Goal: Task Accomplishment & Management: Manage account settings

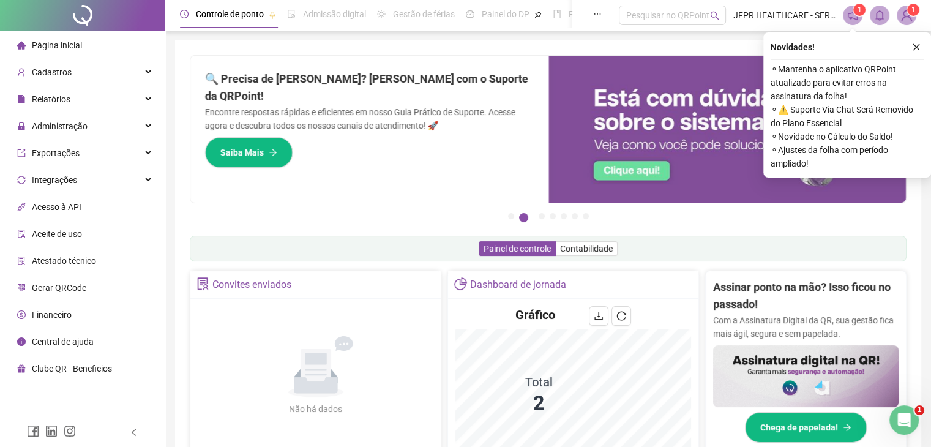
click at [921, 47] on button "button" at bounding box center [916, 47] width 15 height 15
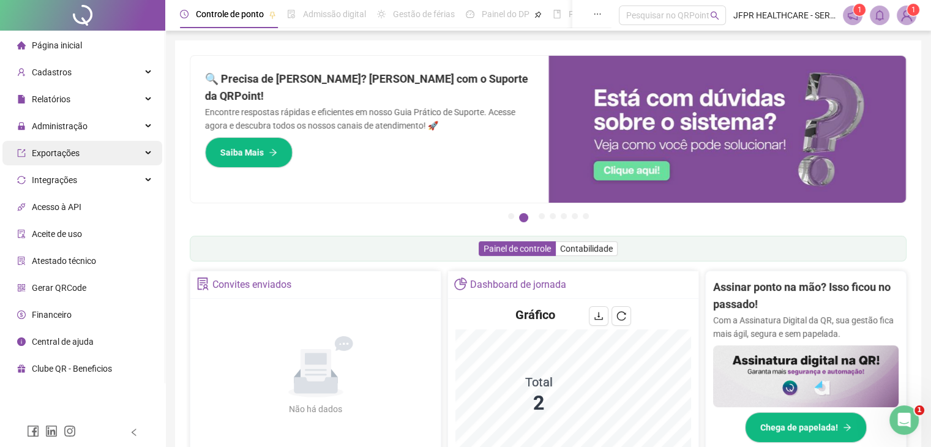
click at [62, 130] on span "Administração" at bounding box center [60, 126] width 56 height 10
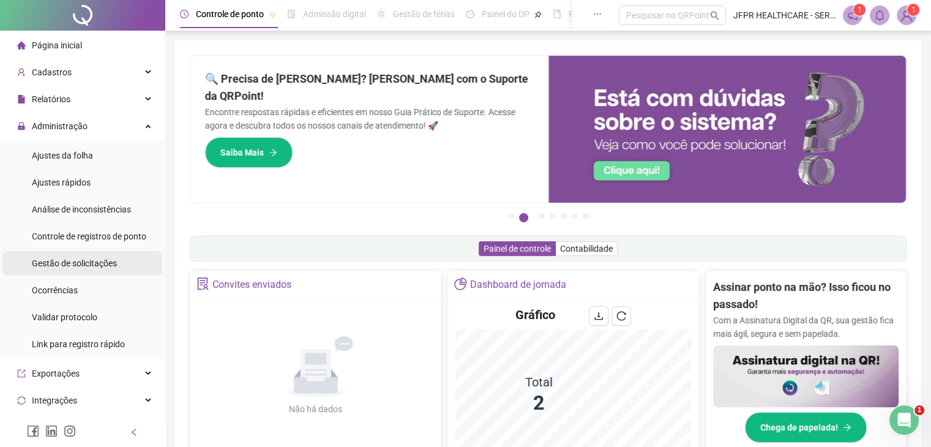
click at [69, 272] on div "Gestão de solicitações" at bounding box center [74, 263] width 85 height 24
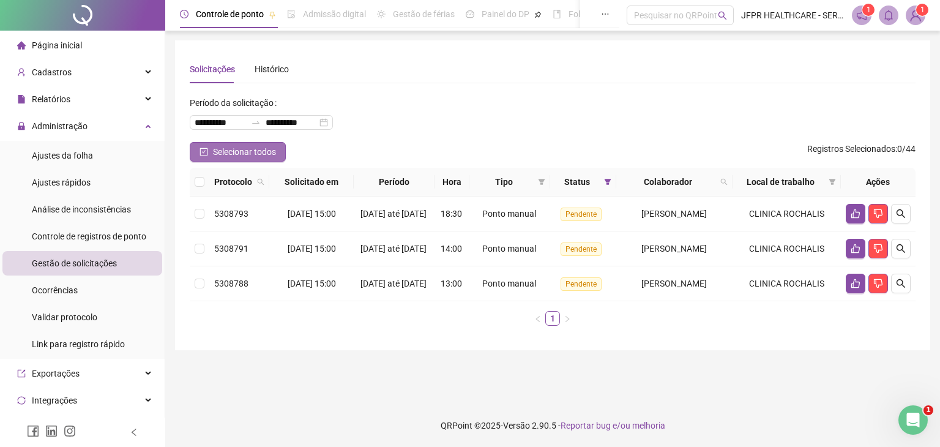
drag, startPoint x: 206, startPoint y: 149, endPoint x: 260, endPoint y: 157, distance: 54.6
click at [206, 149] on icon "check-square" at bounding box center [204, 152] width 9 height 9
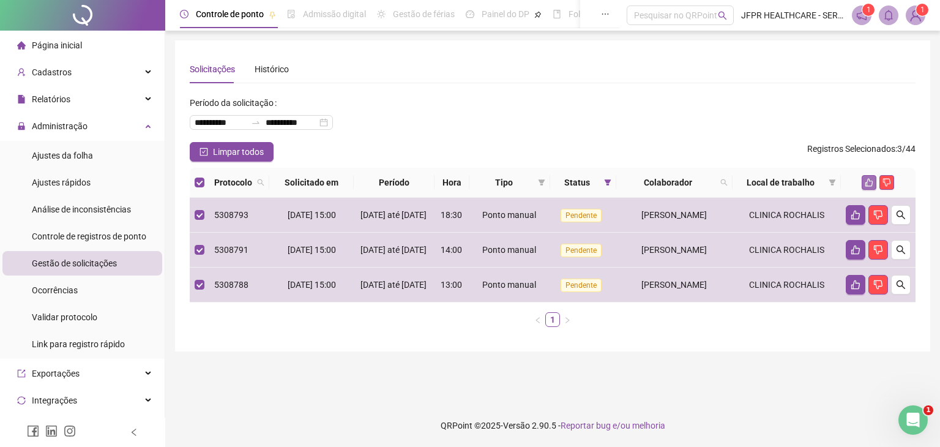
click at [866, 180] on icon "like" at bounding box center [869, 182] width 9 height 9
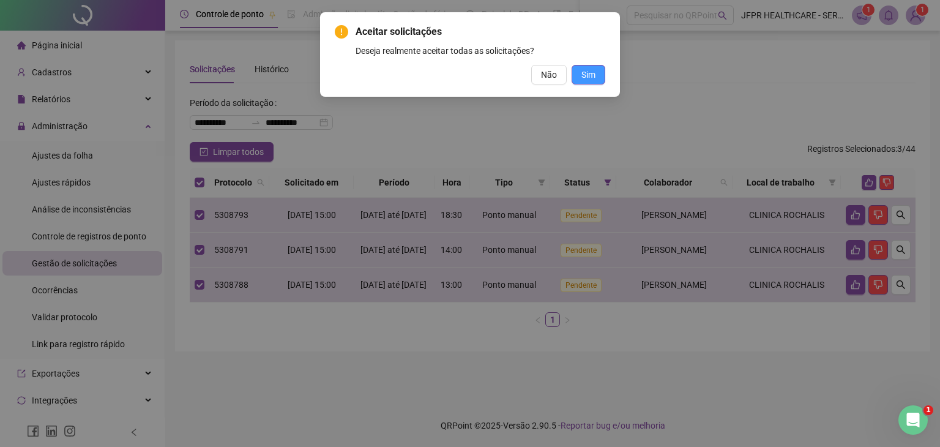
click at [583, 65] on button "Sim" at bounding box center [589, 75] width 34 height 20
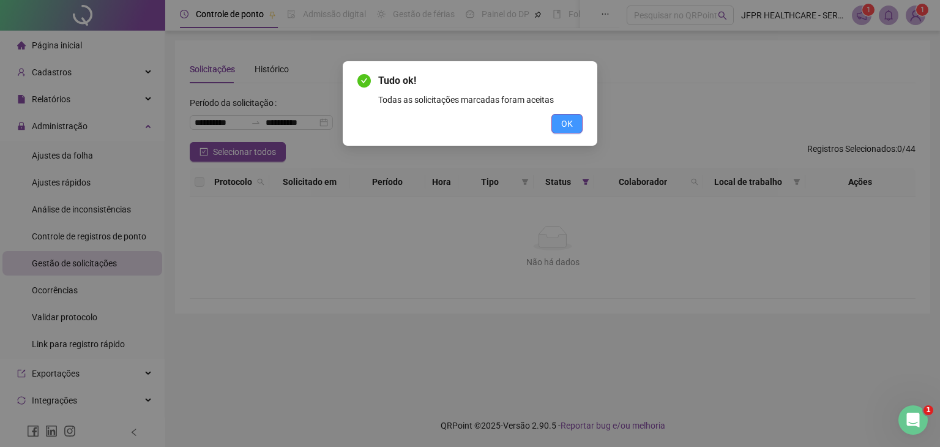
click at [574, 116] on button "OK" at bounding box center [567, 124] width 31 height 20
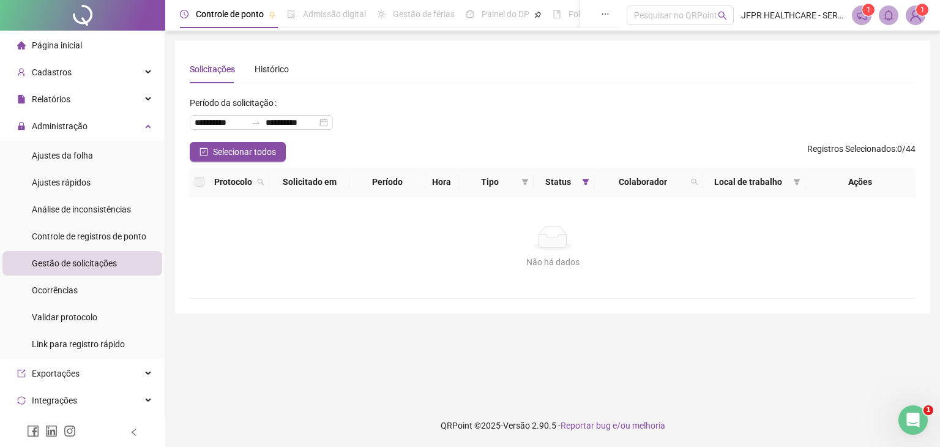
click at [911, 19] on img at bounding box center [916, 15] width 18 height 18
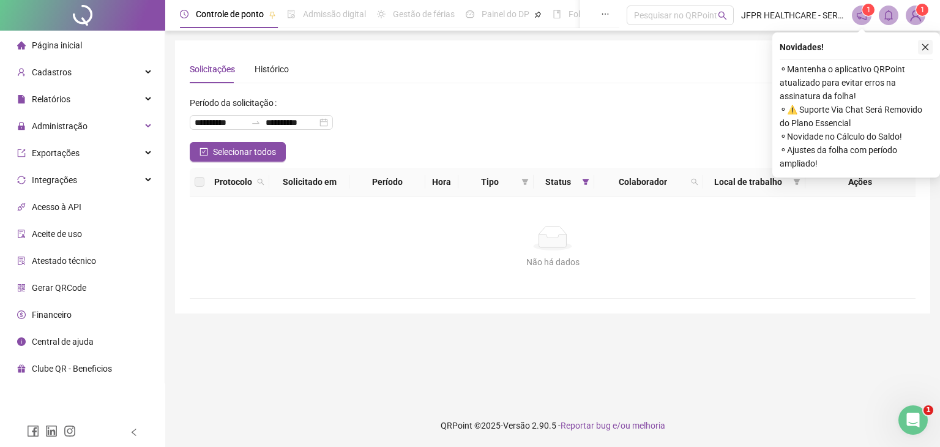
click at [929, 43] on icon "close" at bounding box center [925, 47] width 9 height 9
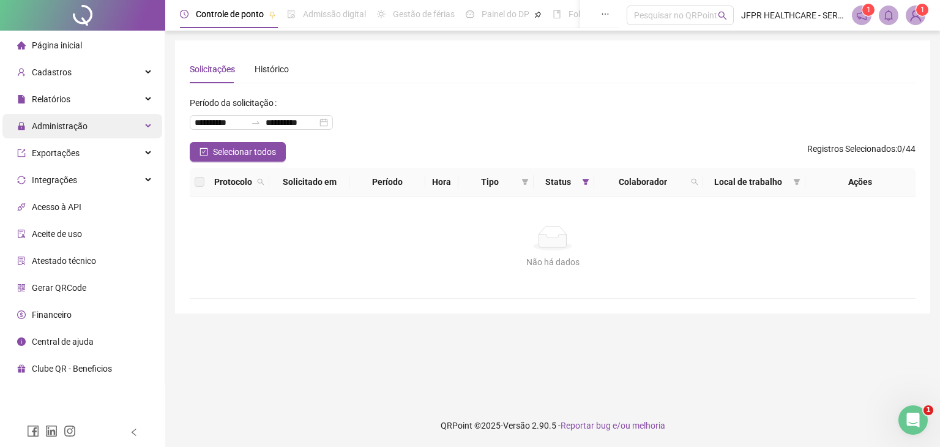
click at [54, 122] on span "Administração" at bounding box center [60, 126] width 56 height 10
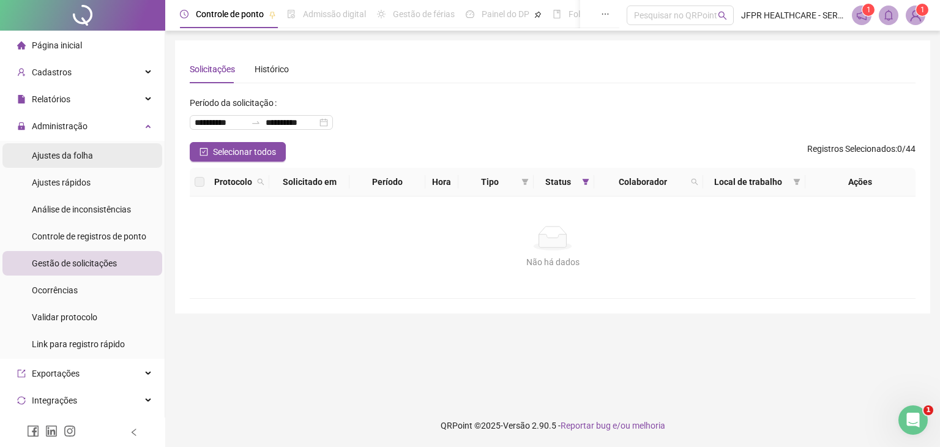
click at [59, 159] on span "Ajustes da folha" at bounding box center [62, 156] width 61 height 10
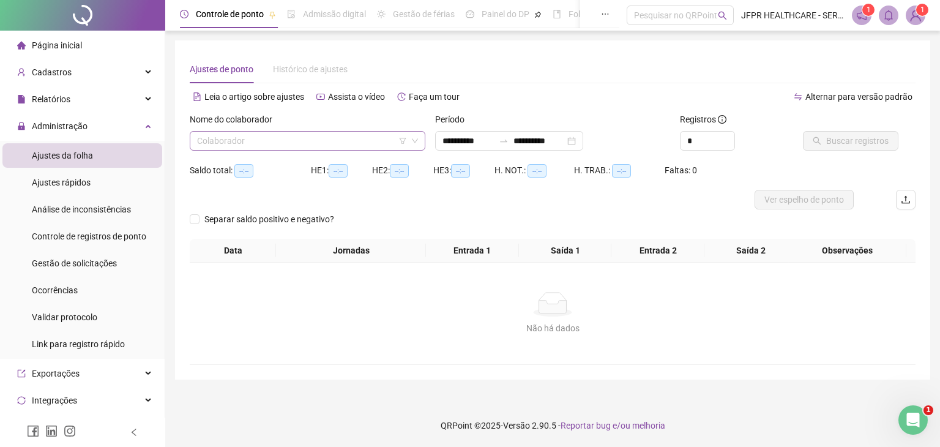
click at [367, 143] on input "search" at bounding box center [302, 141] width 210 height 18
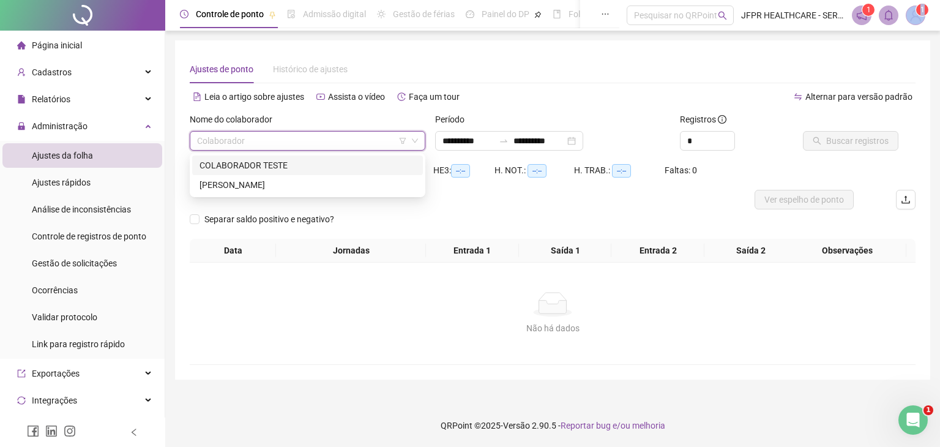
click at [924, 17] on span "1" at bounding box center [916, 16] width 20 height 20
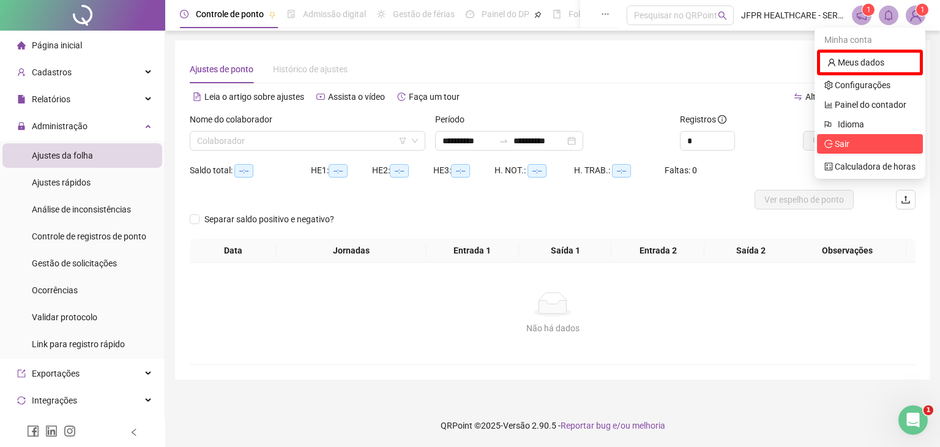
click at [859, 143] on span "Sair" at bounding box center [870, 143] width 91 height 13
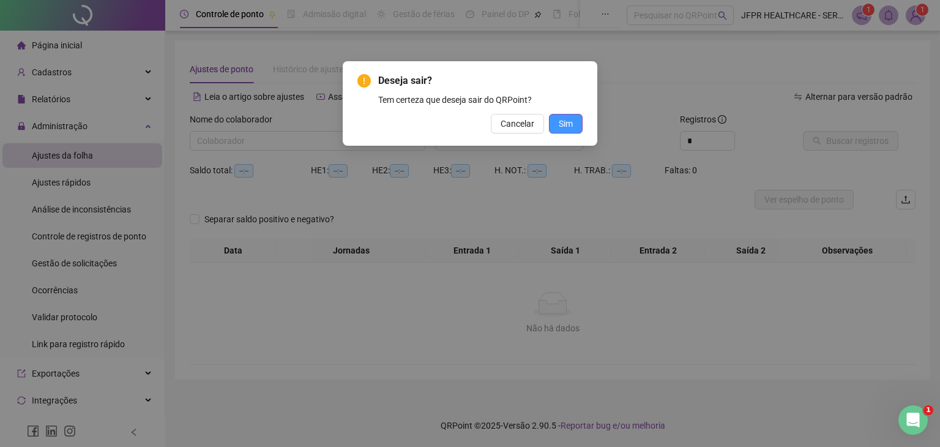
click at [568, 126] on span "Sim" at bounding box center [566, 123] width 14 height 13
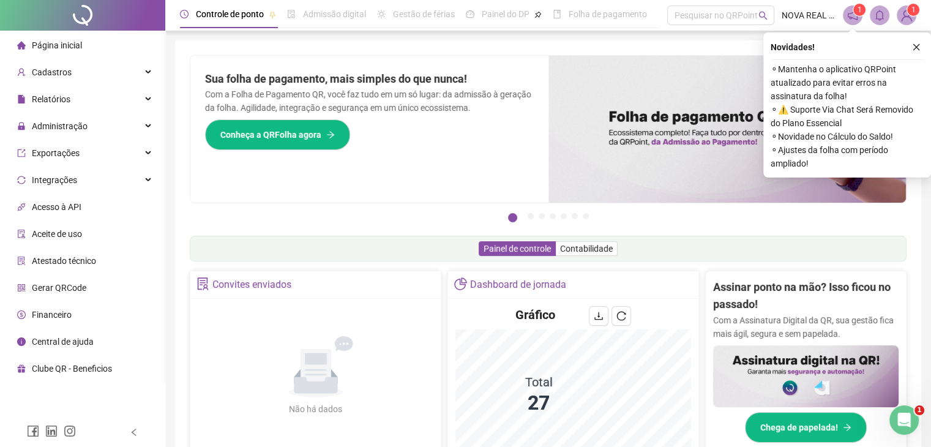
click at [918, 36] on div "Novidades ! ⚬ Mantenha o aplicativo QRPoint atualizado para evitar erros na ass…" at bounding box center [847, 104] width 168 height 145
click at [912, 47] on icon "close" at bounding box center [916, 47] width 9 height 9
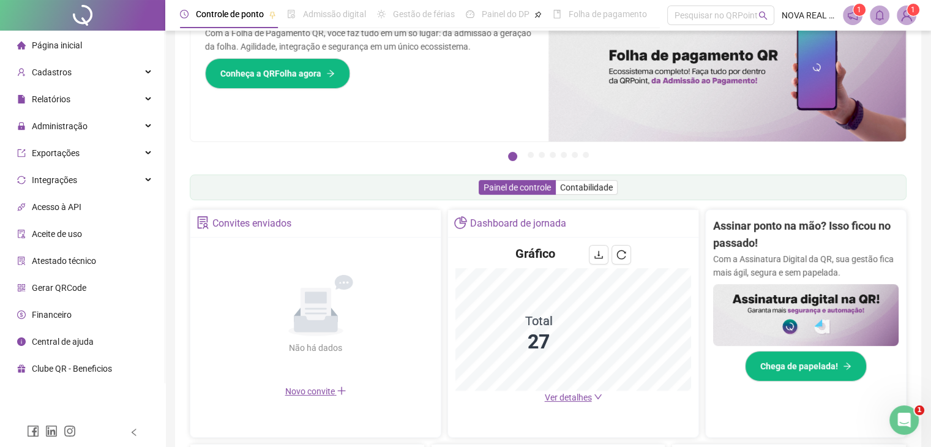
scroll to position [184, 0]
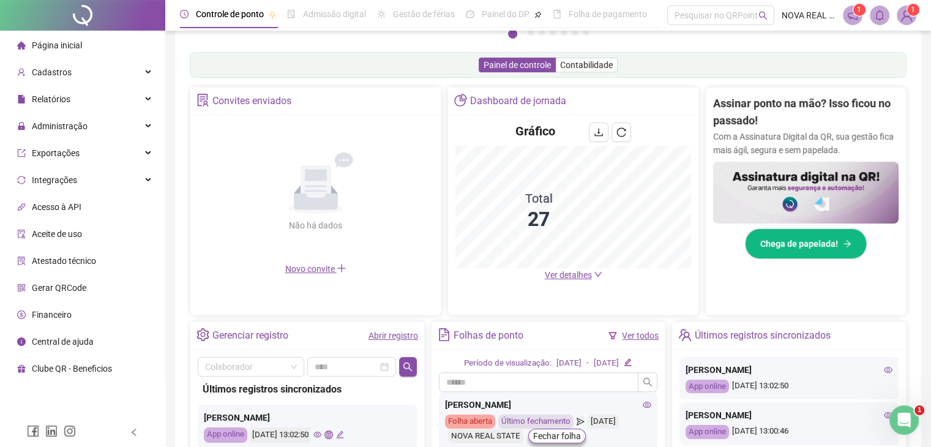
click at [581, 277] on span "Ver detalhes" at bounding box center [568, 275] width 47 height 10
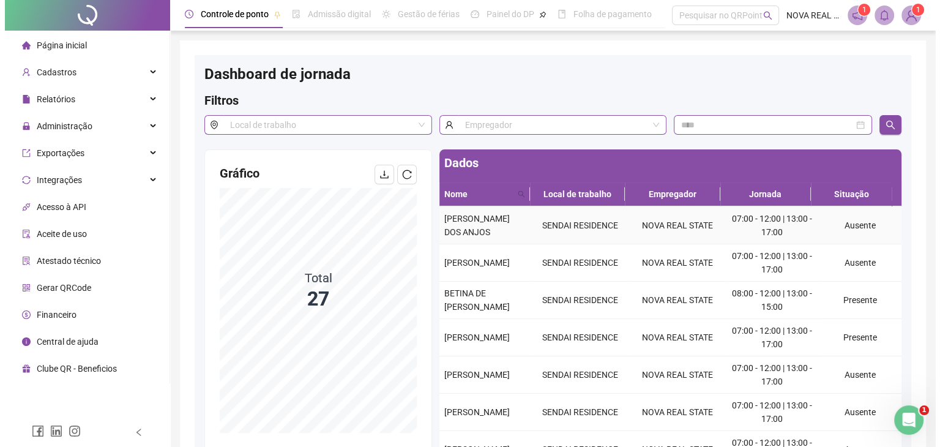
scroll to position [122, 0]
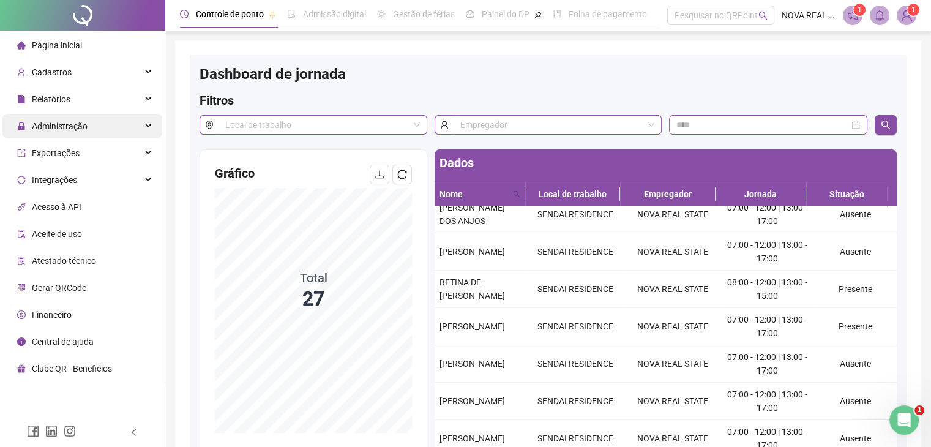
click at [85, 124] on span "Administração" at bounding box center [60, 126] width 56 height 10
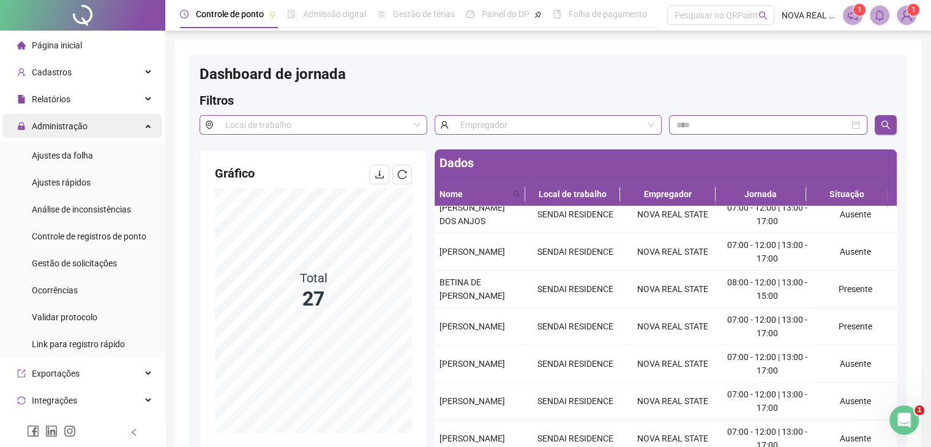
click at [83, 121] on span "Administração" at bounding box center [60, 126] width 56 height 10
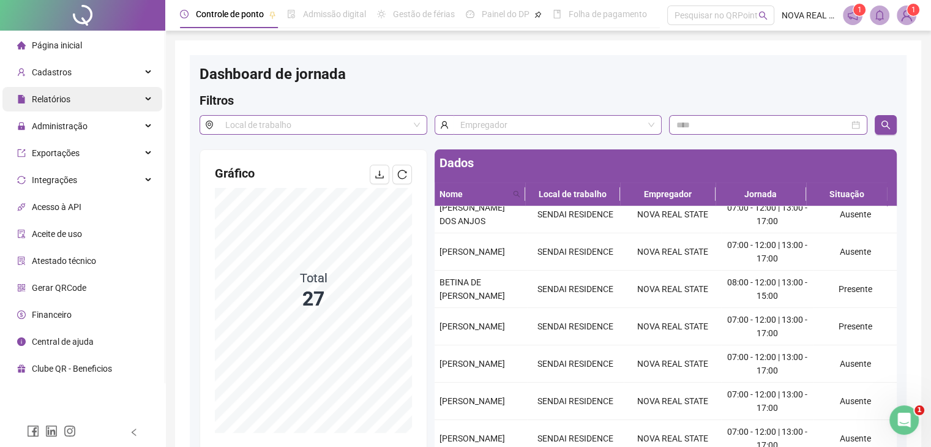
click at [82, 107] on div "Relatórios" at bounding box center [82, 99] width 160 height 24
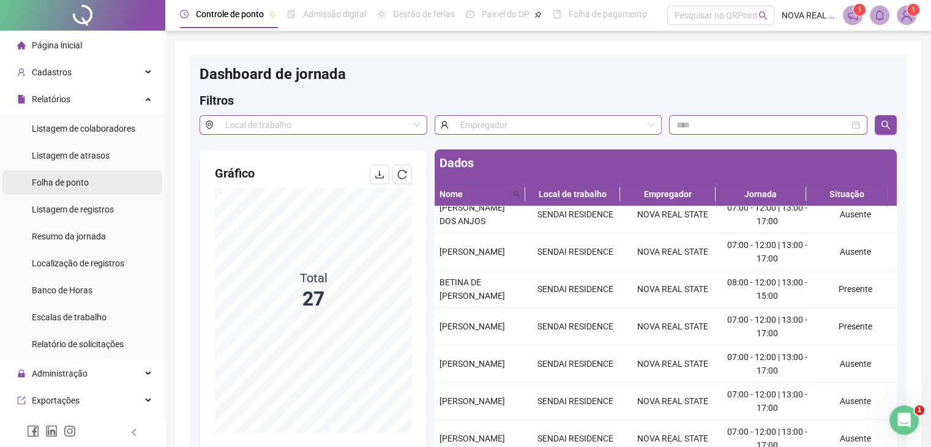
click at [61, 193] on div "Folha de ponto" at bounding box center [60, 182] width 57 height 24
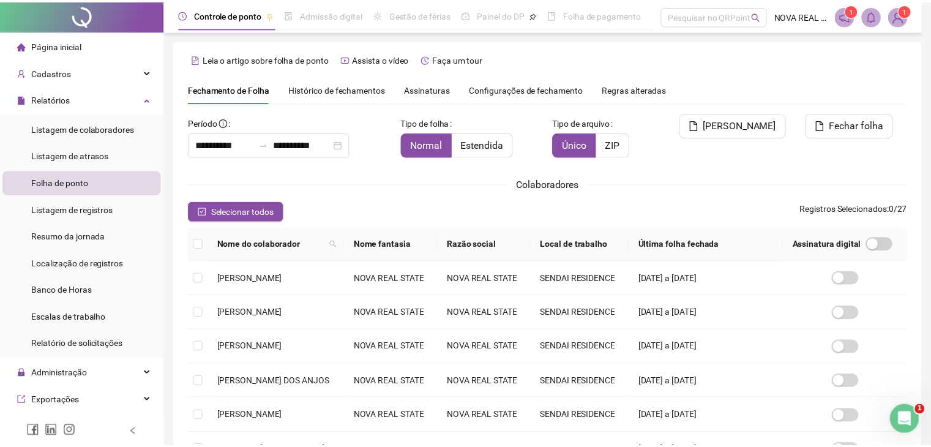
scroll to position [20, 0]
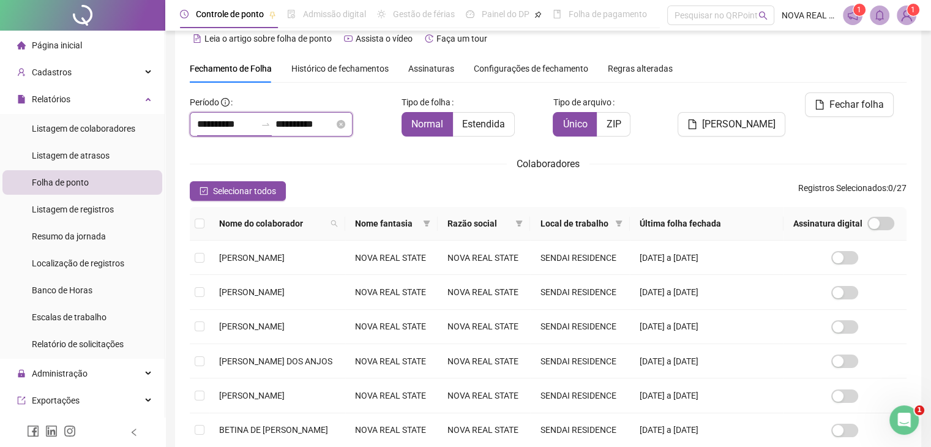
click at [214, 121] on input "**********" at bounding box center [226, 124] width 59 height 15
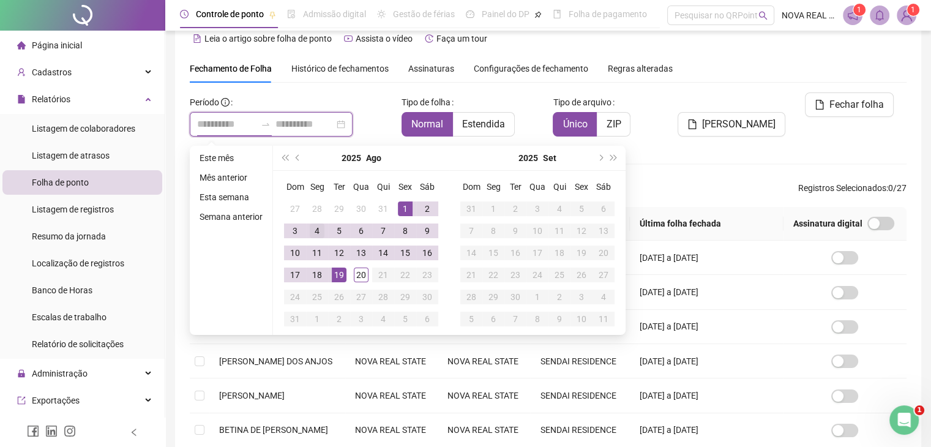
type input "**********"
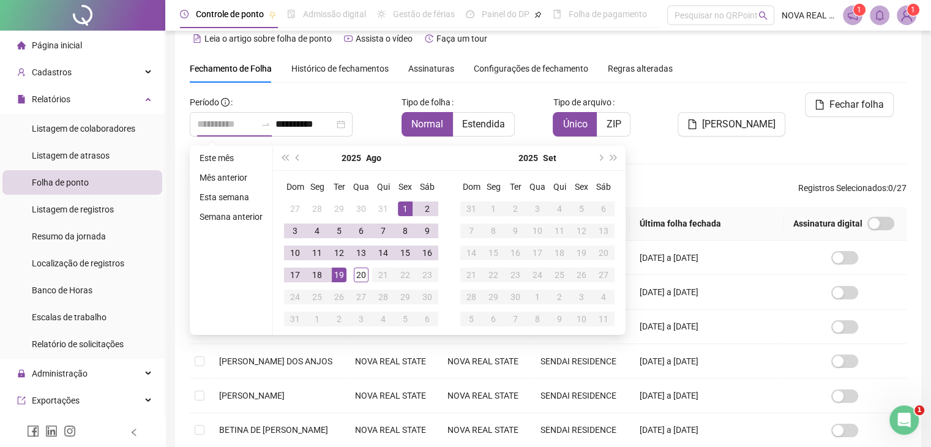
click at [414, 209] on td "1" at bounding box center [405, 209] width 22 height 22
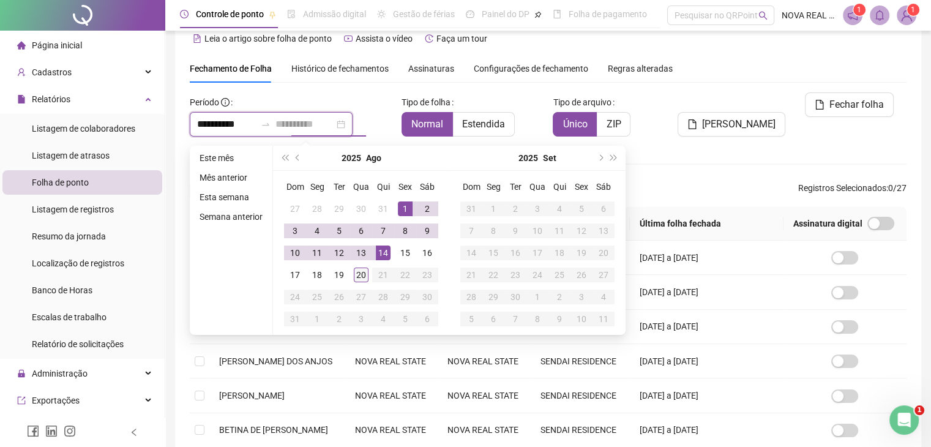
type input "**********"
click at [365, 276] on div "20" at bounding box center [361, 275] width 15 height 15
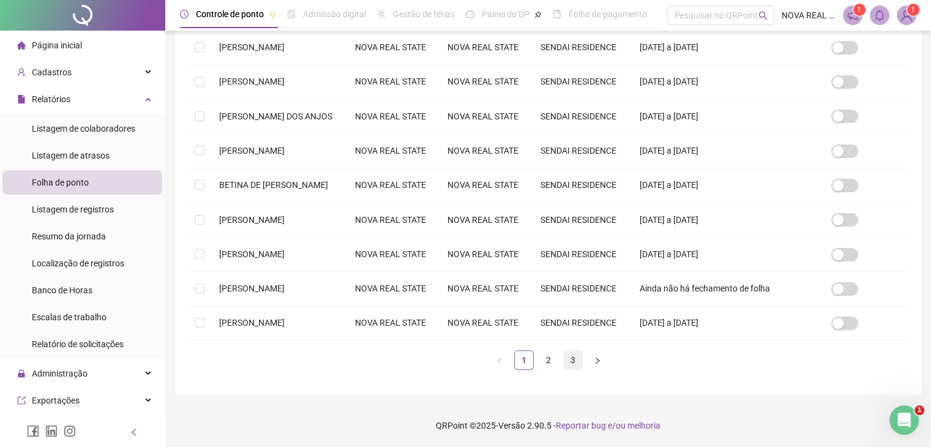
click at [575, 356] on link "3" at bounding box center [573, 360] width 18 height 18
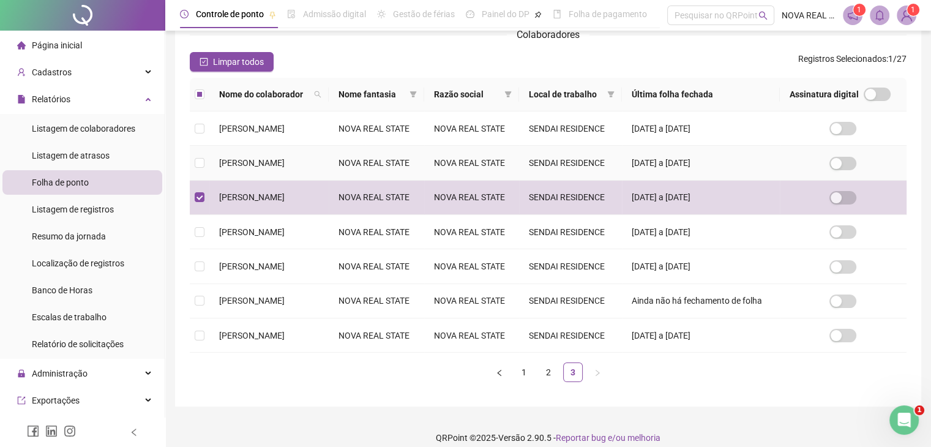
scroll to position [27, 0]
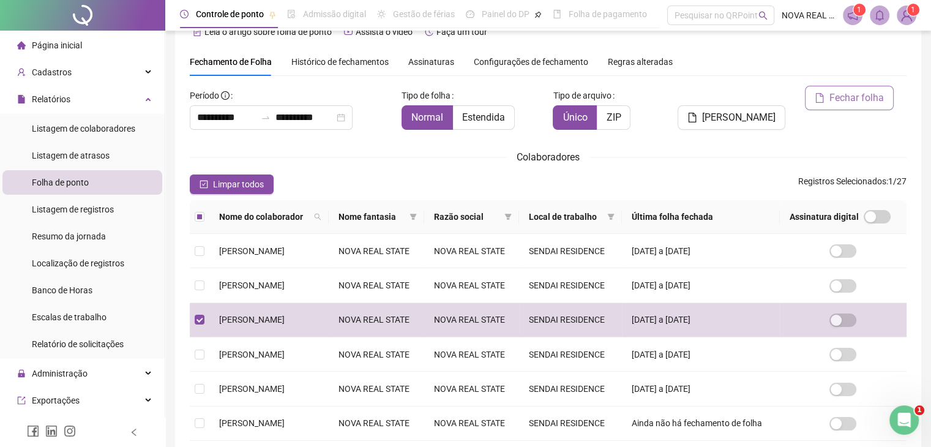
click at [860, 94] on span "Fechar folha" at bounding box center [857, 98] width 54 height 15
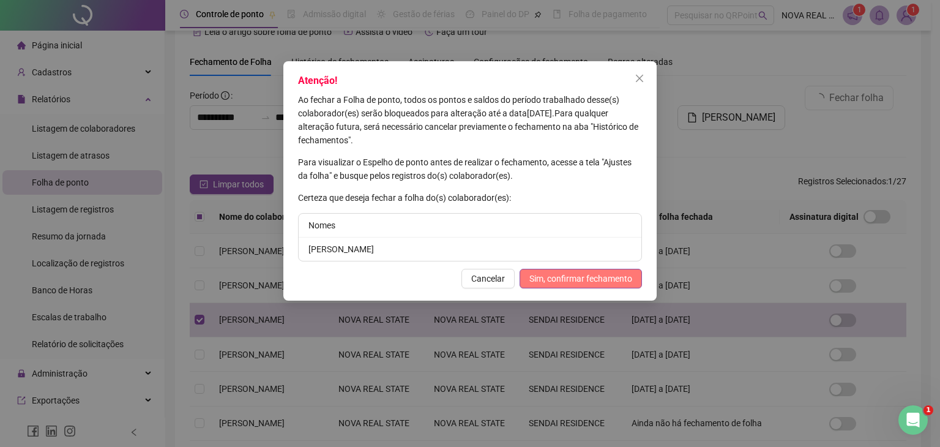
click at [573, 282] on span "Sim, confirmar fechamento" at bounding box center [581, 278] width 103 height 13
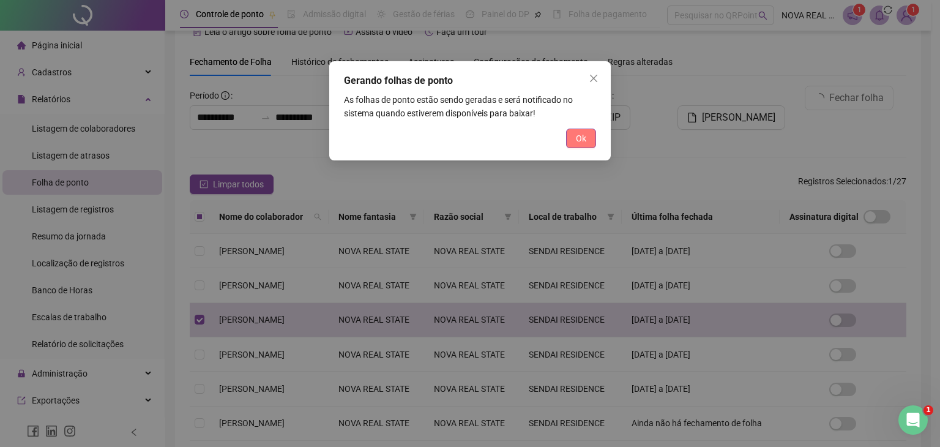
click at [582, 139] on span "Ok" at bounding box center [581, 138] width 10 height 13
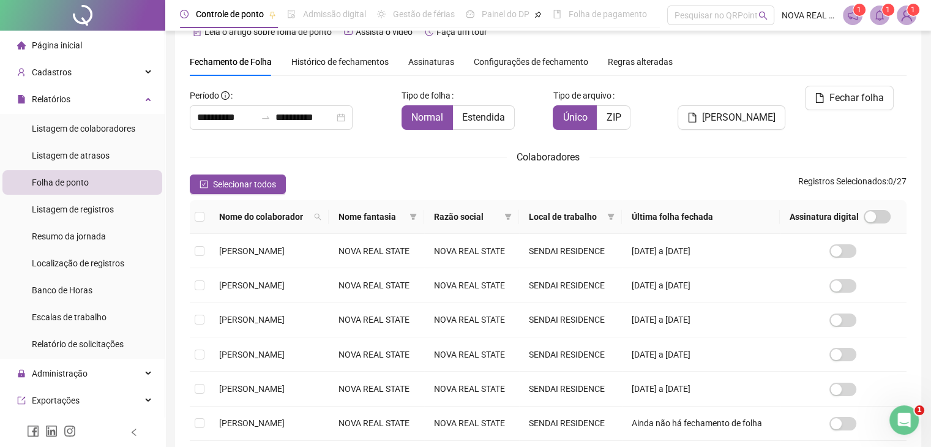
click at [877, 20] on icon "bell" at bounding box center [879, 15] width 11 height 11
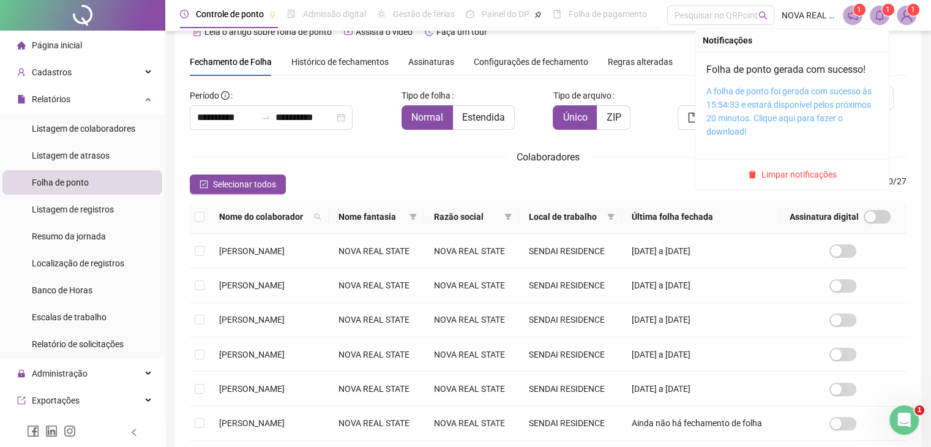
click at [779, 101] on link "A folha de ponto foi gerada com sucesso às 15:54:33 e estará disponível pelos p…" at bounding box center [789, 111] width 165 height 50
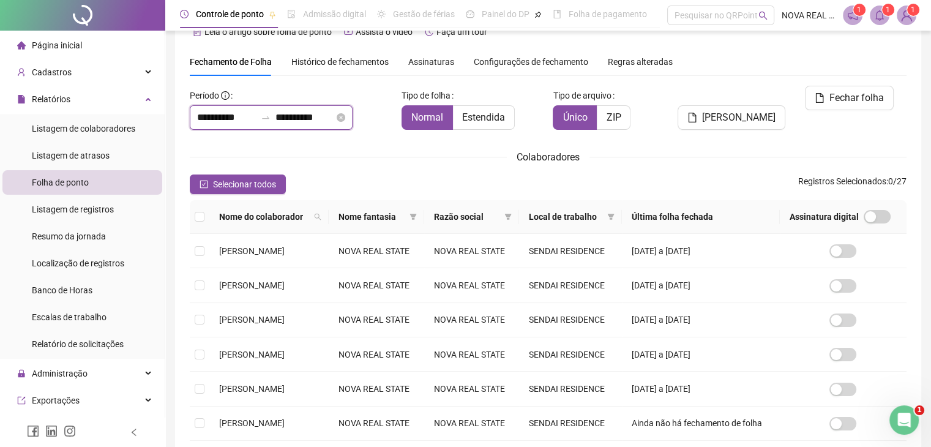
click at [306, 118] on input "**********" at bounding box center [304, 117] width 59 height 15
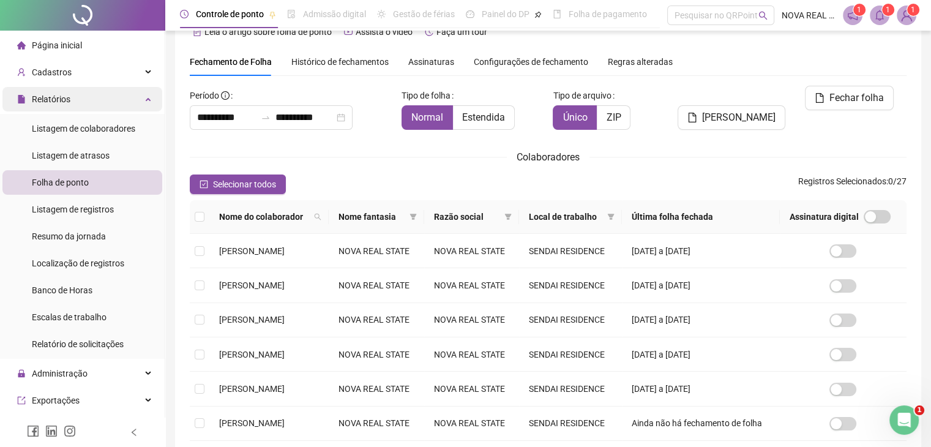
click at [80, 106] on div "Relatórios" at bounding box center [82, 99] width 160 height 24
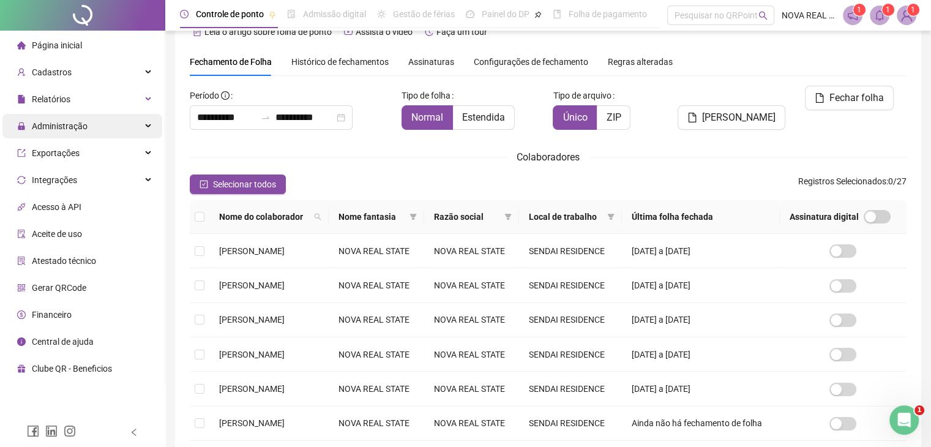
click at [95, 138] on div "Administração" at bounding box center [82, 126] width 160 height 24
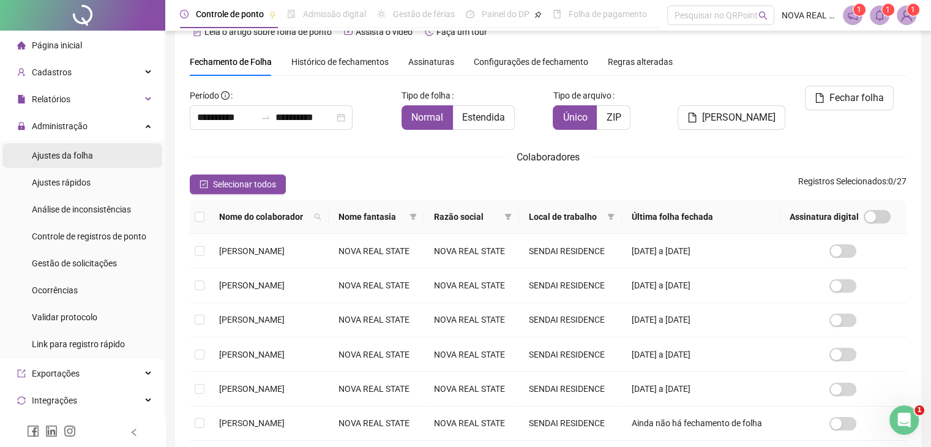
click at [97, 156] on li "Ajustes da folha" at bounding box center [82, 155] width 160 height 24
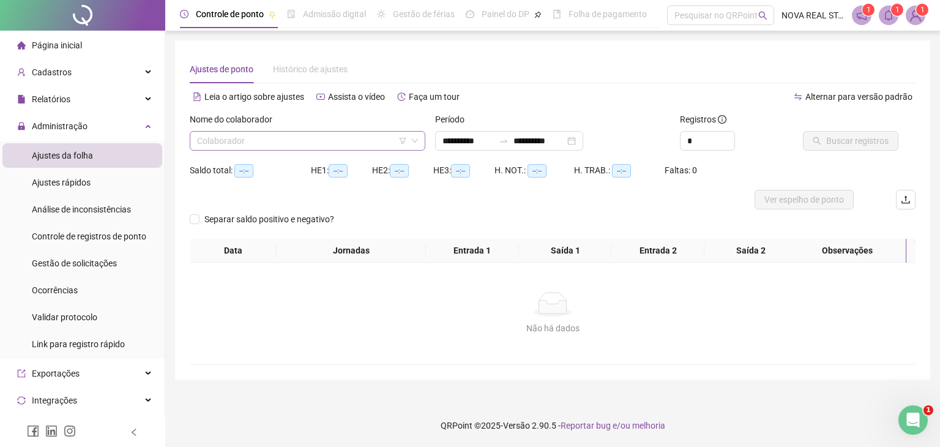
click at [277, 135] on input "search" at bounding box center [302, 141] width 210 height 18
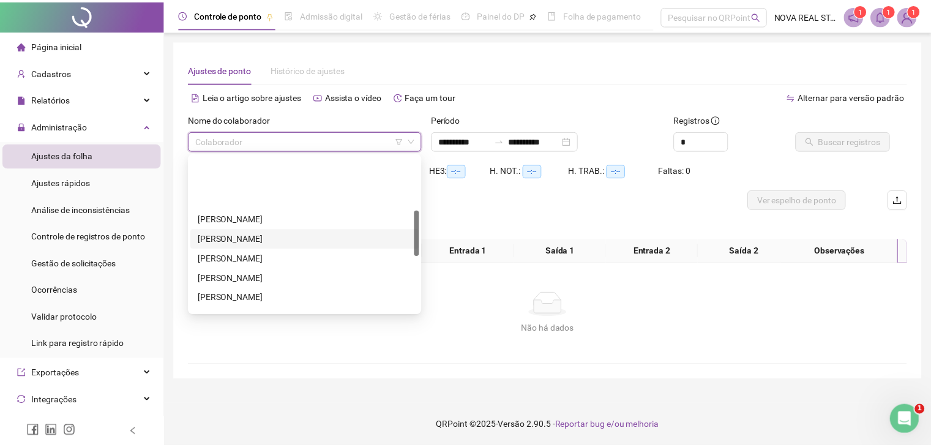
scroll to position [184, 0]
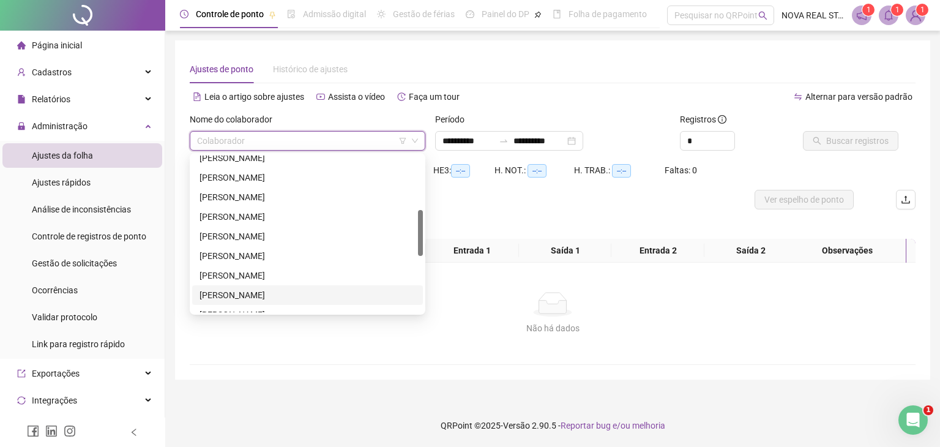
click at [274, 290] on div "[PERSON_NAME]" at bounding box center [308, 294] width 216 height 13
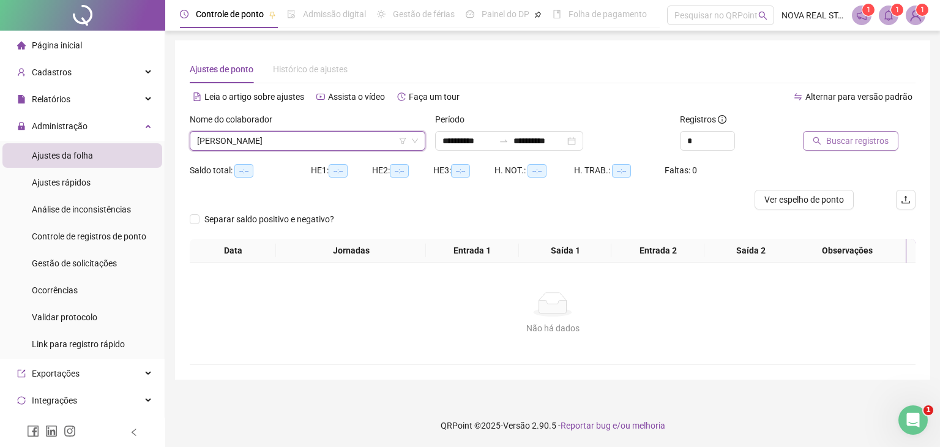
click at [838, 144] on span "Buscar registros" at bounding box center [857, 140] width 62 height 13
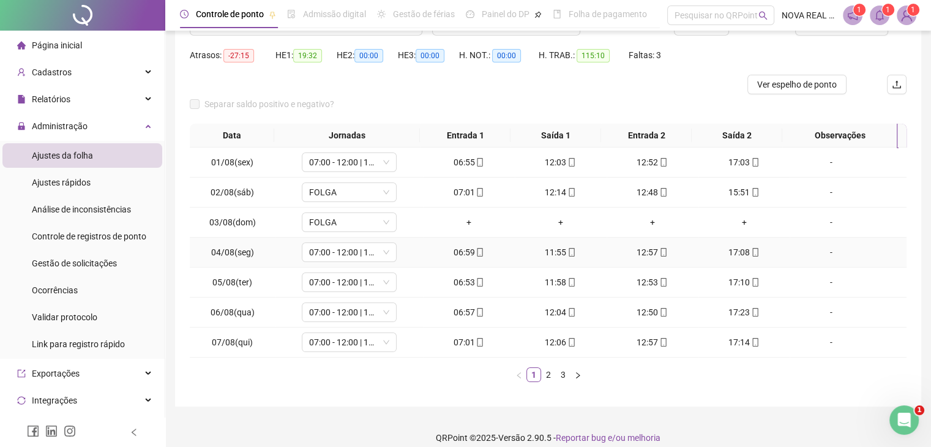
scroll to position [127, 0]
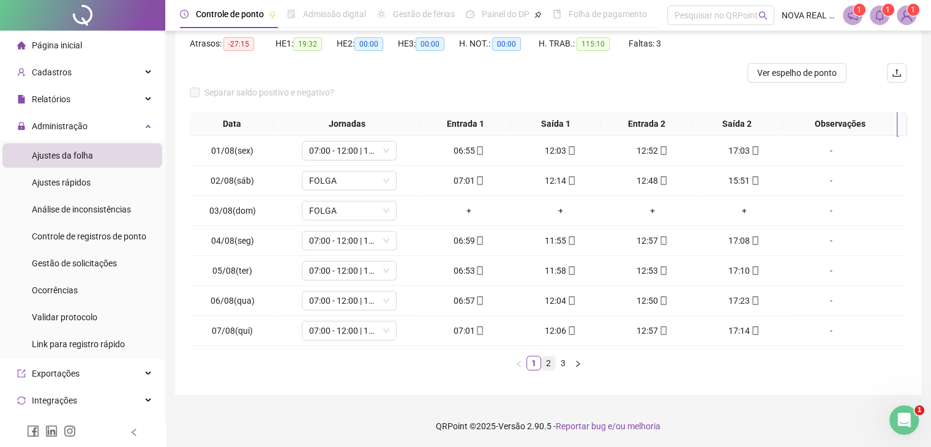
click at [550, 361] on link "2" at bounding box center [548, 362] width 13 height 13
click at [558, 360] on link "3" at bounding box center [563, 362] width 13 height 13
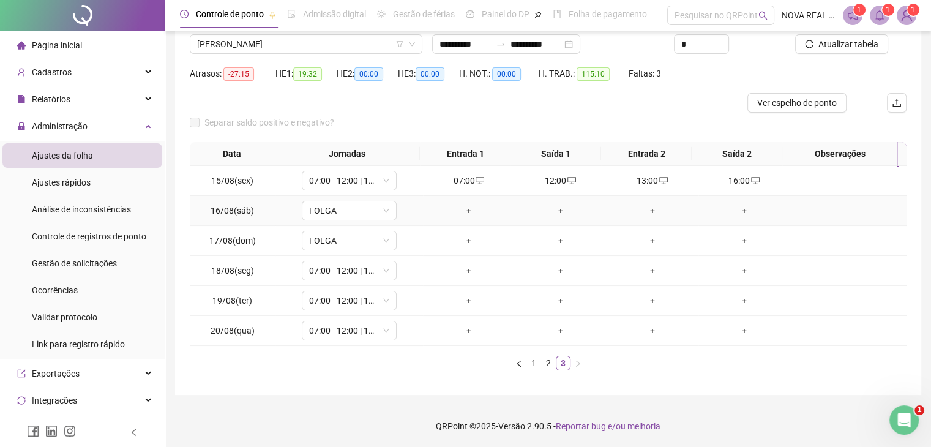
click at [467, 205] on div "+" at bounding box center [469, 210] width 82 height 13
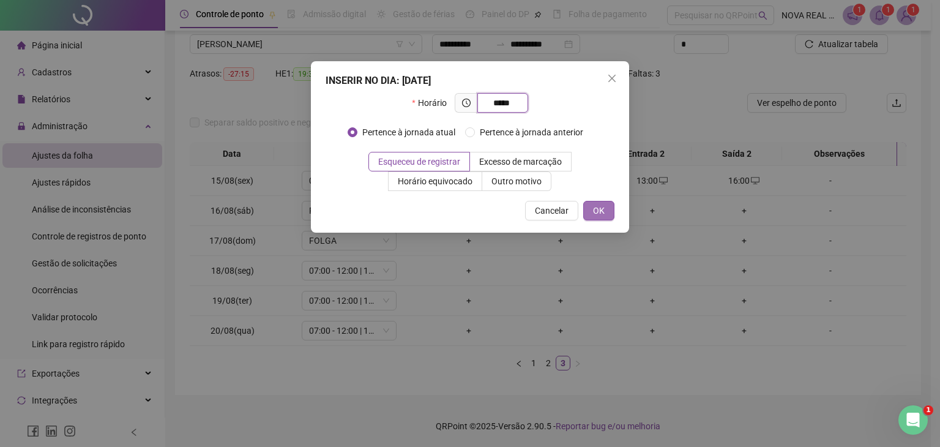
type input "*****"
click at [590, 210] on button "OK" at bounding box center [598, 211] width 31 height 20
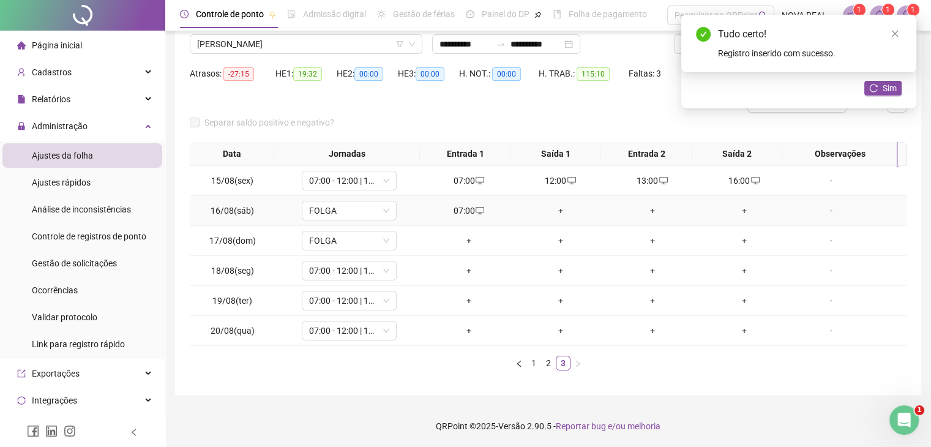
click at [557, 212] on div "+" at bounding box center [561, 210] width 82 height 13
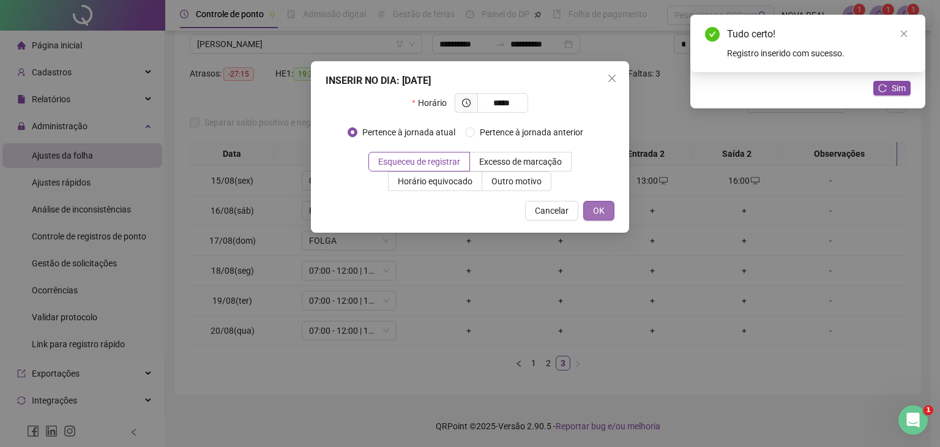
type input "*****"
click at [606, 206] on button "OK" at bounding box center [598, 211] width 31 height 20
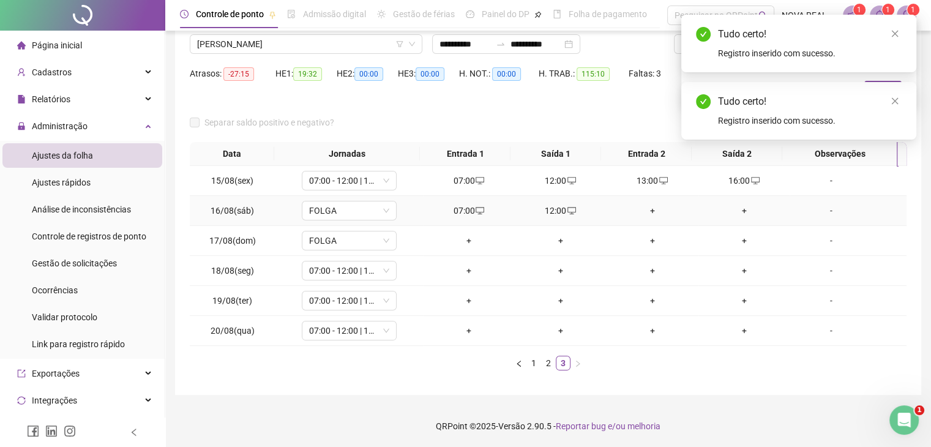
click at [646, 211] on div "+" at bounding box center [653, 210] width 82 height 13
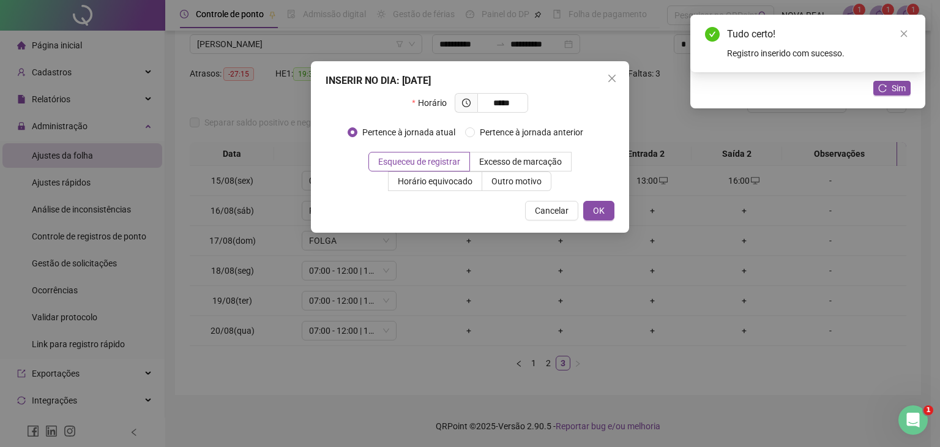
type input "*****"
click at [646, 210] on div "INSERIR NO DIA : [DATE] Horário ***** Pertence à jornada atual Pertence à jorna…" at bounding box center [470, 223] width 940 height 447
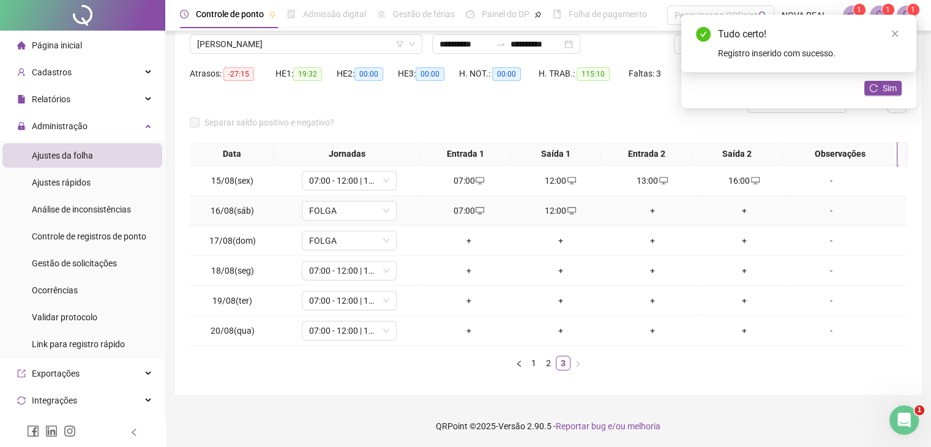
click at [648, 212] on div "+" at bounding box center [653, 210] width 82 height 13
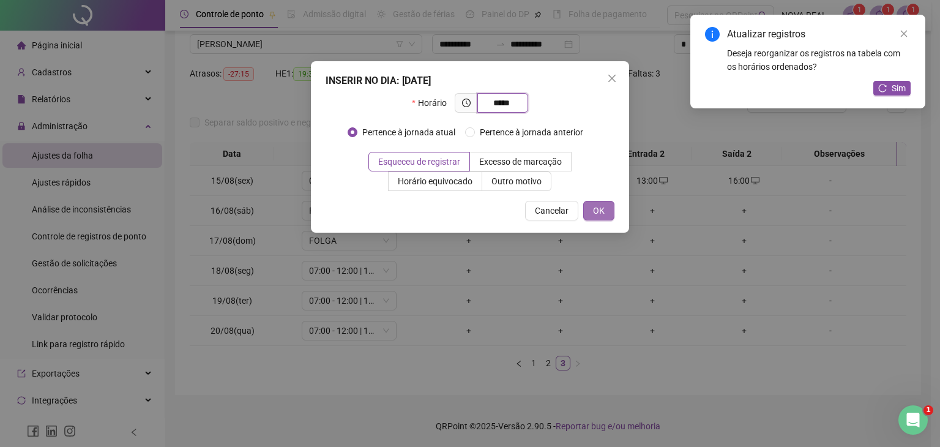
type input "*****"
click at [588, 216] on button "OK" at bounding box center [598, 211] width 31 height 20
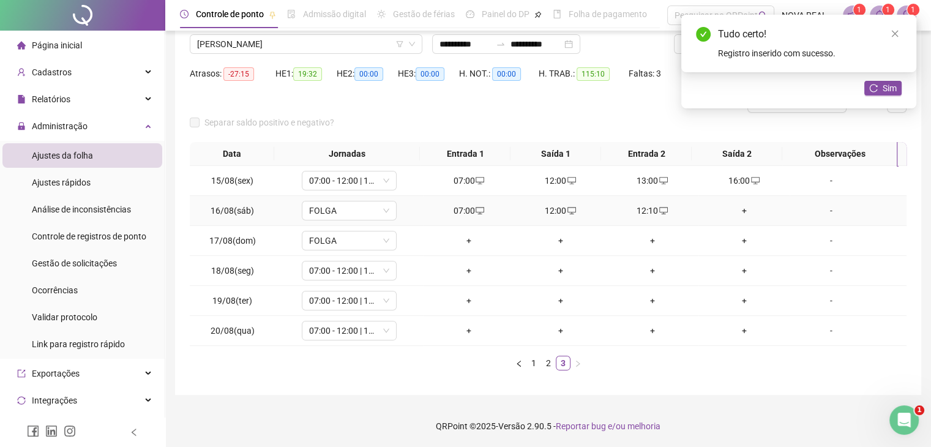
click at [733, 209] on div "+" at bounding box center [744, 210] width 82 height 13
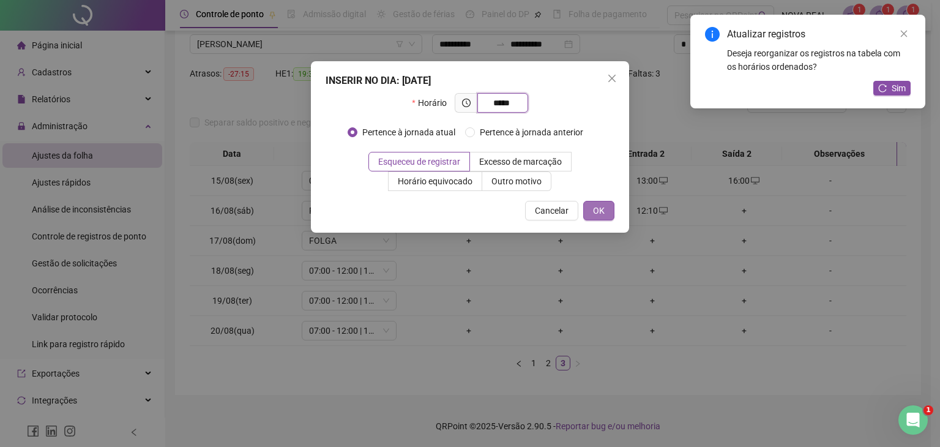
type input "*****"
click at [605, 205] on button "OK" at bounding box center [598, 211] width 31 height 20
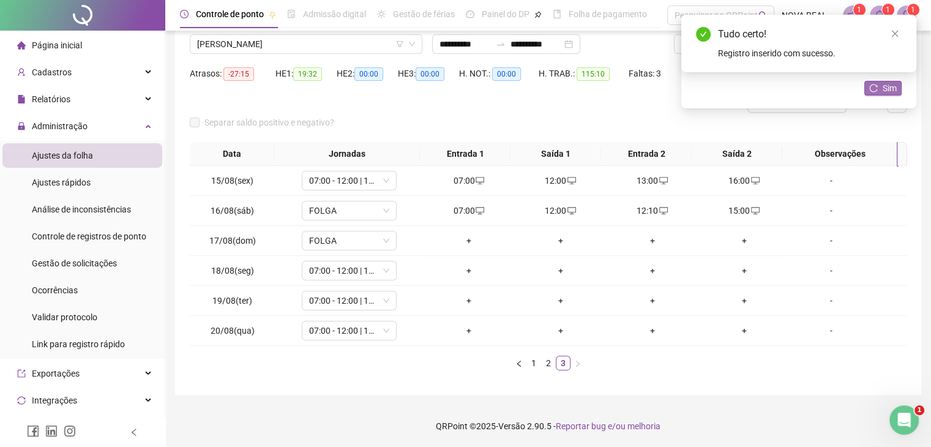
click at [886, 88] on span "Sim" at bounding box center [890, 87] width 14 height 13
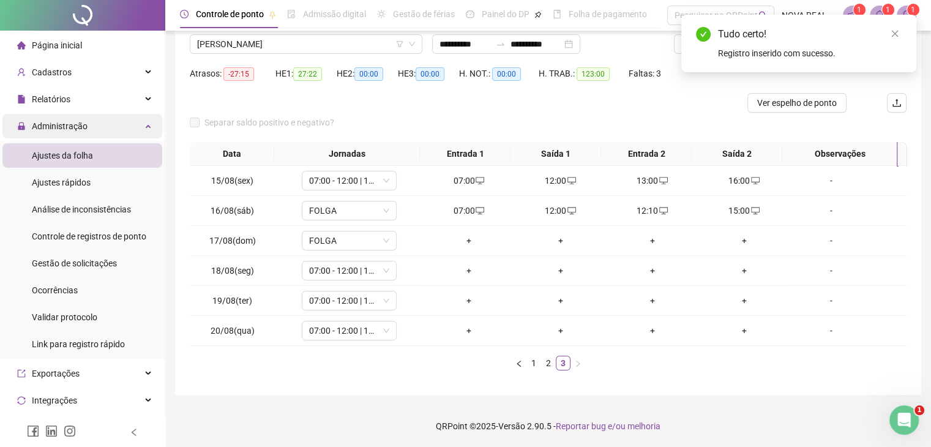
click at [114, 125] on div "Administração" at bounding box center [82, 126] width 160 height 24
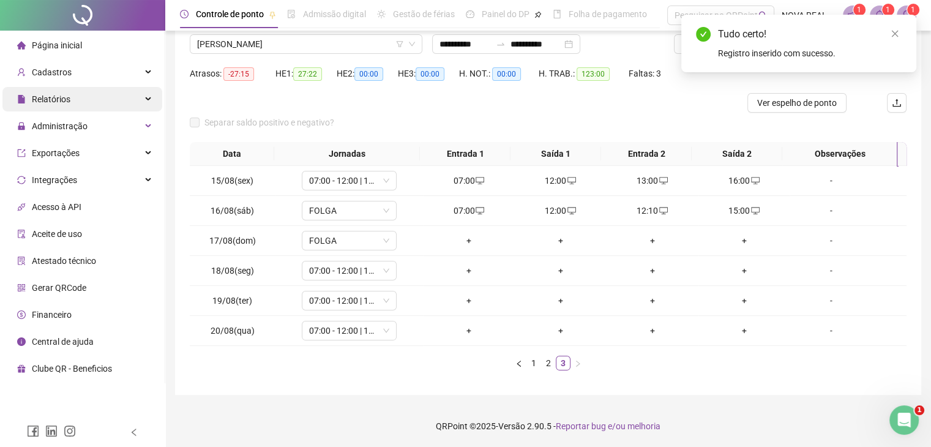
click at [103, 106] on div "Relatórios" at bounding box center [82, 99] width 160 height 24
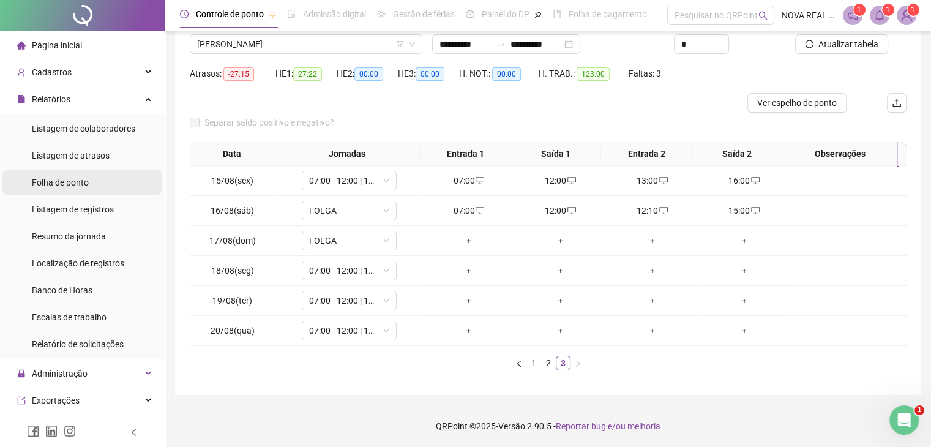
click at [89, 173] on li "Folha de ponto" at bounding box center [82, 182] width 160 height 24
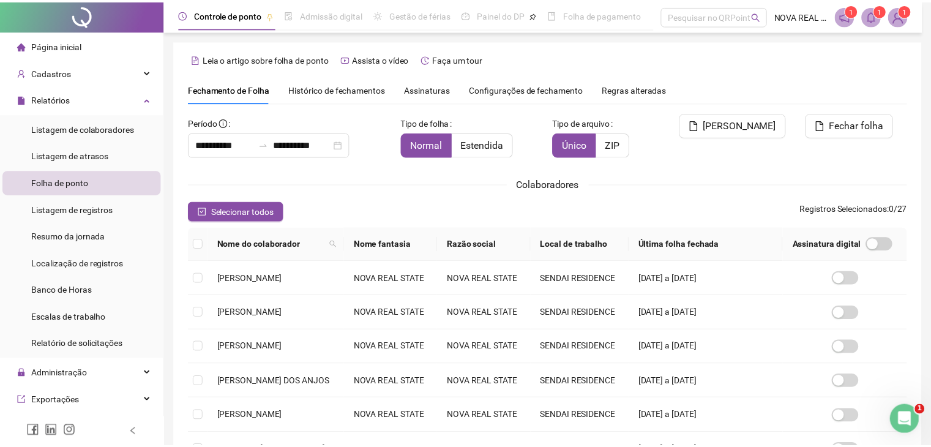
scroll to position [20, 0]
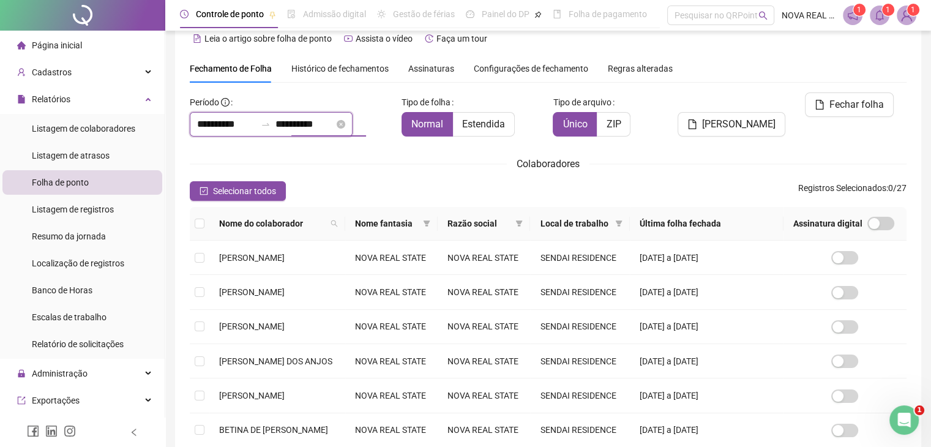
click at [313, 129] on input "**********" at bounding box center [304, 124] width 59 height 15
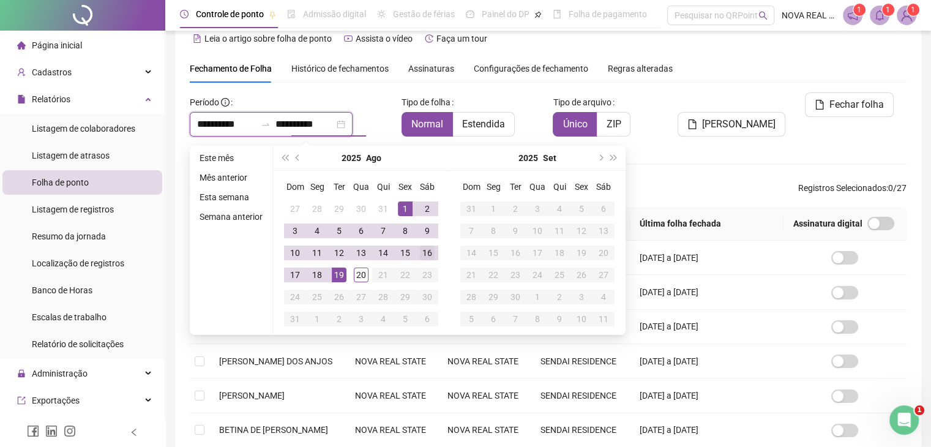
type input "**********"
click at [423, 252] on div "16" at bounding box center [427, 253] width 15 height 15
click at [659, 192] on div "Selecionar todos Registros Selecionados : 0 / 27" at bounding box center [548, 191] width 717 height 20
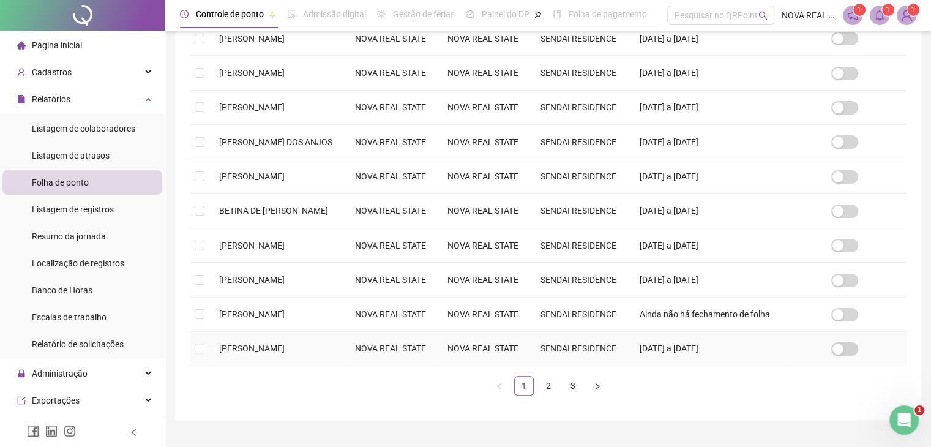
scroll to position [270, 0]
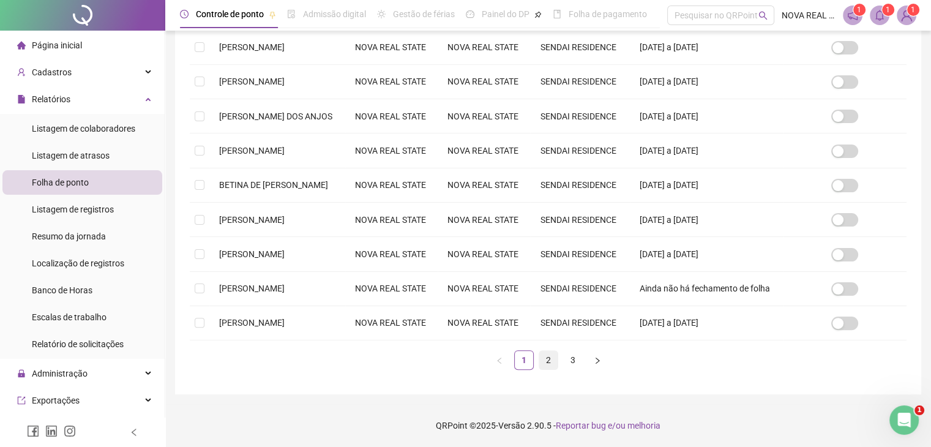
click at [539, 356] on link "2" at bounding box center [548, 360] width 18 height 18
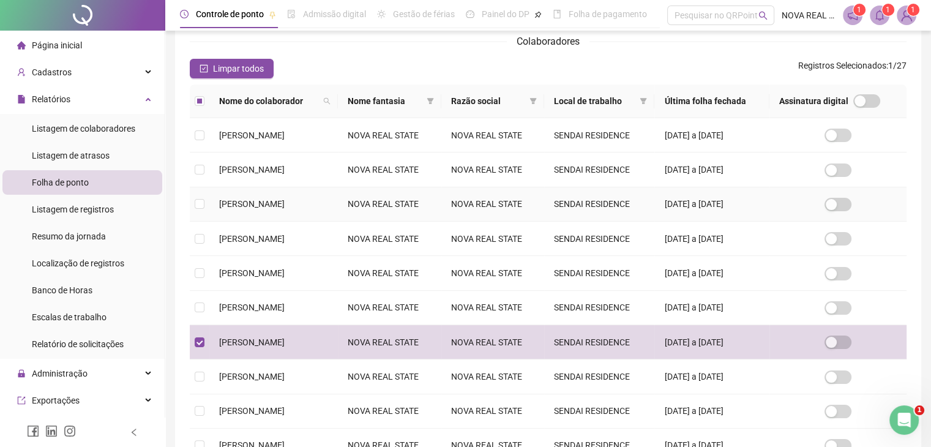
scroll to position [20, 0]
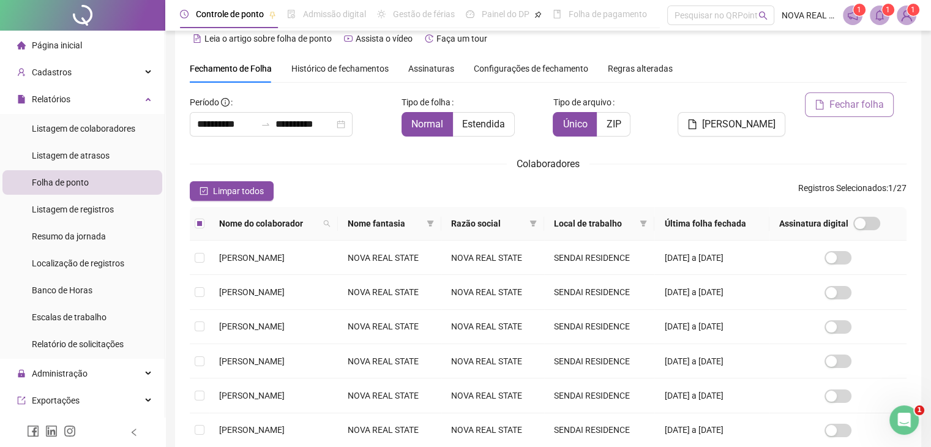
click at [843, 113] on button "Fechar folha" at bounding box center [849, 104] width 89 height 24
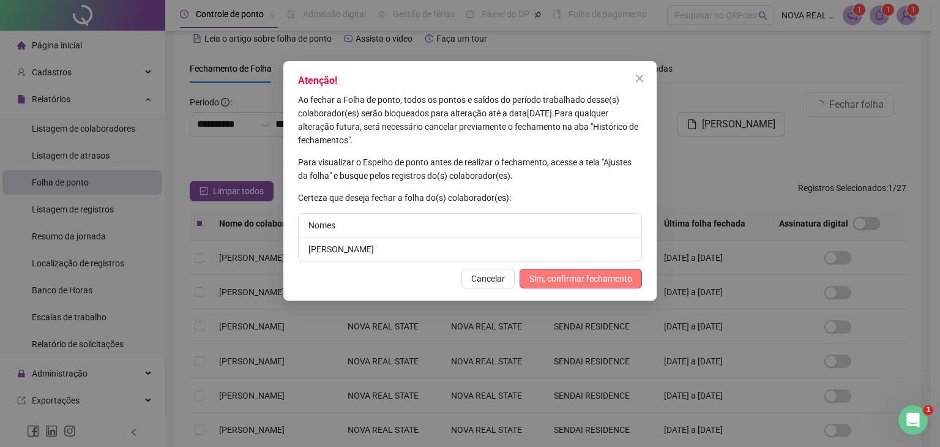
click at [536, 287] on button "Sim, confirmar fechamento" at bounding box center [581, 279] width 122 height 20
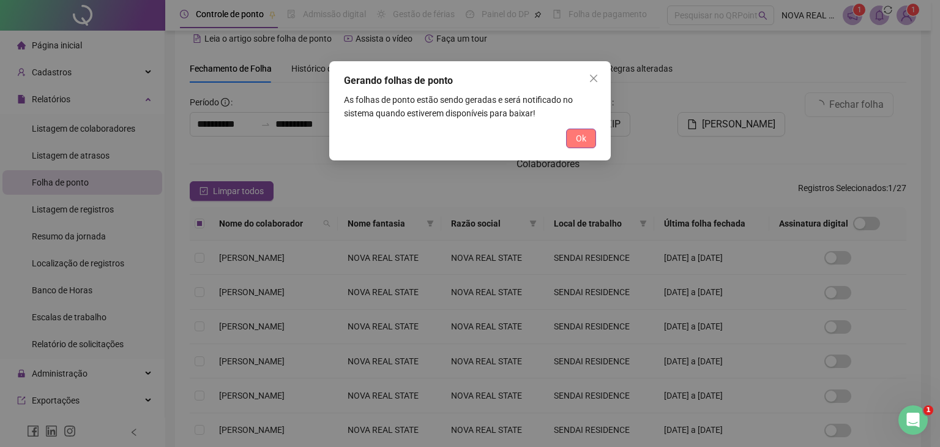
click at [583, 138] on span "Ok" at bounding box center [581, 138] width 10 height 13
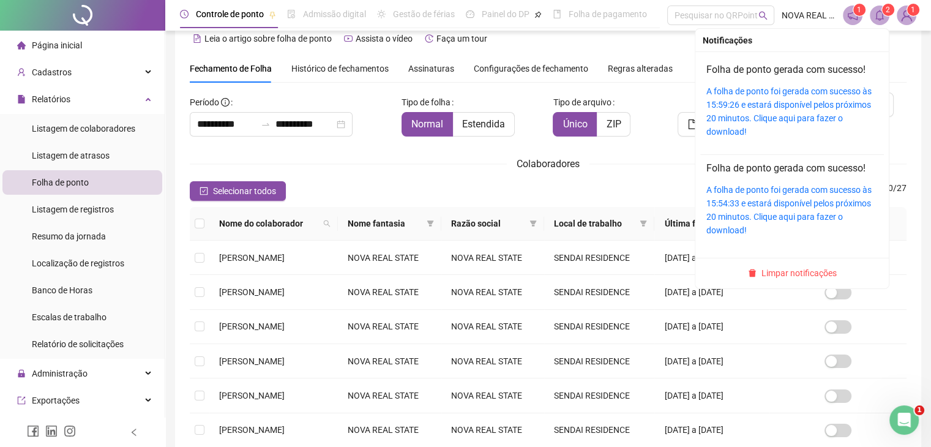
click at [886, 15] on span "2" at bounding box center [888, 10] width 4 height 12
click at [878, 21] on span at bounding box center [880, 16] width 20 height 20
click at [813, 89] on link "A folha de ponto foi gerada com sucesso às 15:59:26 e estará disponível pelos p…" at bounding box center [789, 111] width 165 height 50
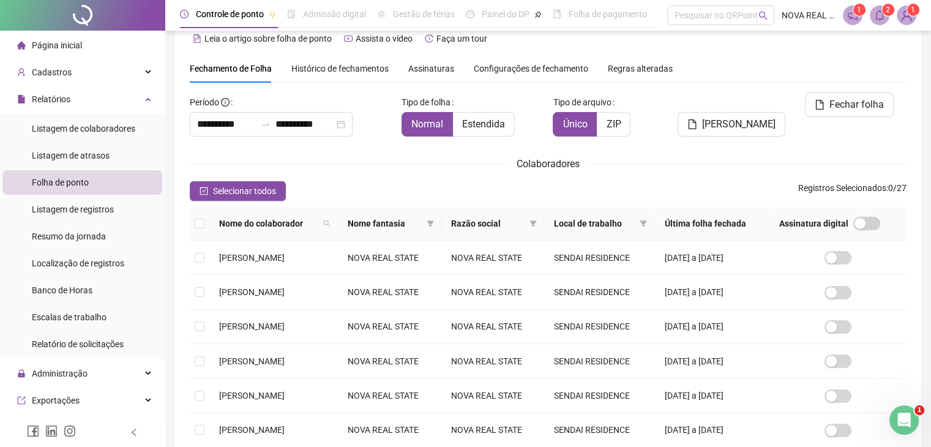
click at [881, 9] on span at bounding box center [880, 16] width 20 height 20
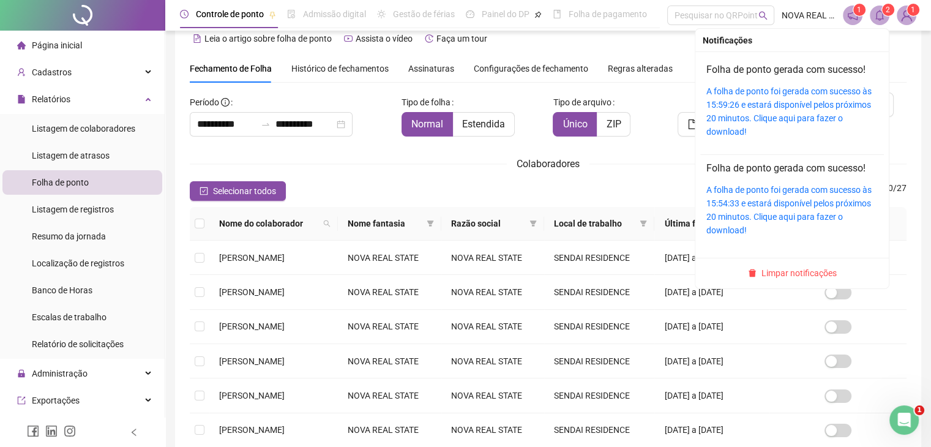
drag, startPoint x: 774, startPoint y: 278, endPoint x: 675, endPoint y: 278, distance: 99.2
click at [774, 278] on span "Limpar notificações" at bounding box center [799, 272] width 75 height 13
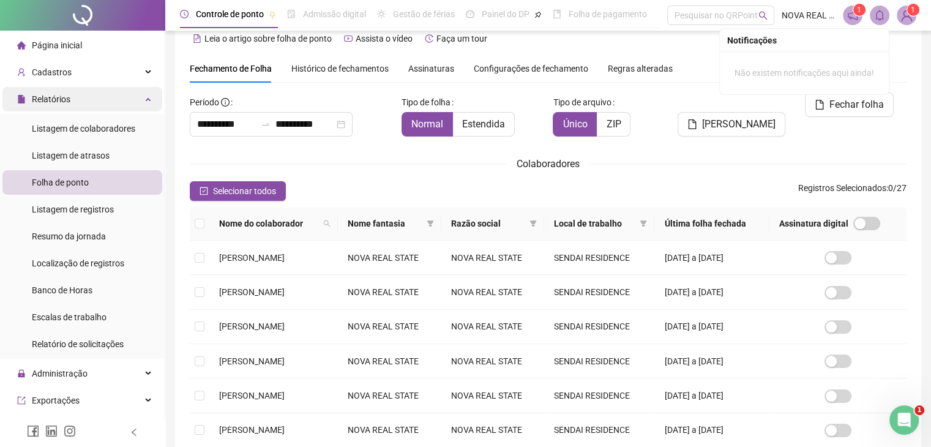
click at [93, 99] on div "Relatórios" at bounding box center [82, 99] width 160 height 24
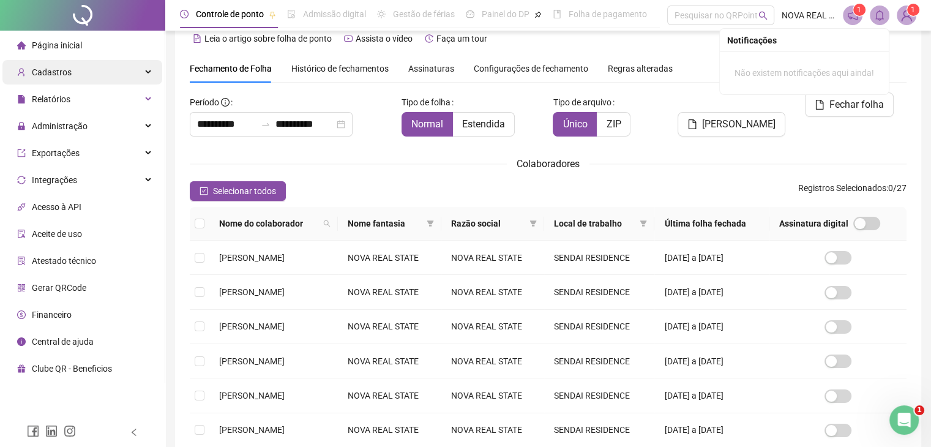
click at [89, 78] on div "Cadastros" at bounding box center [82, 72] width 160 height 24
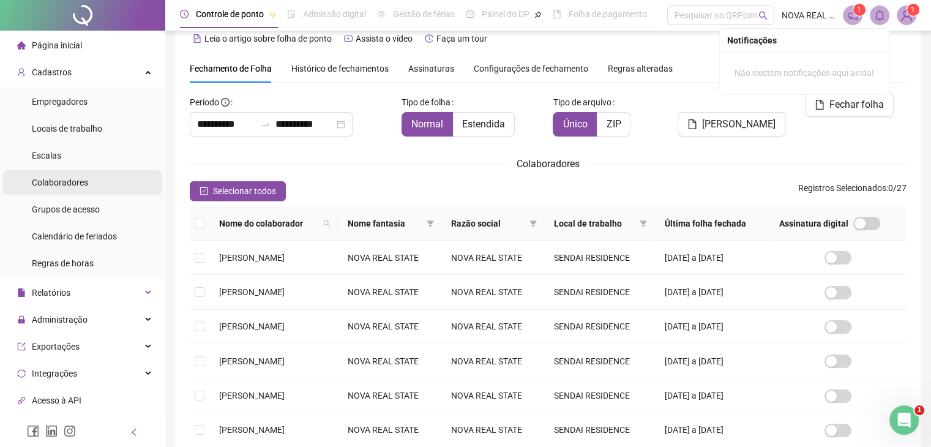
click at [75, 184] on span "Colaboradores" at bounding box center [60, 183] width 56 height 10
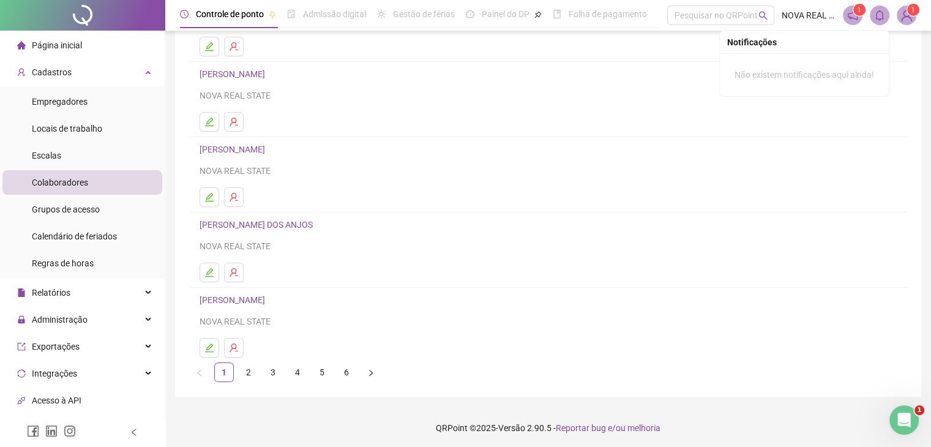
scroll to position [144, 0]
click at [239, 368] on li "2" at bounding box center [249, 371] width 20 height 20
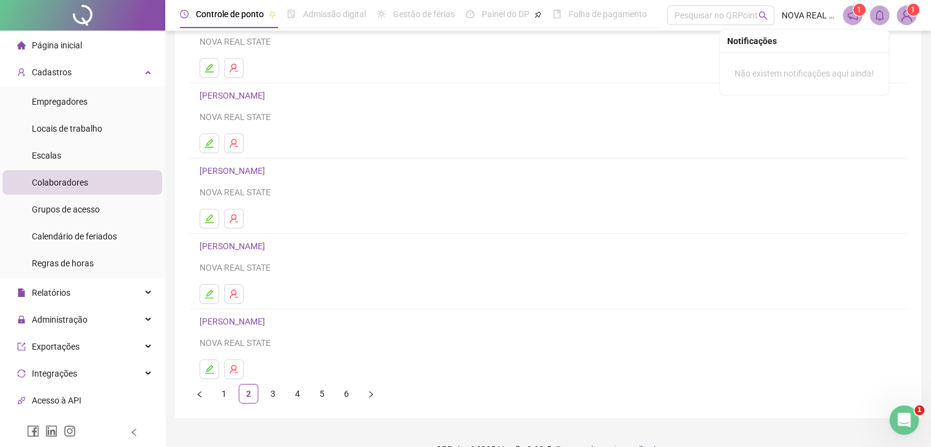
scroll to position [122, 0]
click at [271, 390] on link "3" at bounding box center [273, 392] width 18 height 18
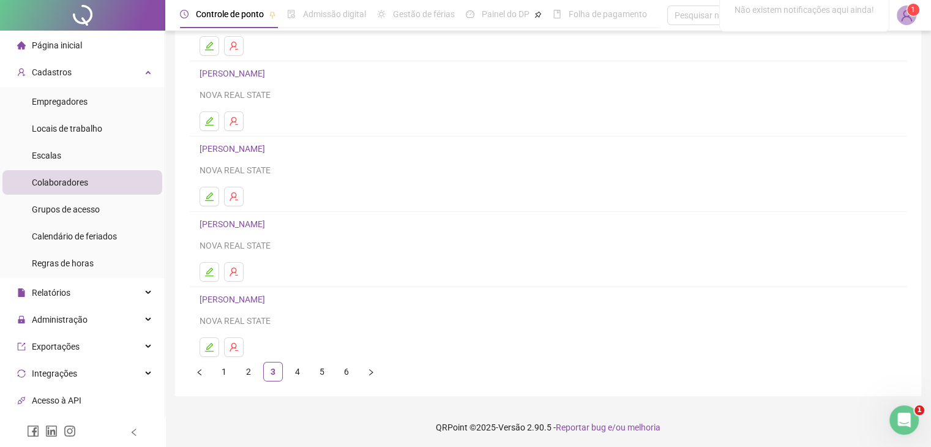
scroll to position [144, 0]
click at [292, 363] on link "4" at bounding box center [297, 370] width 18 height 18
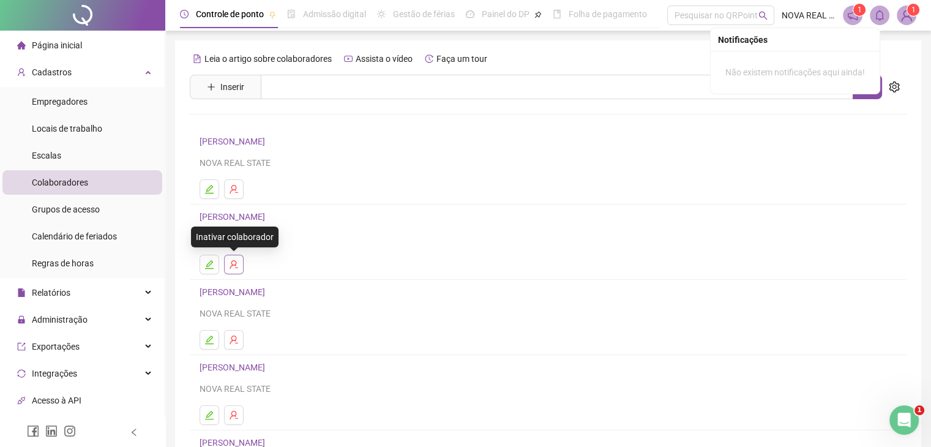
click at [238, 268] on icon "user-delete" at bounding box center [234, 265] width 10 height 10
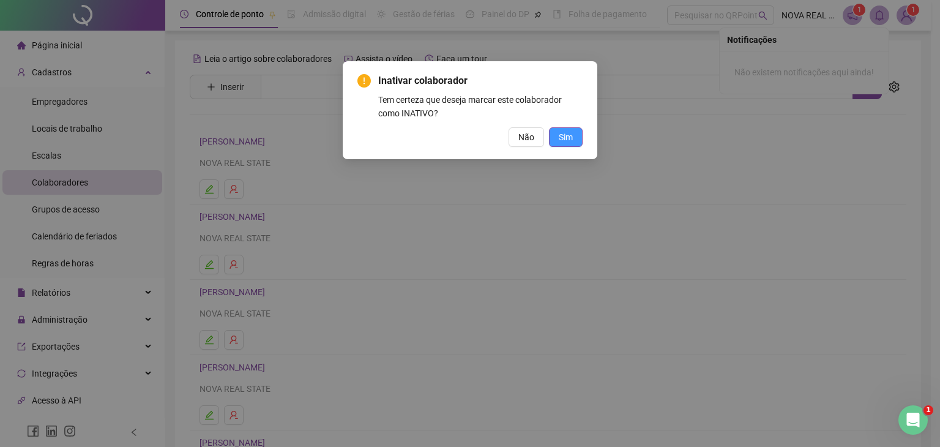
click at [567, 137] on span "Sim" at bounding box center [566, 136] width 14 height 13
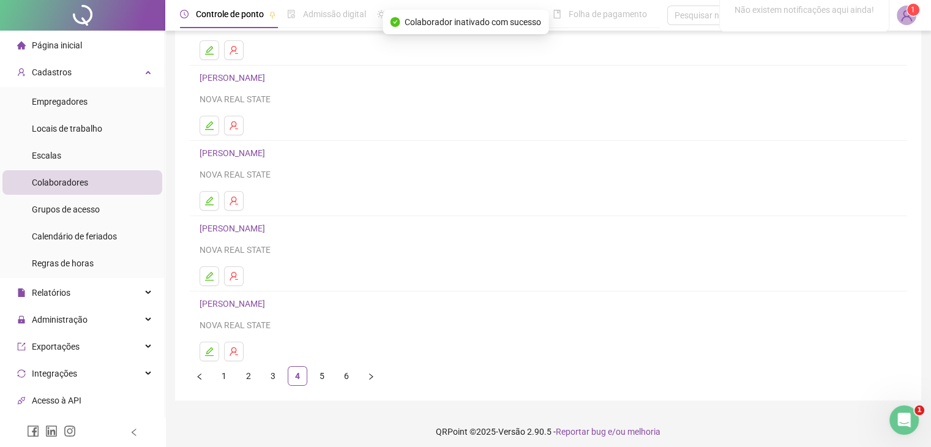
scroll to position [144, 0]
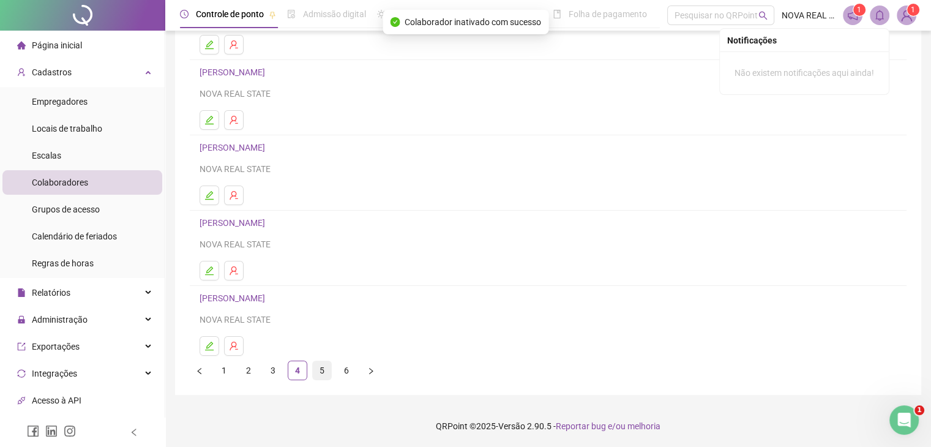
click at [331, 368] on link "5" at bounding box center [322, 370] width 18 height 18
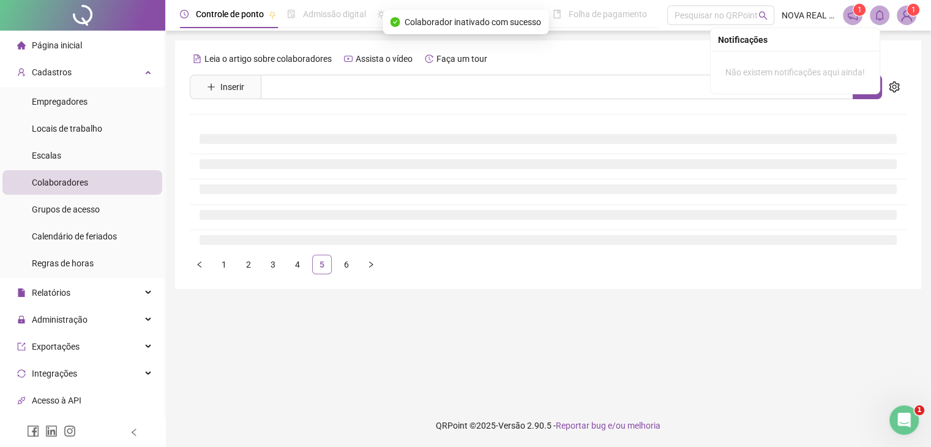
scroll to position [0, 0]
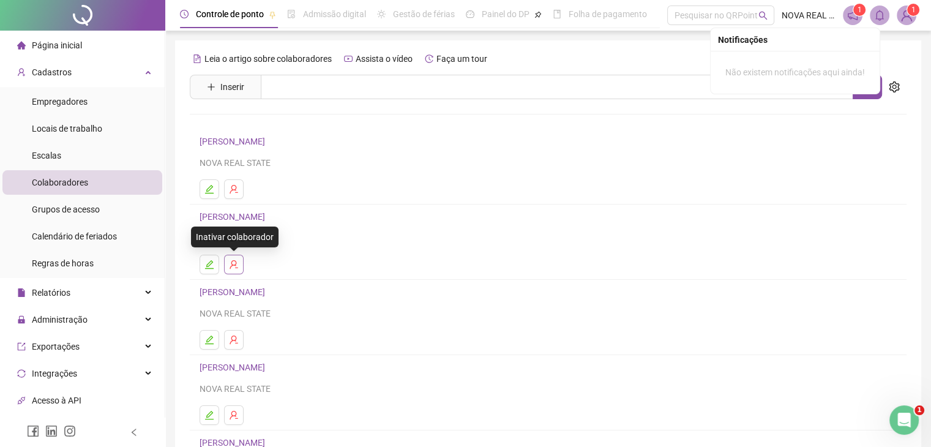
click at [239, 269] on button "button" at bounding box center [234, 265] width 20 height 20
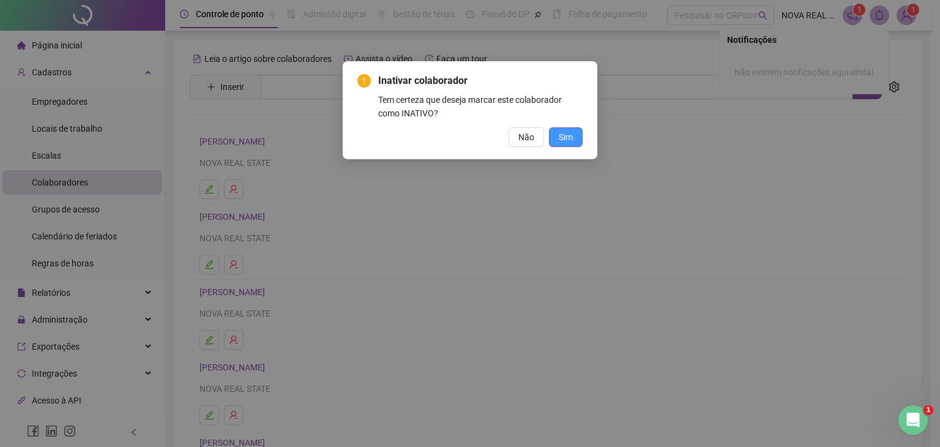
click at [558, 136] on button "Sim" at bounding box center [566, 137] width 34 height 20
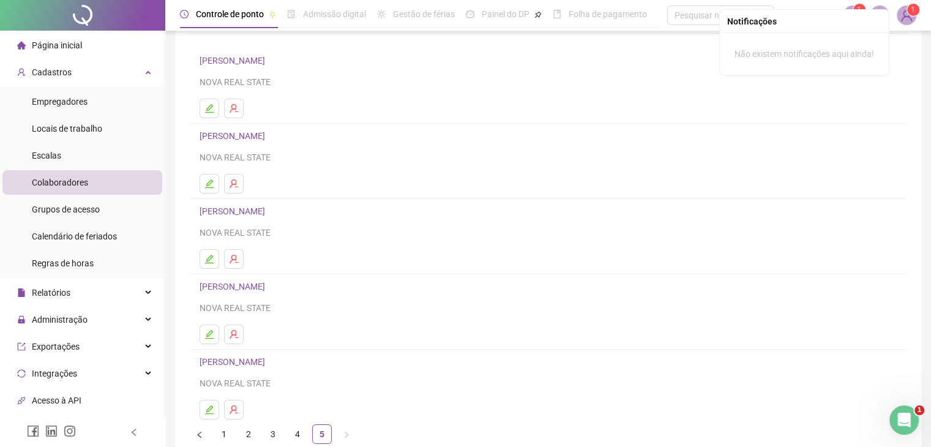
scroll to position [83, 0]
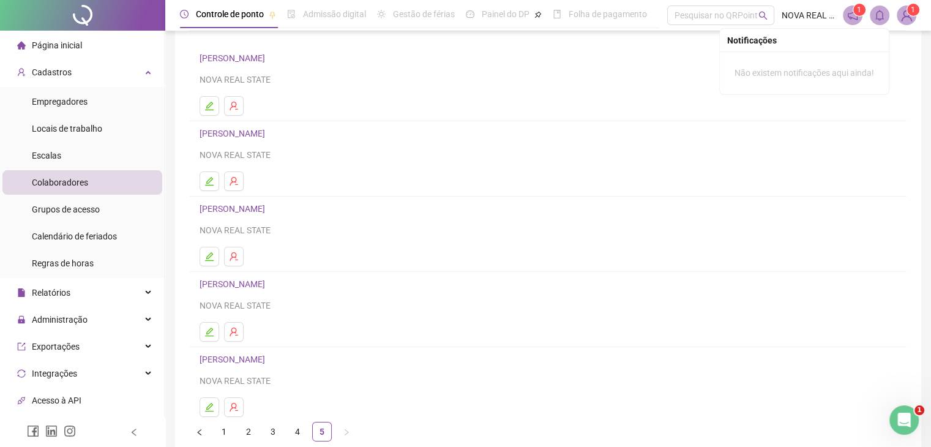
click at [289, 429] on link "4" at bounding box center [297, 431] width 18 height 18
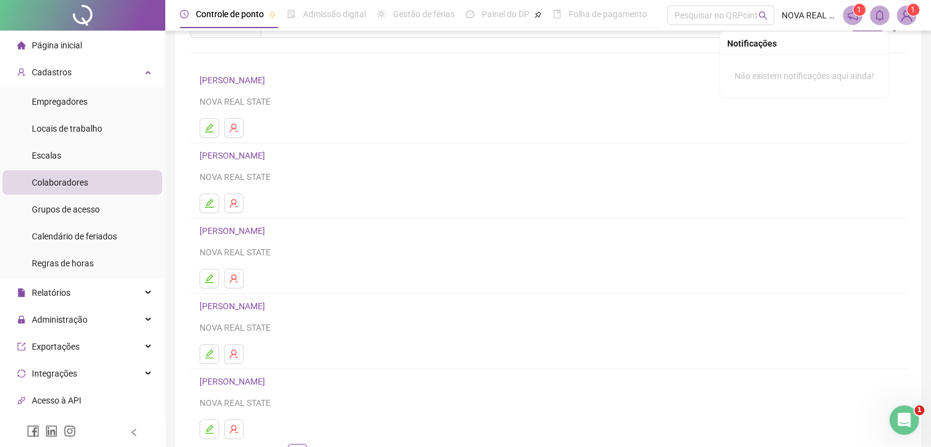
scroll to position [122, 0]
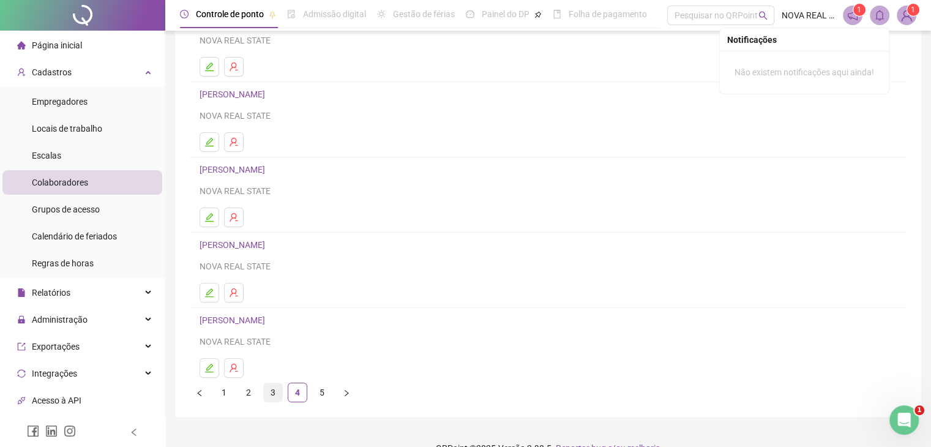
click at [279, 388] on link "3" at bounding box center [273, 392] width 18 height 18
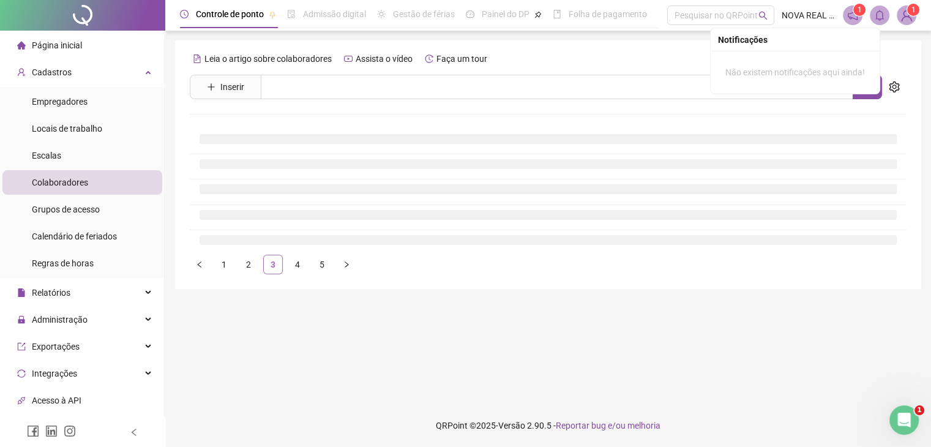
scroll to position [0, 0]
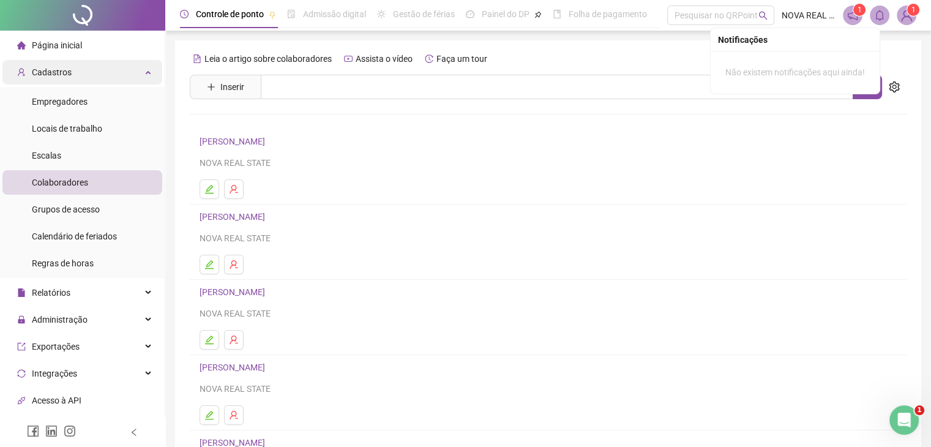
click at [93, 71] on div "Cadastros" at bounding box center [82, 72] width 160 height 24
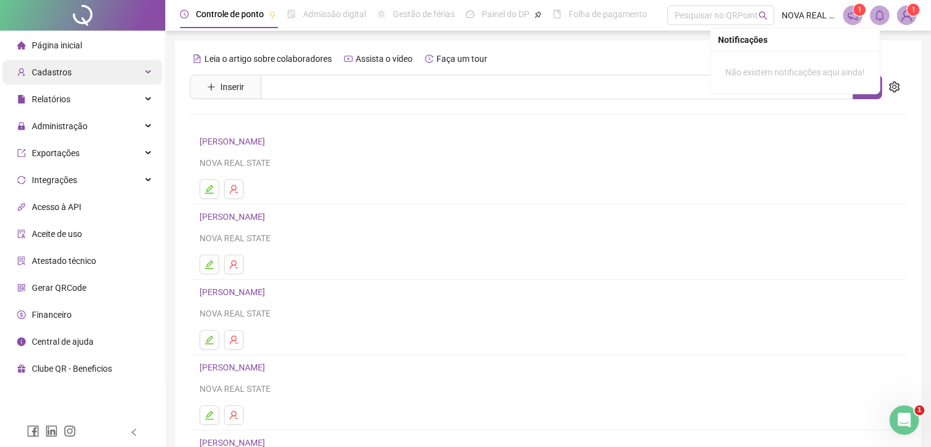
click at [69, 69] on span "Cadastros" at bounding box center [52, 72] width 40 height 10
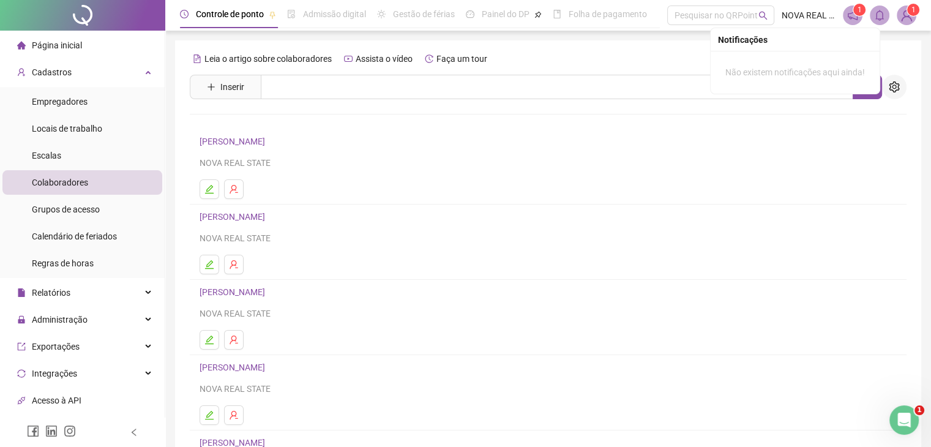
click at [894, 96] on button "button" at bounding box center [894, 87] width 24 height 24
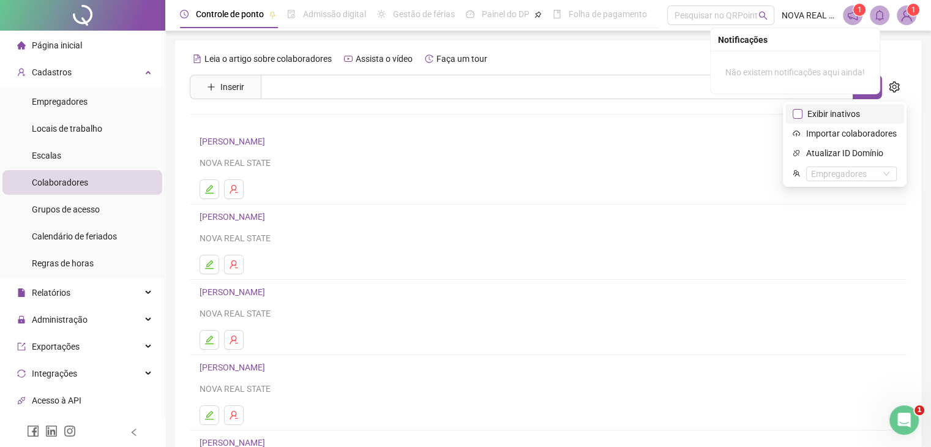
click at [848, 118] on span "Exibir inativos" at bounding box center [834, 113] width 62 height 13
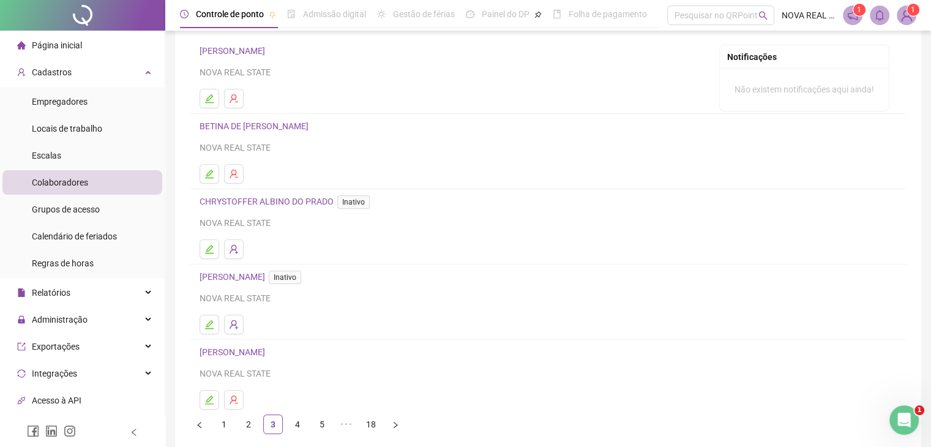
scroll to position [146, 0]
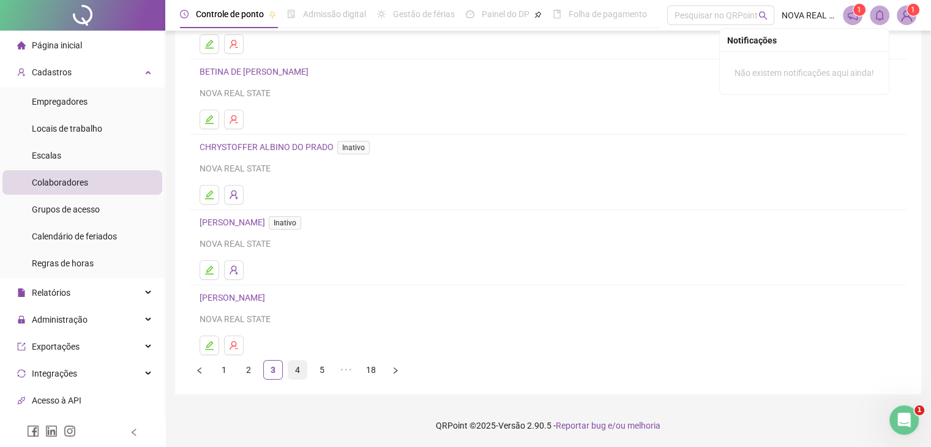
click at [303, 368] on link "4" at bounding box center [297, 370] width 18 height 18
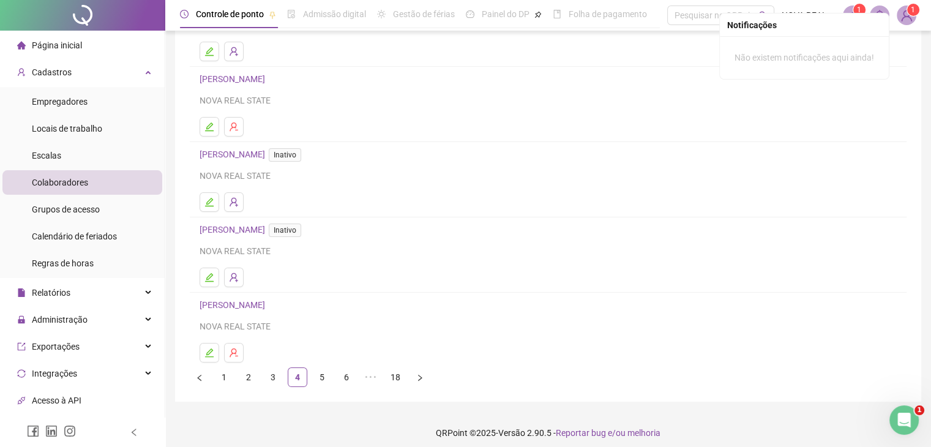
scroll to position [146, 0]
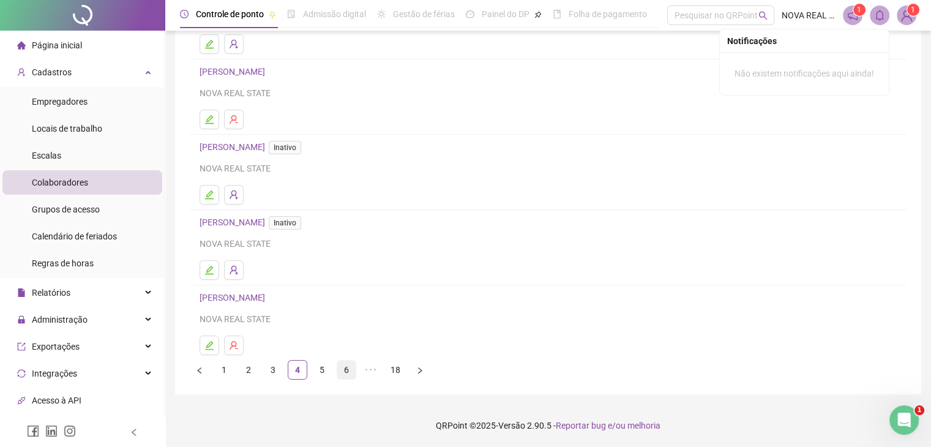
click at [337, 365] on link "6" at bounding box center [346, 370] width 18 height 18
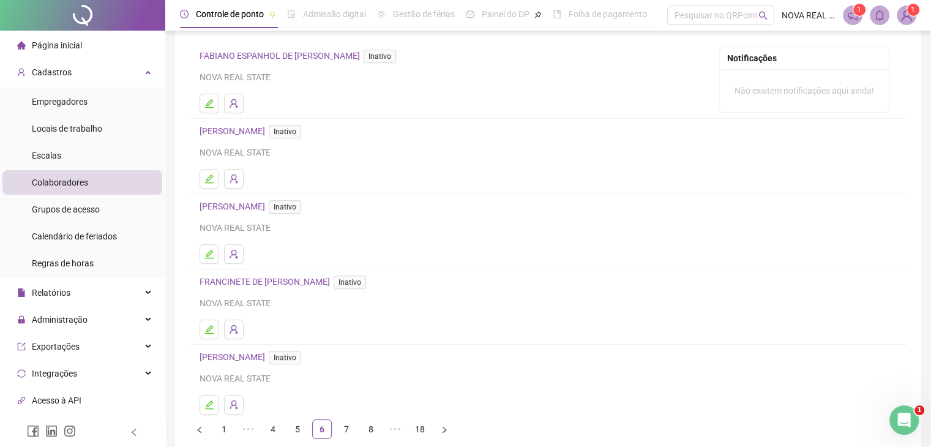
scroll to position [147, 0]
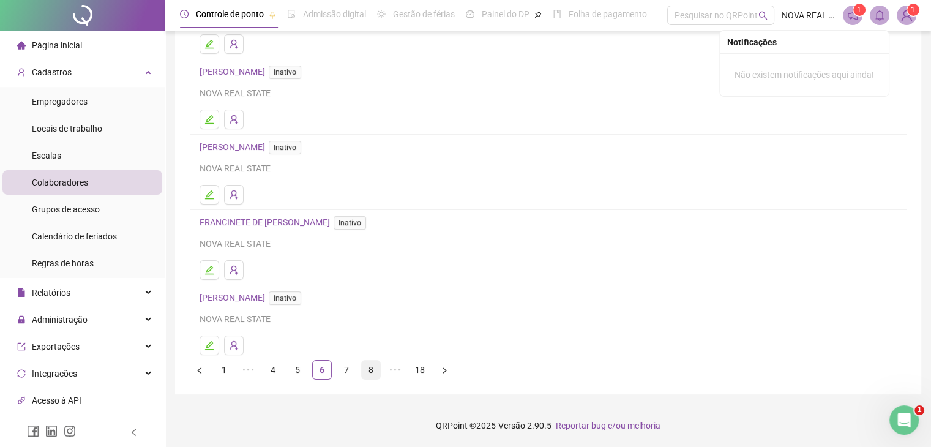
click at [365, 372] on link "8" at bounding box center [371, 370] width 18 height 18
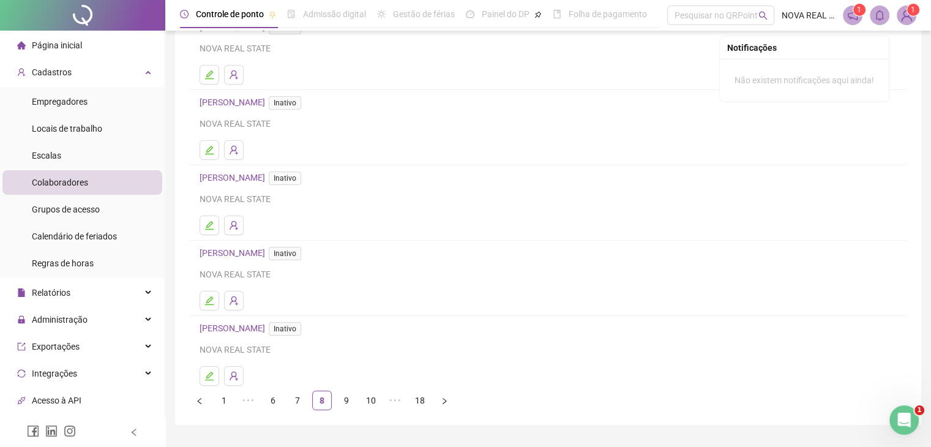
scroll to position [122, 0]
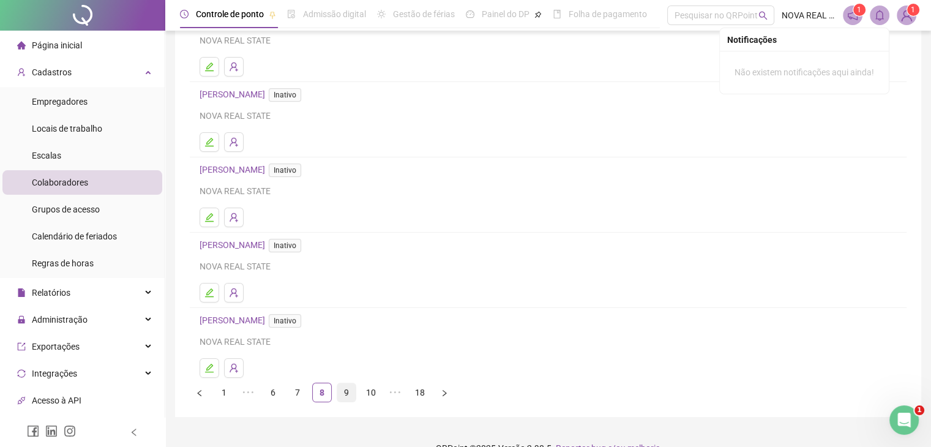
click at [340, 395] on link "9" at bounding box center [346, 392] width 18 height 18
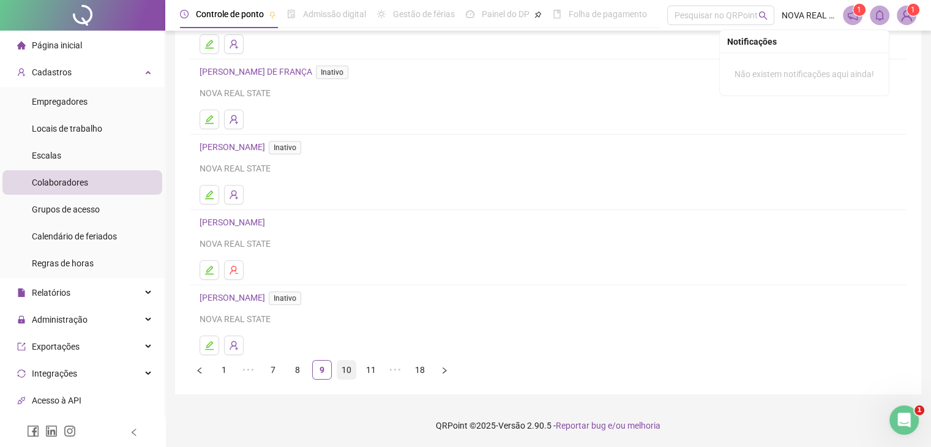
click at [354, 368] on link "10" at bounding box center [346, 370] width 18 height 18
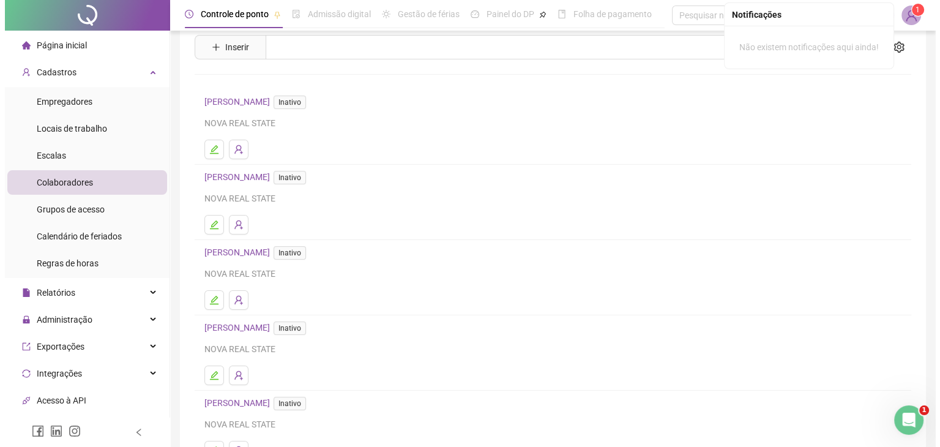
scroll to position [61, 0]
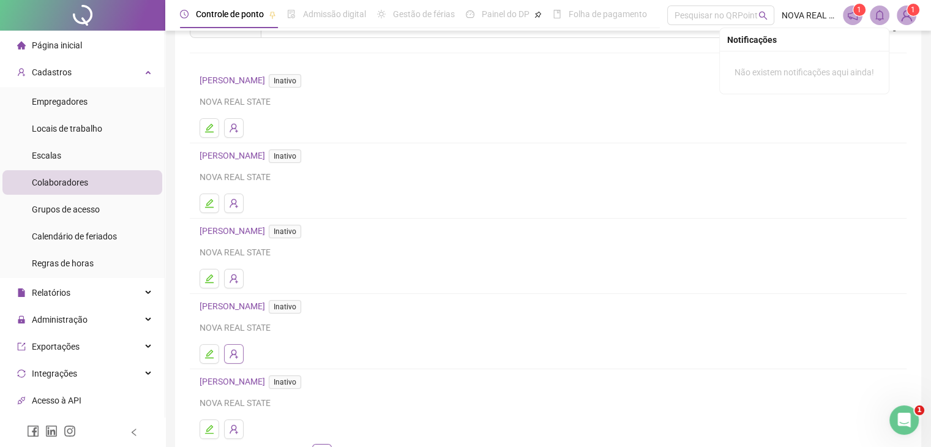
click at [236, 356] on icon "user-add" at bounding box center [234, 354] width 10 height 10
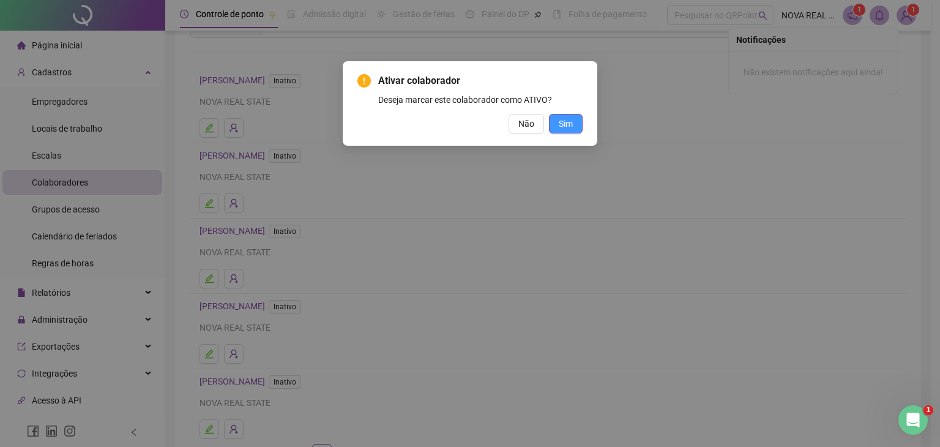
click at [566, 129] on span "Sim" at bounding box center [566, 123] width 14 height 13
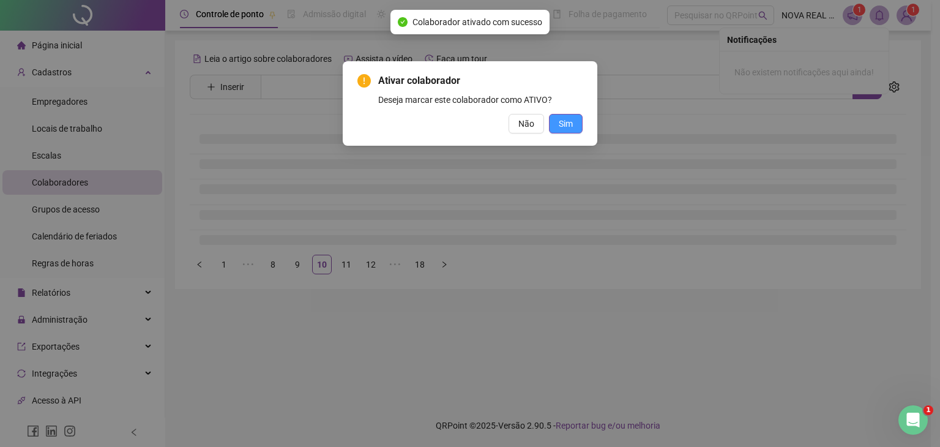
scroll to position [0, 0]
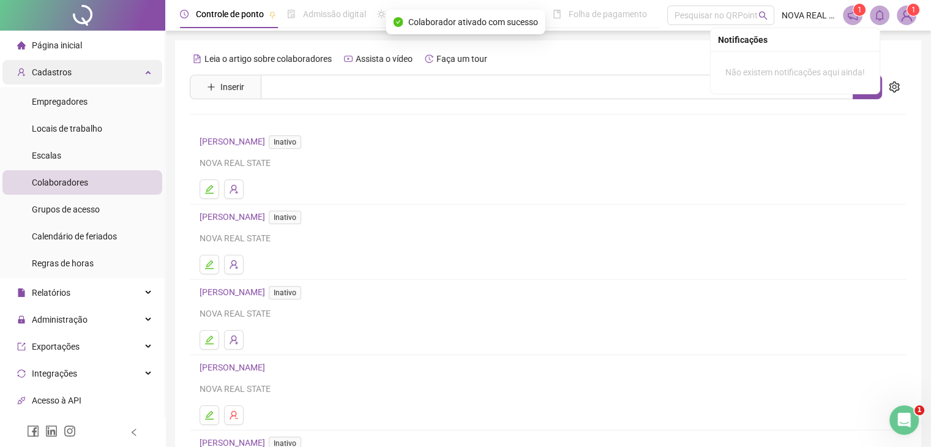
click at [82, 66] on div "Cadastros" at bounding box center [82, 72] width 160 height 24
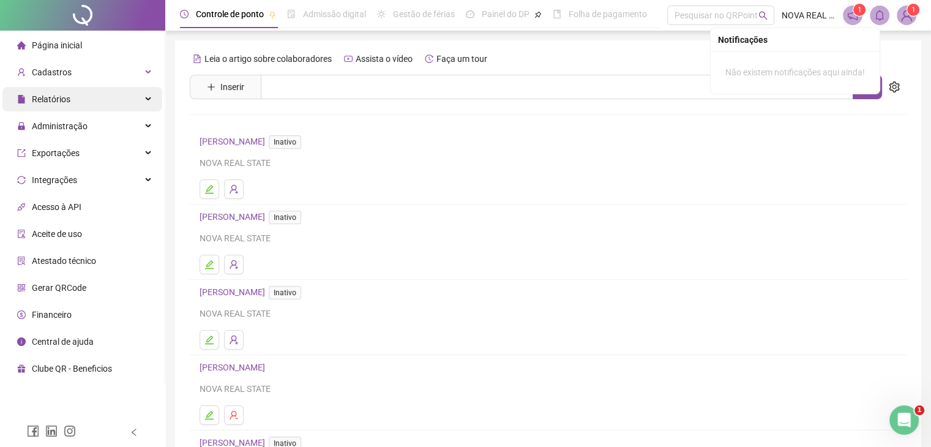
click at [76, 96] on div "Relatórios" at bounding box center [82, 99] width 160 height 24
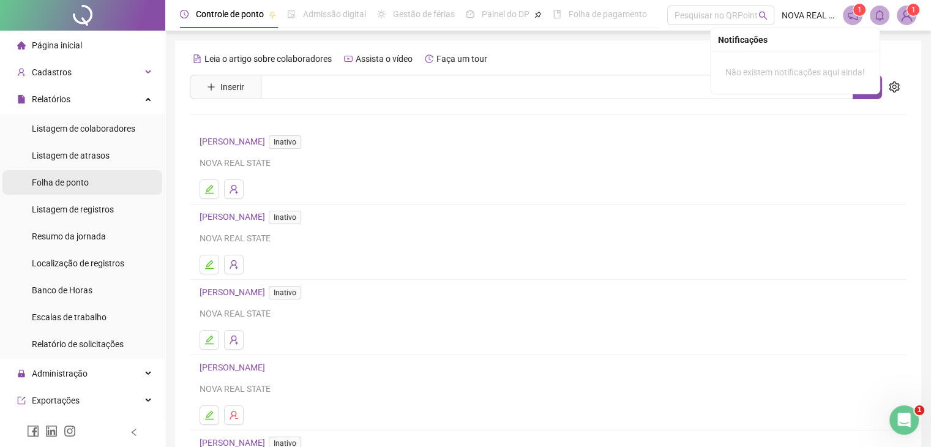
click at [78, 187] on span "Folha de ponto" at bounding box center [60, 183] width 57 height 10
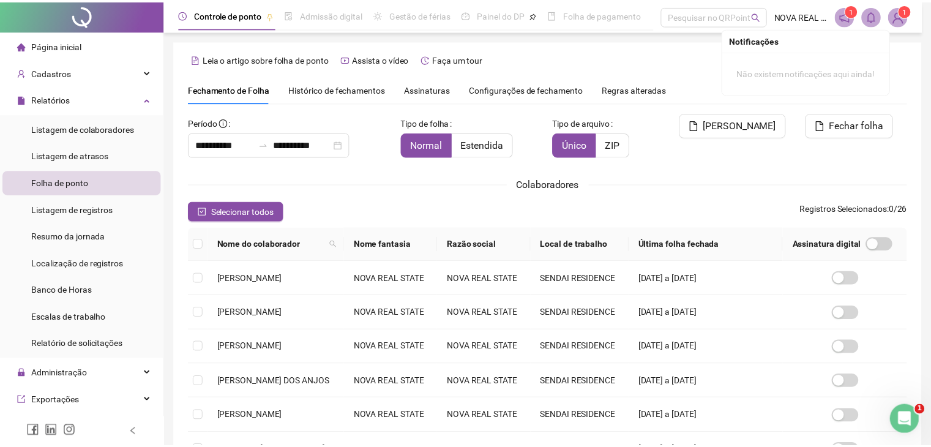
scroll to position [20, 0]
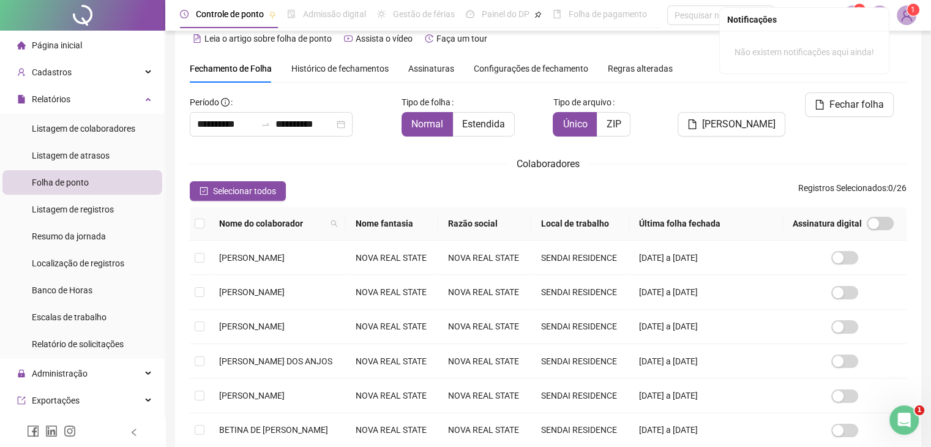
click at [517, 74] on div "Configurações de fechamento" at bounding box center [531, 68] width 114 height 13
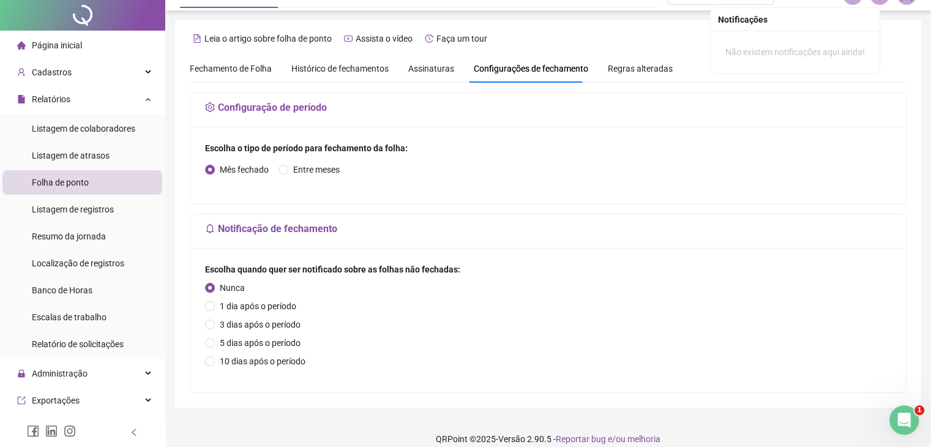
scroll to position [0, 0]
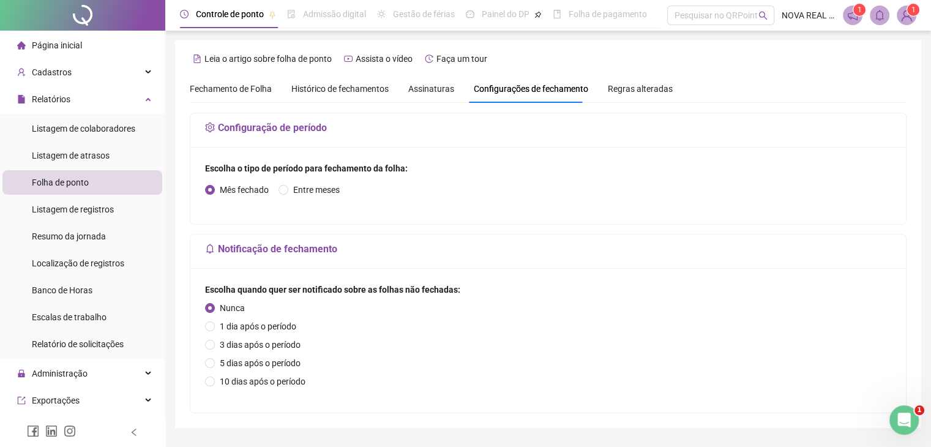
click at [252, 89] on span "Fechamento de Folha" at bounding box center [231, 89] width 82 height 10
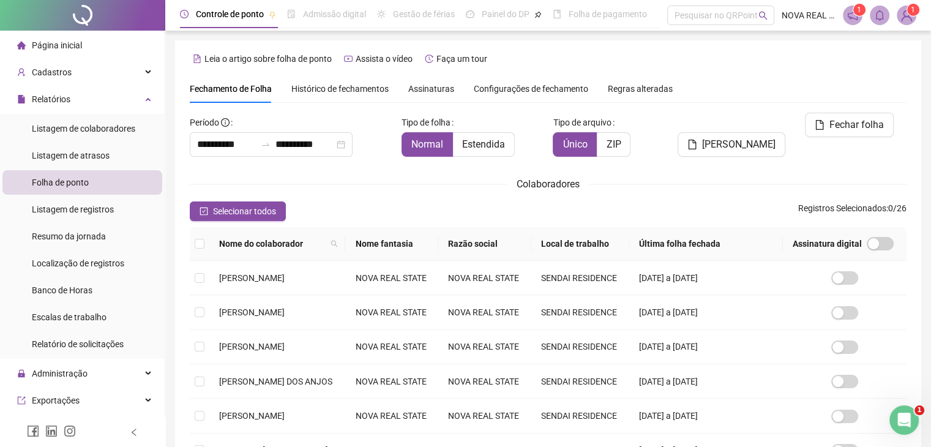
scroll to position [20, 0]
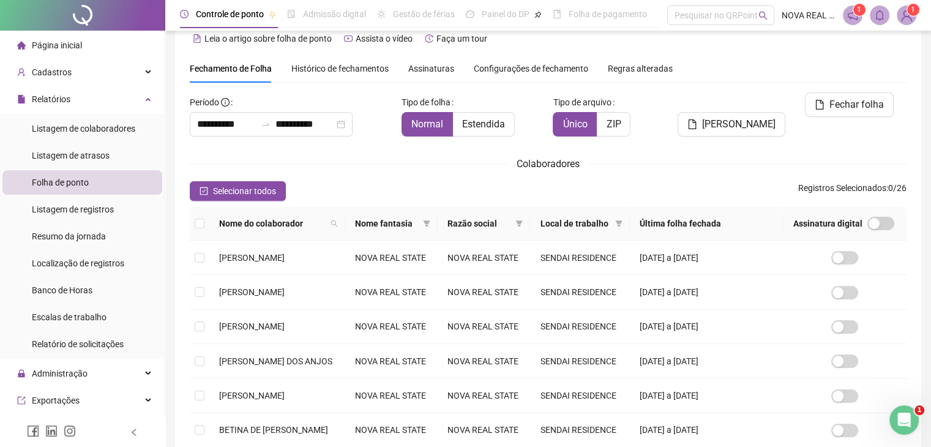
click at [350, 70] on span "Histórico de fechamentos" at bounding box center [339, 69] width 97 height 10
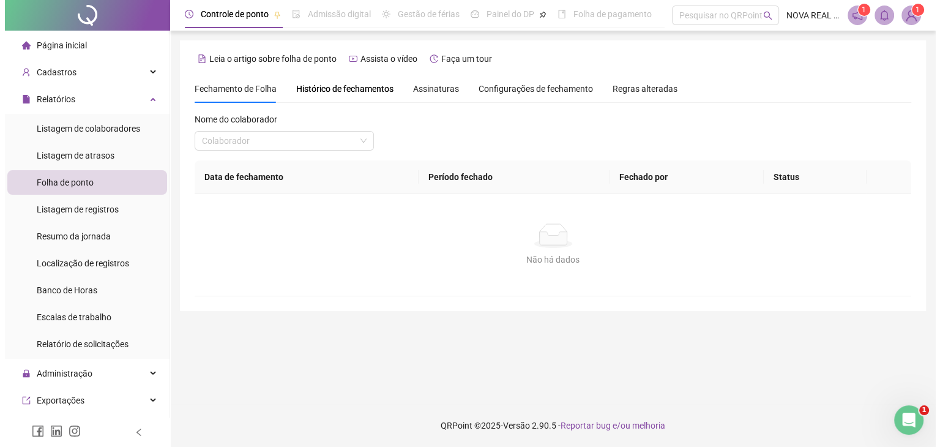
scroll to position [0, 0]
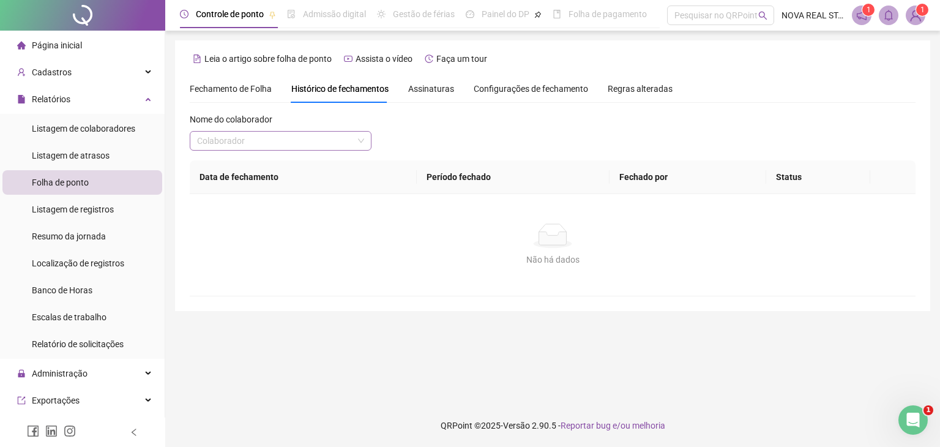
click at [208, 138] on input "search" at bounding box center [275, 141] width 156 height 18
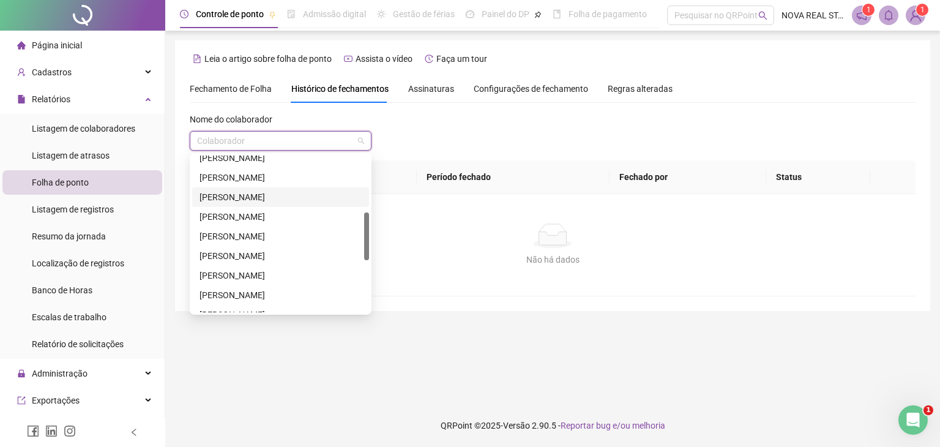
scroll to position [245, 0]
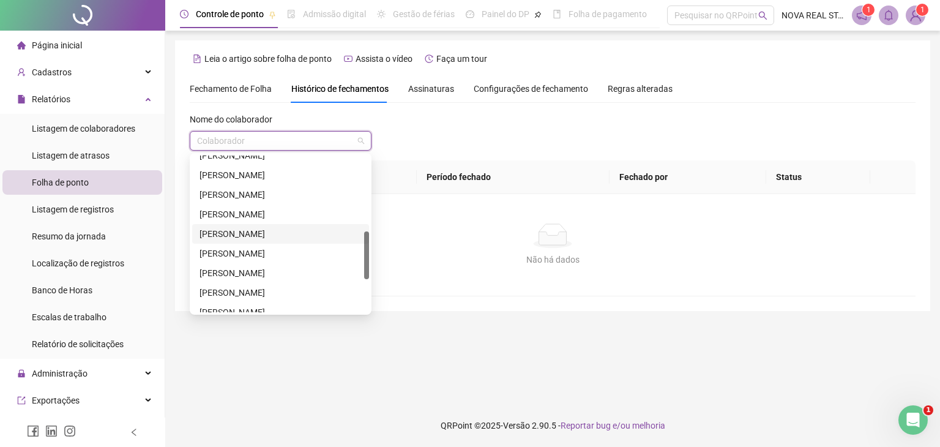
click at [270, 238] on div "[PERSON_NAME]" at bounding box center [281, 233] width 162 height 13
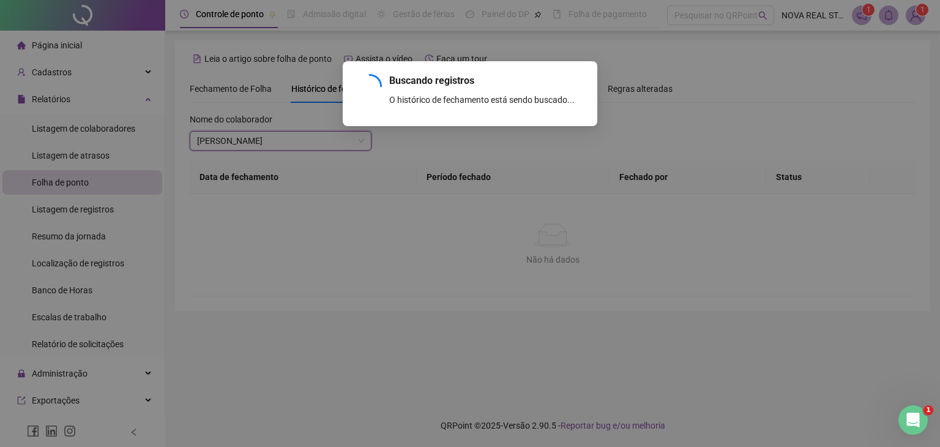
scroll to position [12, 0]
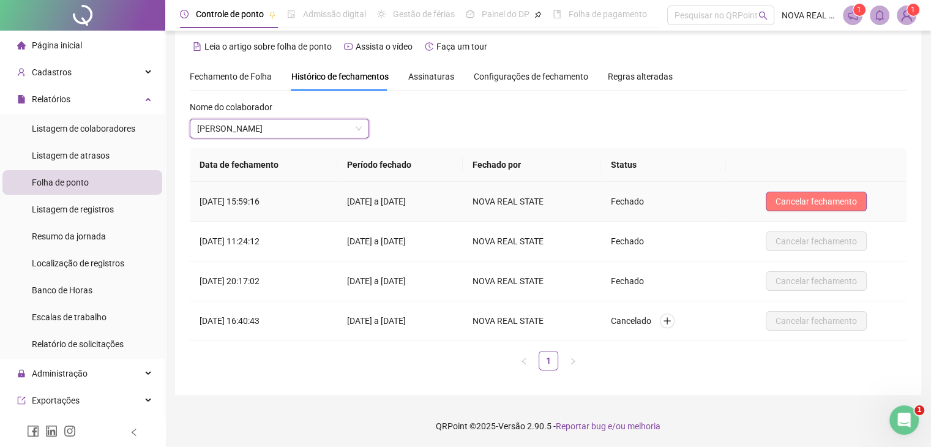
click at [833, 204] on span "Cancelar fechamento" at bounding box center [816, 201] width 81 height 13
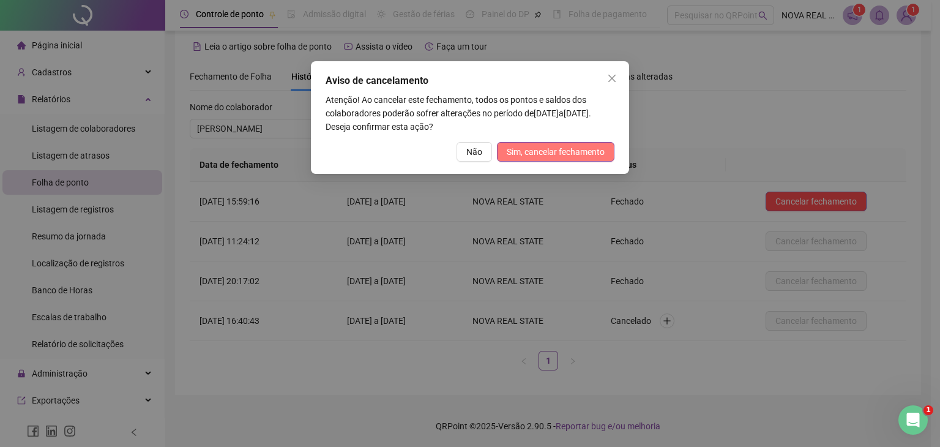
click at [567, 151] on span "Sim, cancelar fechamento" at bounding box center [556, 151] width 98 height 13
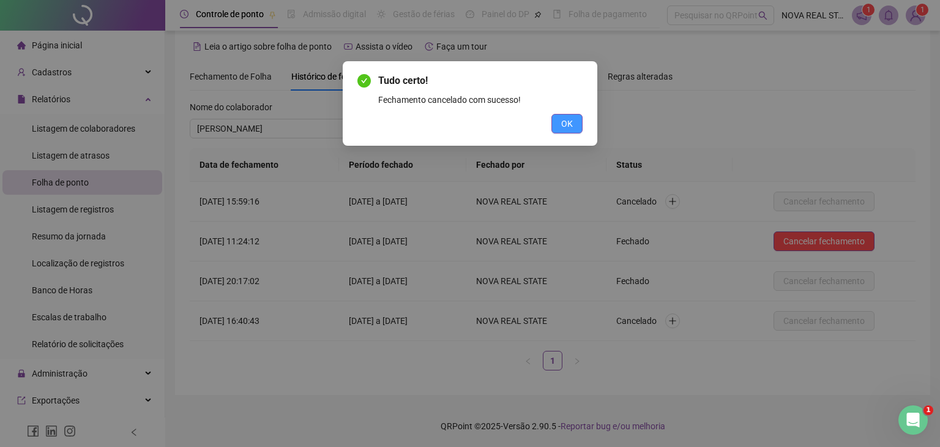
drag, startPoint x: 561, startPoint y: 132, endPoint x: 531, endPoint y: 141, distance: 31.6
click at [561, 131] on button "OK" at bounding box center [567, 124] width 31 height 20
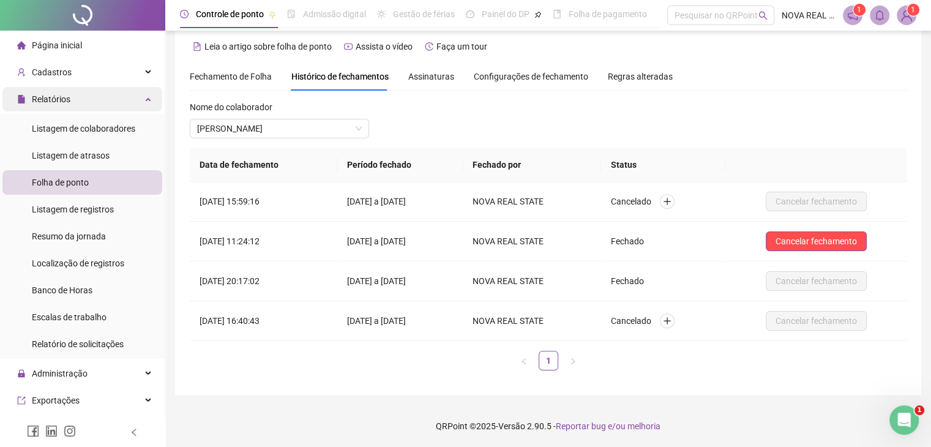
click at [39, 96] on span "Relatórios" at bounding box center [51, 99] width 39 height 10
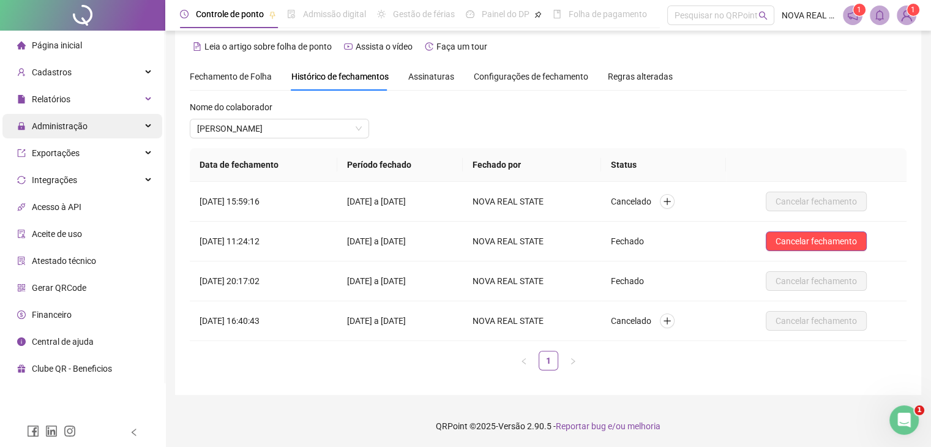
click at [54, 121] on span "Administração" at bounding box center [60, 126] width 56 height 10
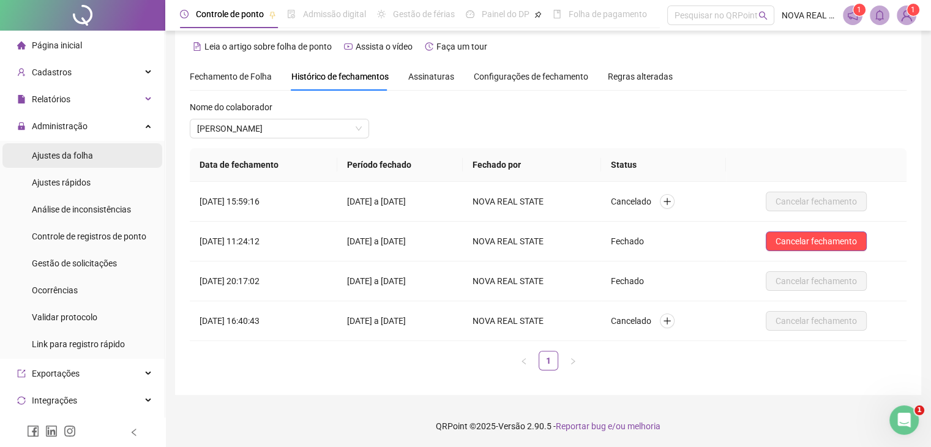
click at [84, 148] on div "Ajustes da folha" at bounding box center [62, 155] width 61 height 24
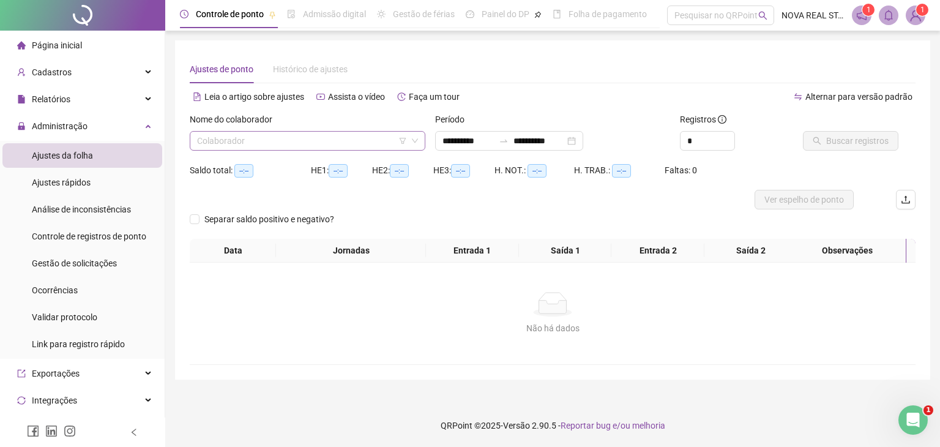
click at [284, 145] on input "search" at bounding box center [302, 141] width 210 height 18
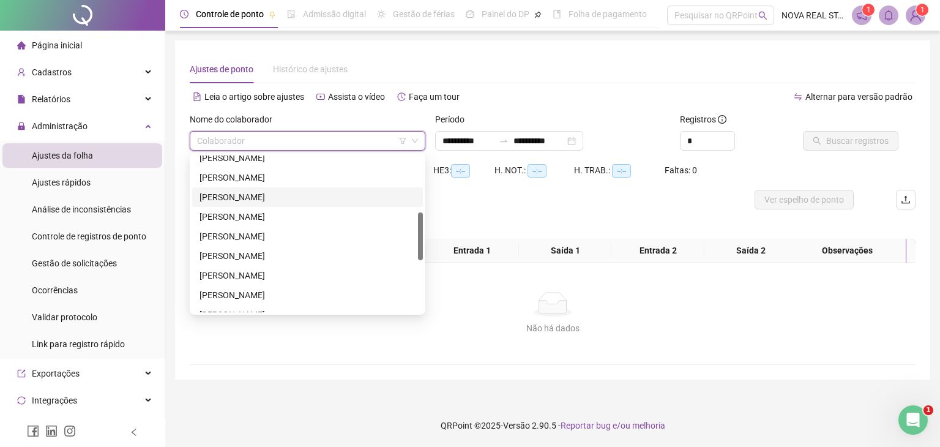
scroll to position [245, 0]
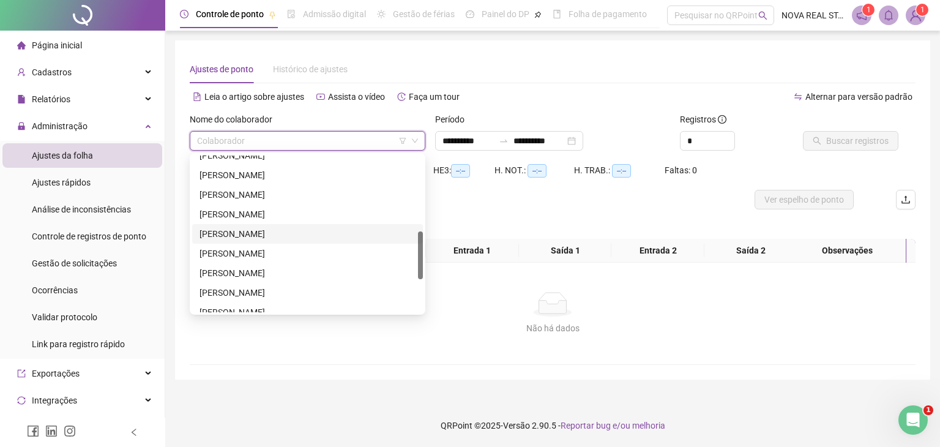
click at [284, 239] on div "[PERSON_NAME]" at bounding box center [308, 233] width 216 height 13
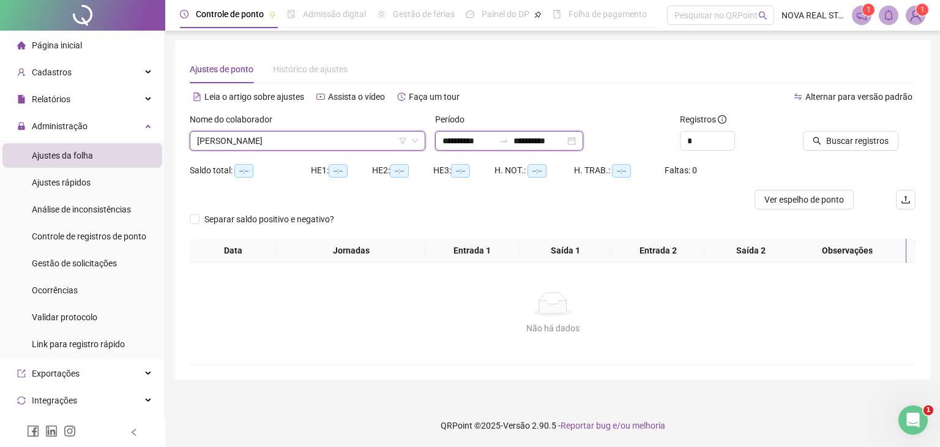
click at [565, 144] on input "**********" at bounding box center [539, 140] width 51 height 13
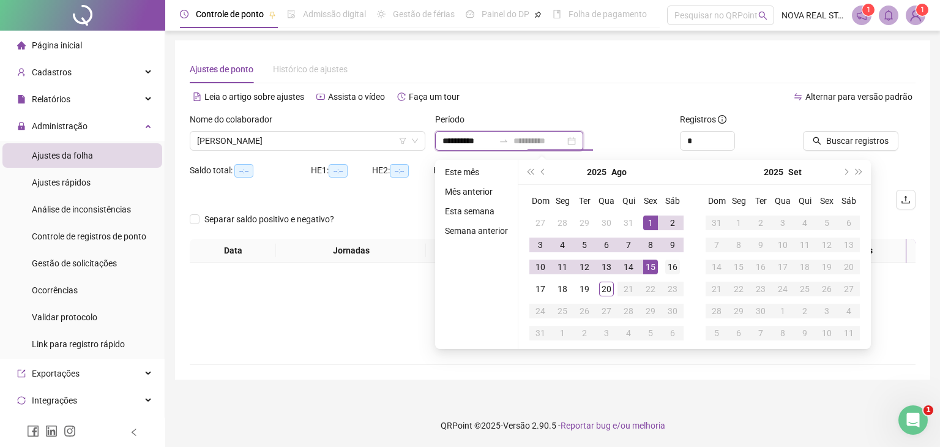
type input "**********"
click at [671, 263] on div "16" at bounding box center [672, 267] width 15 height 15
type input "**********"
click at [838, 138] on span "Buscar registros" at bounding box center [857, 140] width 62 height 13
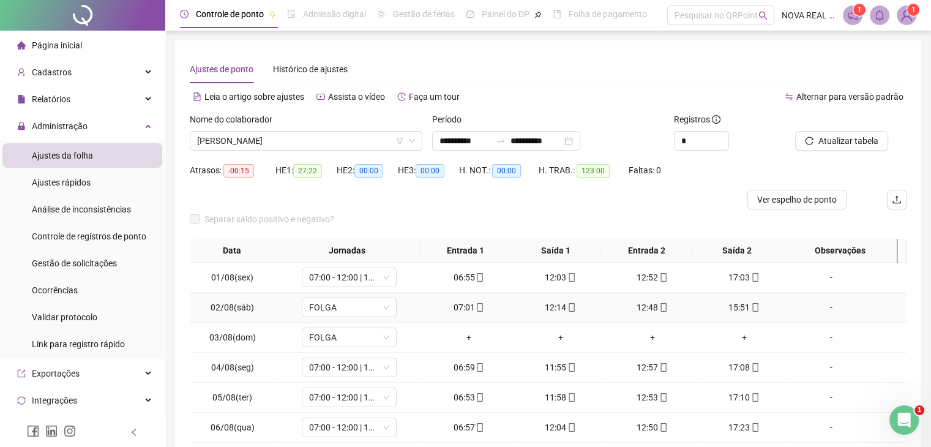
click at [820, 307] on div "-" at bounding box center [831, 307] width 72 height 13
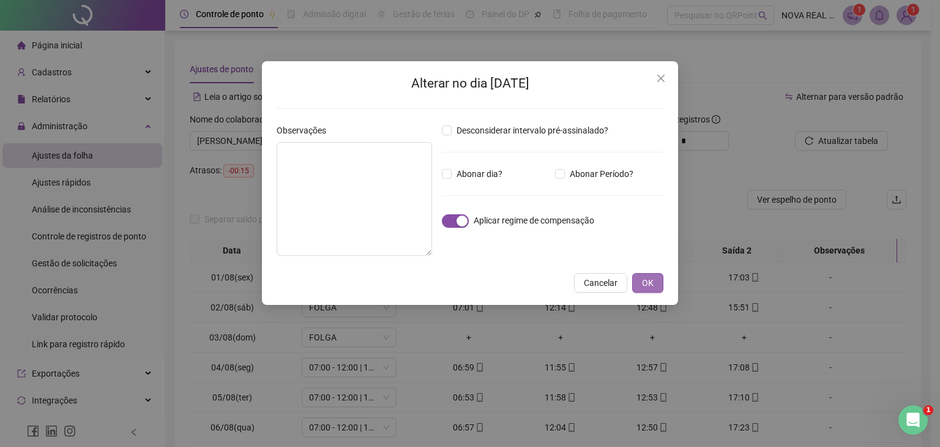
click at [642, 287] on button "OK" at bounding box center [647, 283] width 31 height 20
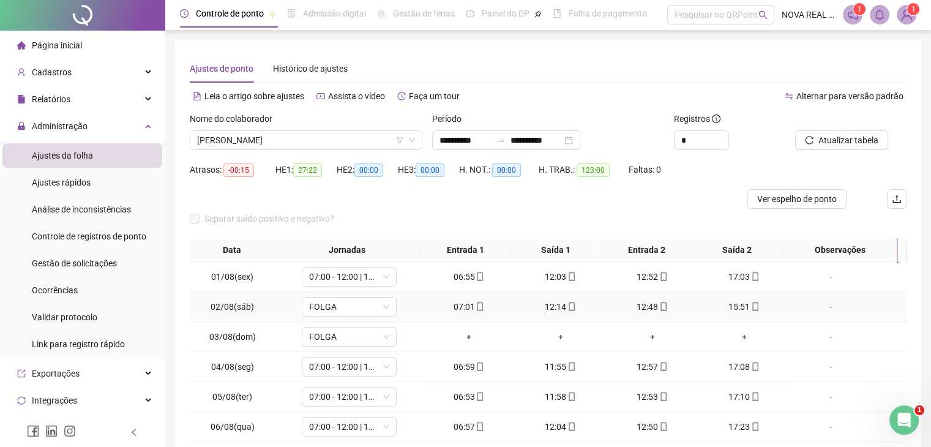
scroll to position [61, 0]
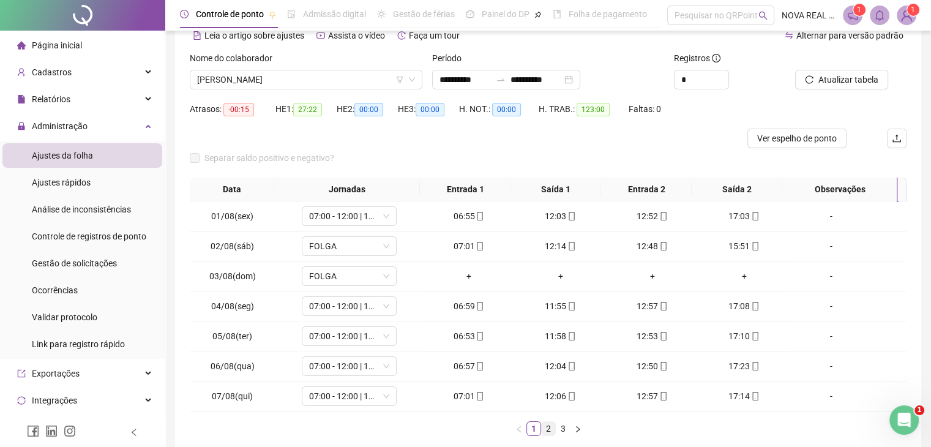
click at [548, 429] on link "2" at bounding box center [548, 428] width 13 height 13
click at [822, 250] on div "-" at bounding box center [831, 245] width 72 height 13
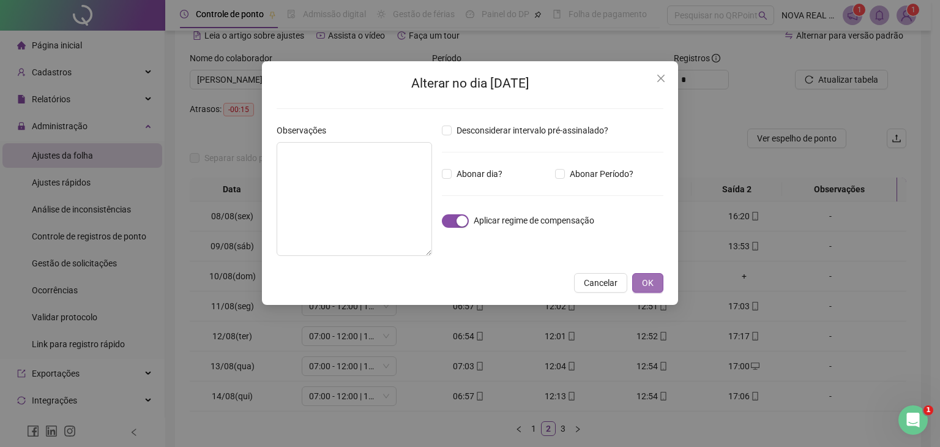
click at [651, 280] on span "OK" at bounding box center [648, 282] width 12 height 13
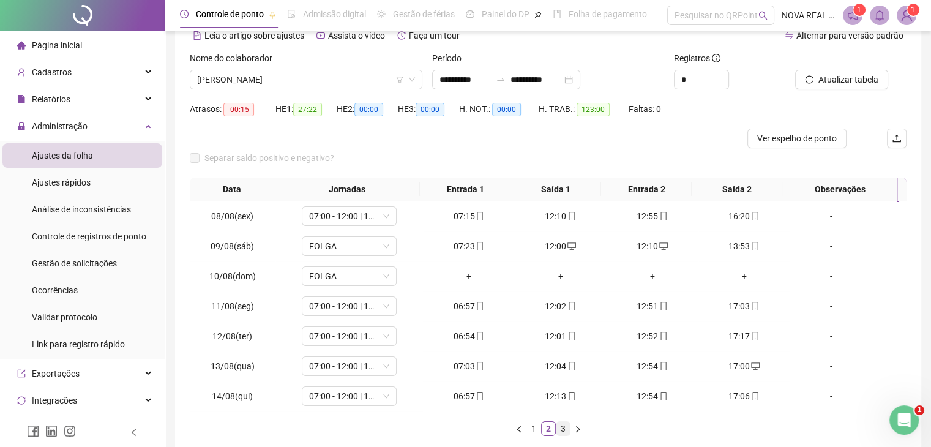
click at [559, 430] on link "3" at bounding box center [563, 428] width 13 height 13
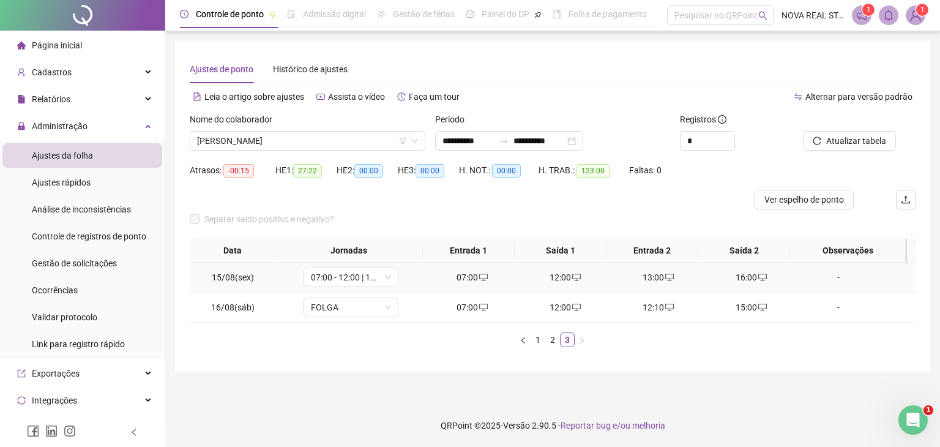
click at [836, 272] on div "-" at bounding box center [839, 277] width 72 height 13
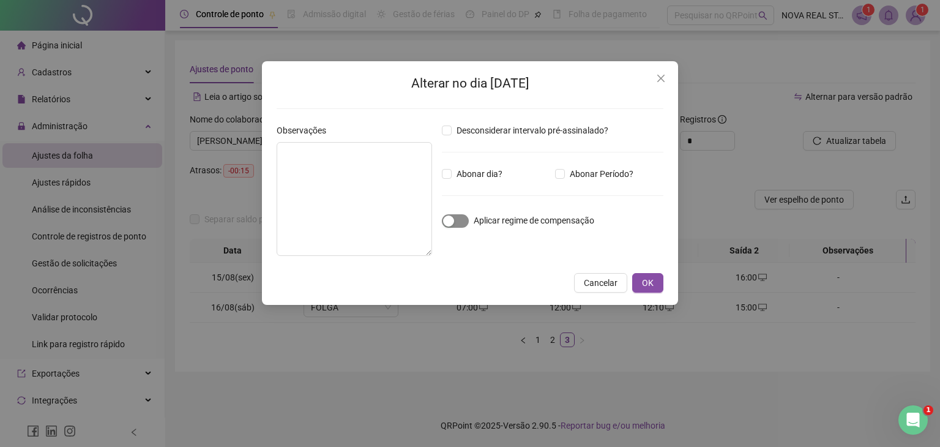
click at [459, 221] on span "button" at bounding box center [455, 220] width 27 height 13
click at [639, 285] on button "OK" at bounding box center [647, 283] width 31 height 20
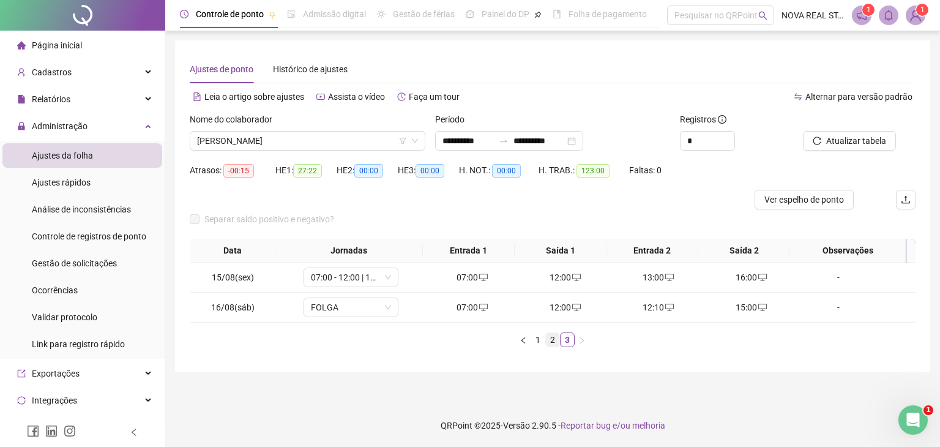
click at [554, 341] on link "2" at bounding box center [552, 339] width 13 height 13
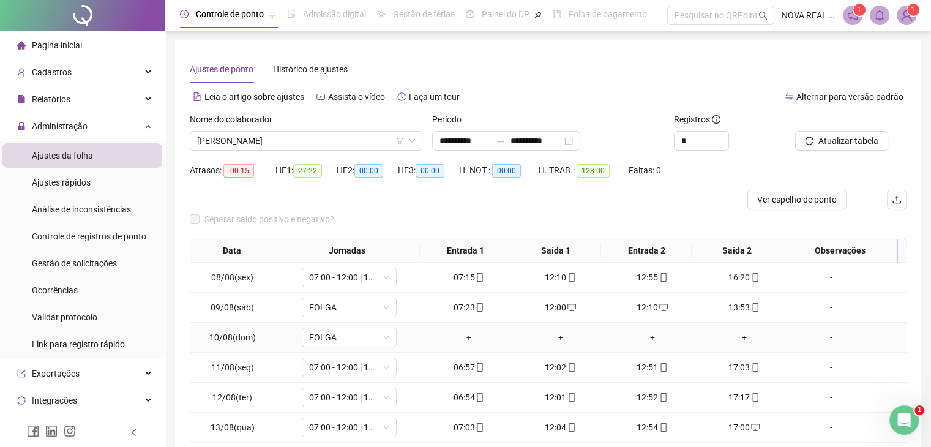
scroll to position [61, 0]
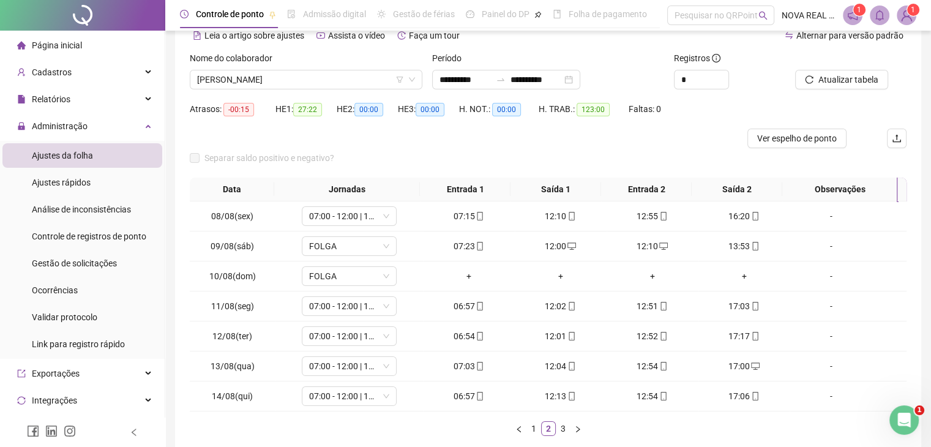
click at [808, 151] on div "Separar saldo positivo e negativo?" at bounding box center [548, 162] width 717 height 29
click at [808, 152] on div "Separar saldo positivo e negativo?" at bounding box center [548, 162] width 717 height 29
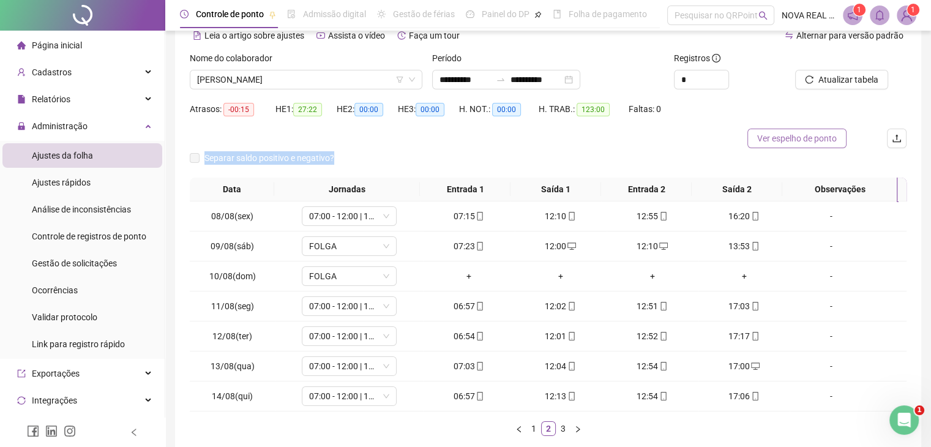
click at [791, 134] on span "Ver espelho de ponto" at bounding box center [797, 138] width 80 height 13
click at [514, 127] on div "H. NOT.: 00:00" at bounding box center [499, 113] width 80 height 29
click at [813, 143] on span "Ver espelho de ponto" at bounding box center [797, 138] width 80 height 13
click at [857, 89] on button "Atualizar tabela" at bounding box center [841, 80] width 93 height 20
click at [784, 138] on span "Ver espelho de ponto" at bounding box center [797, 138] width 80 height 13
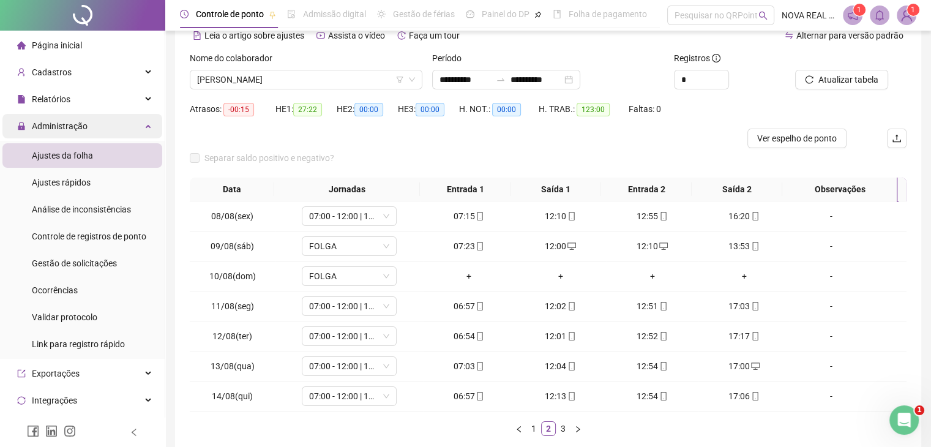
click at [61, 124] on span "Administração" at bounding box center [60, 126] width 56 height 10
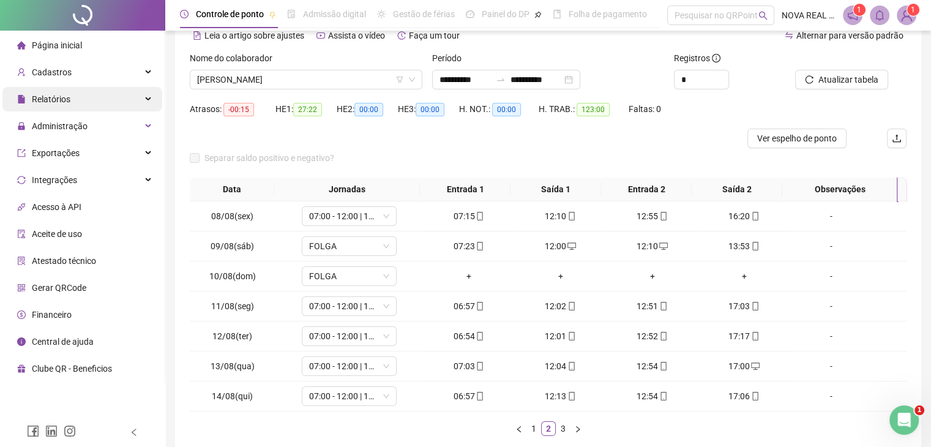
click at [68, 103] on span "Relatórios" at bounding box center [51, 99] width 39 height 10
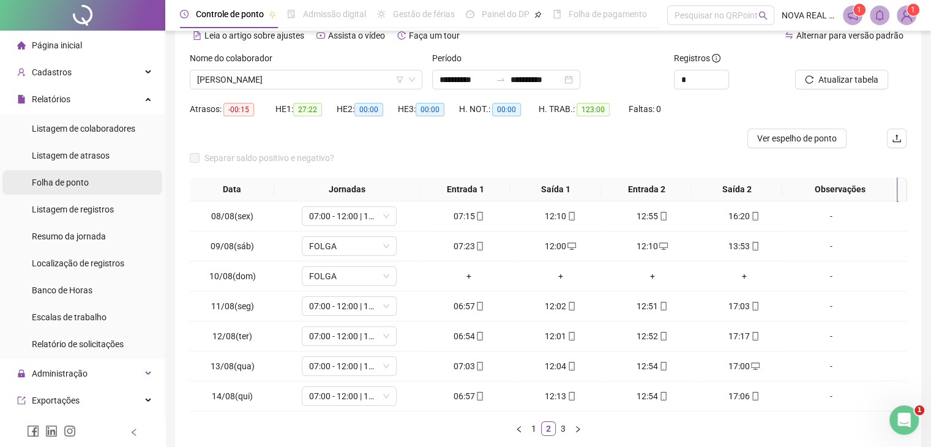
click at [81, 190] on div "Folha de ponto" at bounding box center [60, 182] width 57 height 24
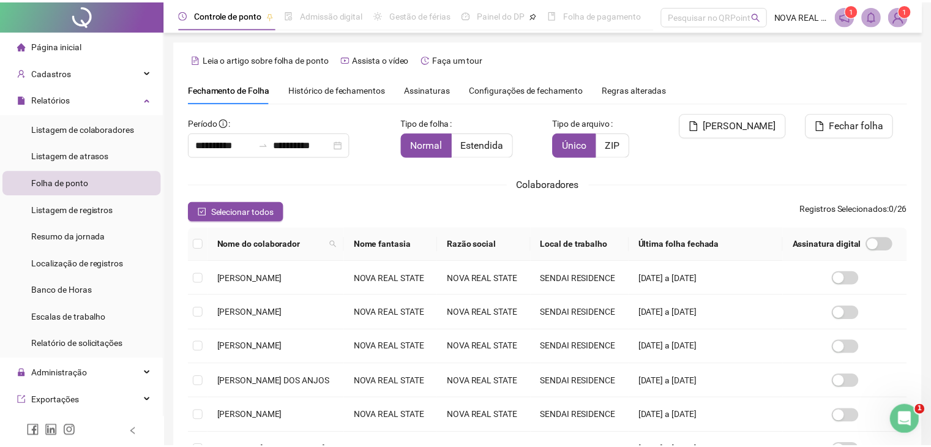
scroll to position [20, 0]
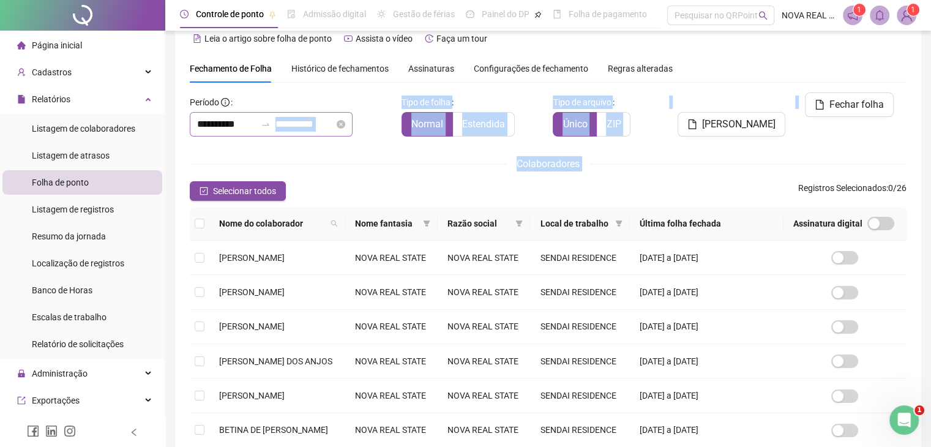
drag, startPoint x: 239, startPoint y: 174, endPoint x: 301, endPoint y: 116, distance: 84.5
click at [301, 116] on div "**********" at bounding box center [548, 358] width 717 height 532
click at [302, 146] on div "**********" at bounding box center [548, 358] width 717 height 532
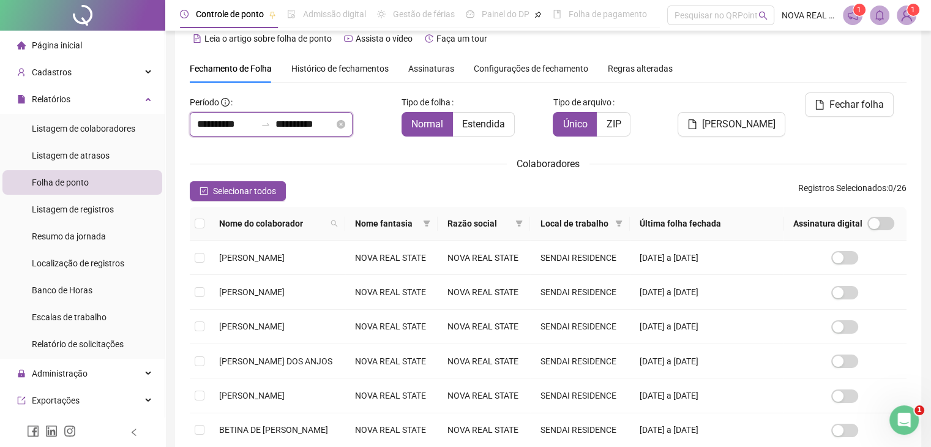
click at [301, 122] on input "**********" at bounding box center [304, 124] width 59 height 15
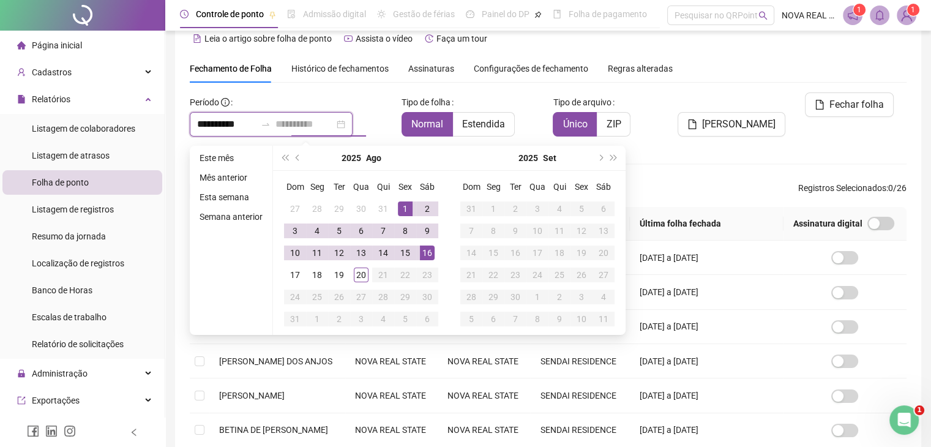
type input "**********"
click at [421, 253] on div "16" at bounding box center [427, 253] width 15 height 15
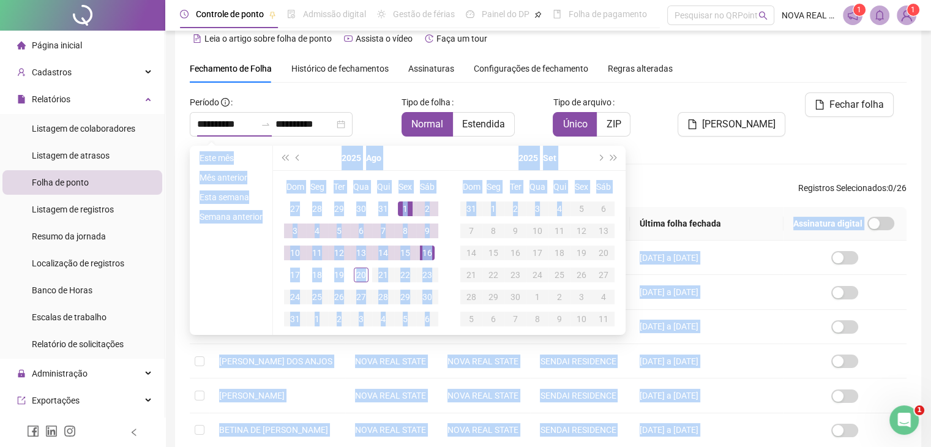
drag, startPoint x: 561, startPoint y: 218, endPoint x: 854, endPoint y: 213, distance: 293.3
click at [815, 209] on body "**********" at bounding box center [465, 203] width 931 height 447
type input "**********"
click at [409, 213] on div "1" at bounding box center [405, 208] width 15 height 15
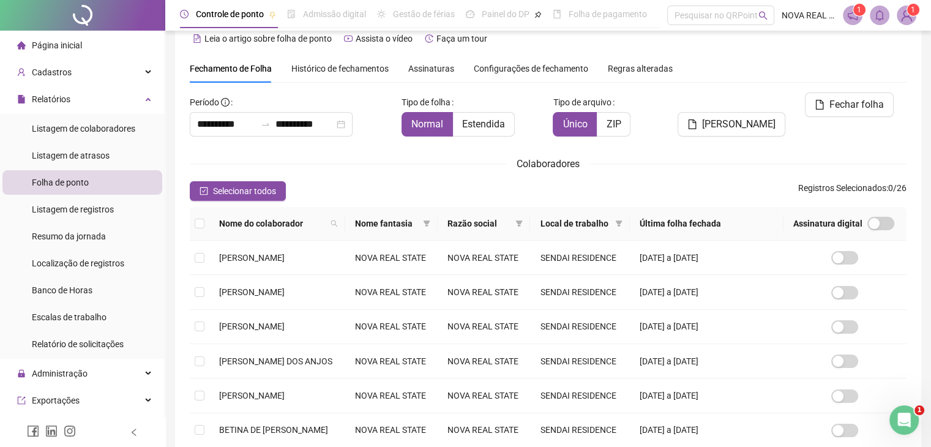
click at [664, 174] on div "**********" at bounding box center [548, 358] width 717 height 532
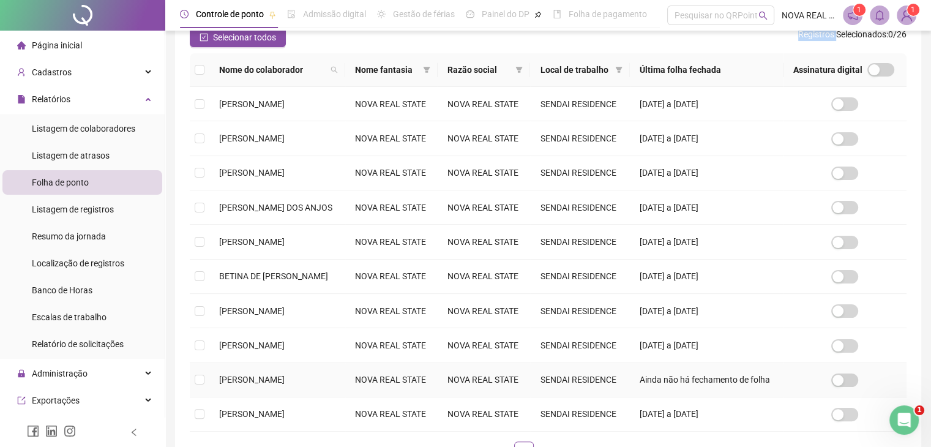
scroll to position [204, 0]
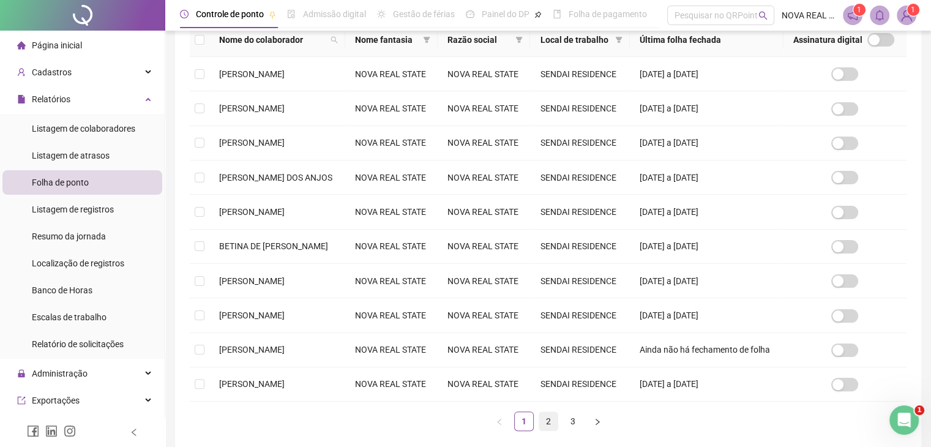
click at [539, 424] on link "2" at bounding box center [548, 421] width 18 height 18
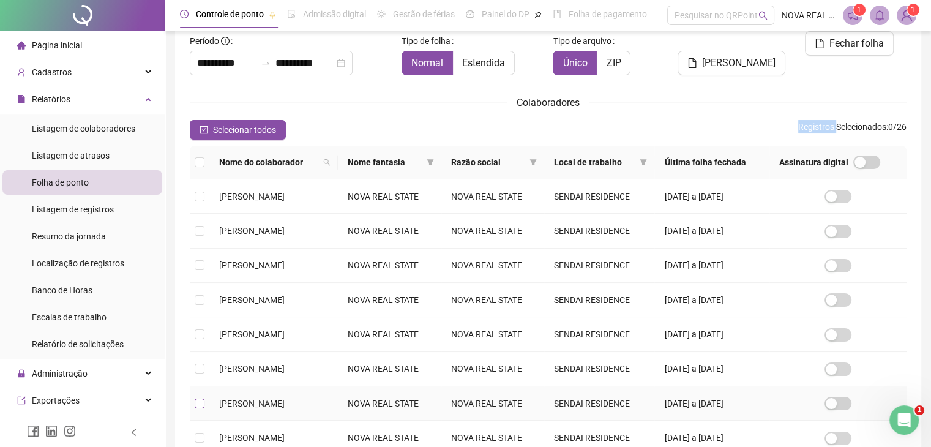
scroll to position [20, 0]
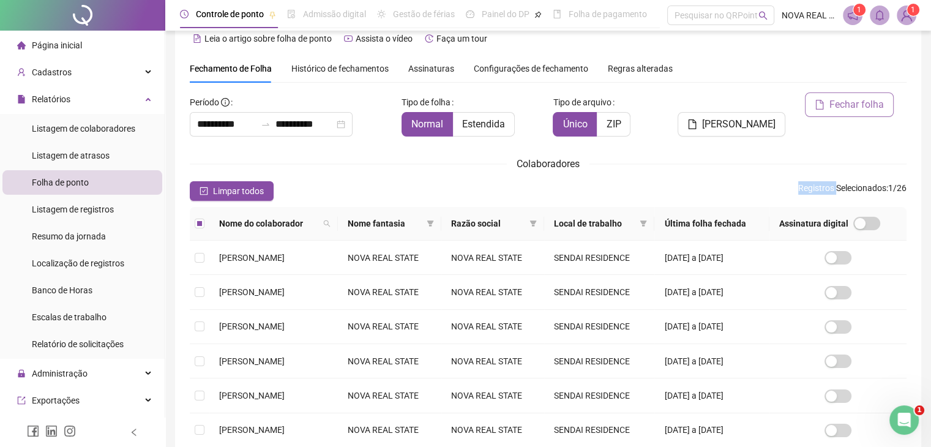
click at [833, 108] on span "Fechar folha" at bounding box center [857, 104] width 54 height 15
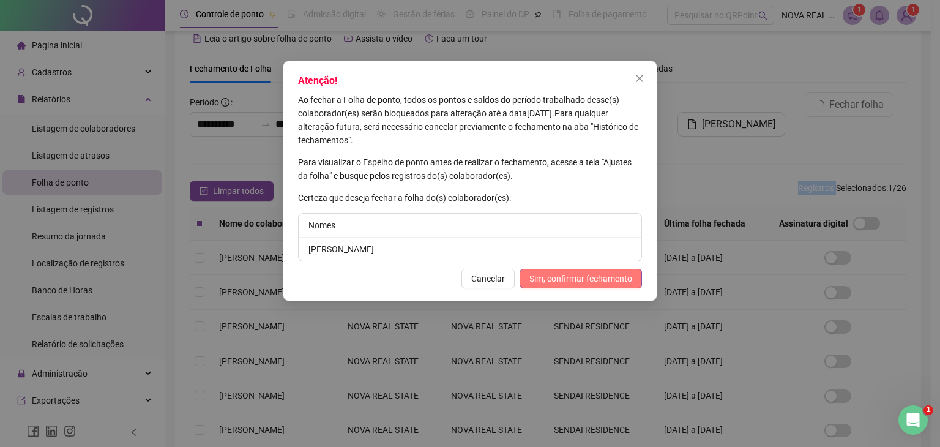
click at [586, 285] on span "Sim, confirmar fechamento" at bounding box center [581, 278] width 103 height 13
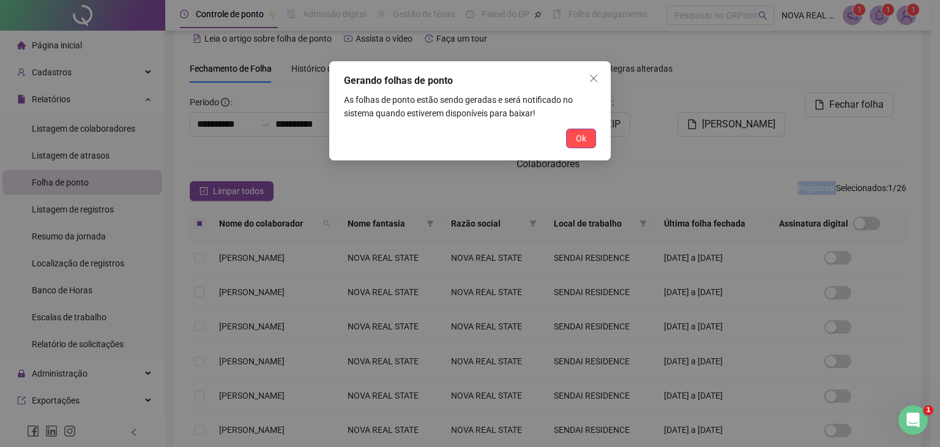
click at [581, 135] on span "Ok" at bounding box center [581, 138] width 10 height 13
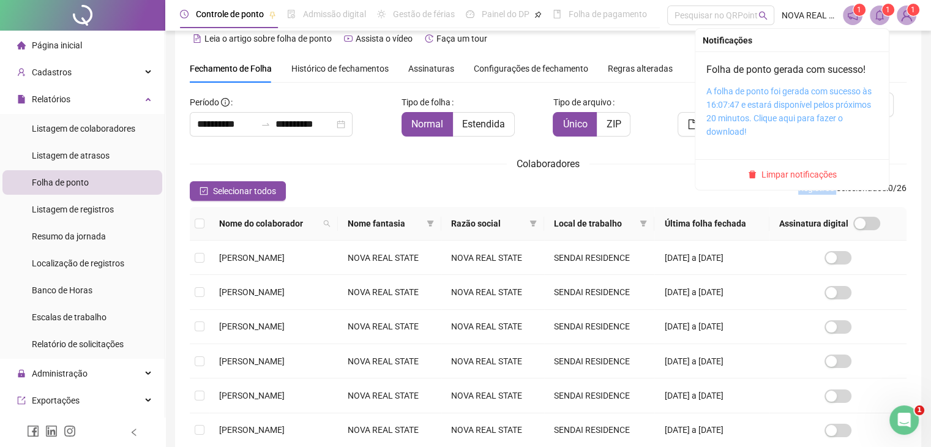
click at [774, 101] on link "A folha de ponto foi gerada com sucesso às 16:07:47 e estará disponível pelos p…" at bounding box center [789, 111] width 165 height 50
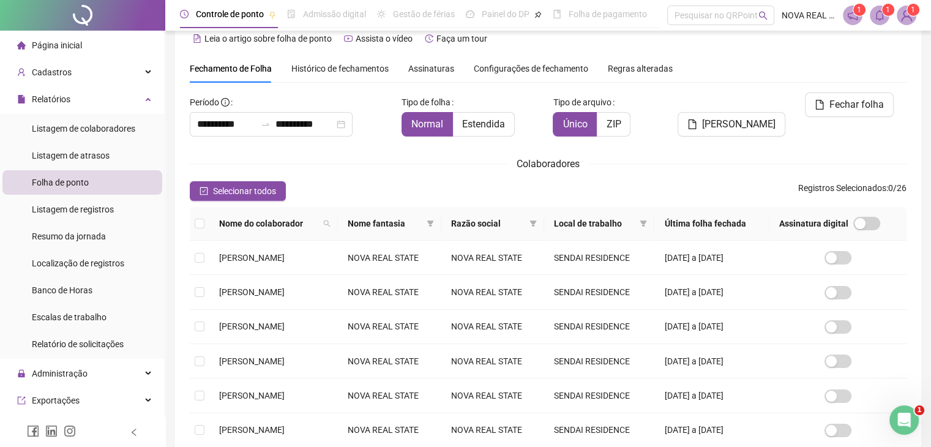
click at [878, 18] on icon "bell" at bounding box center [879, 15] width 11 height 11
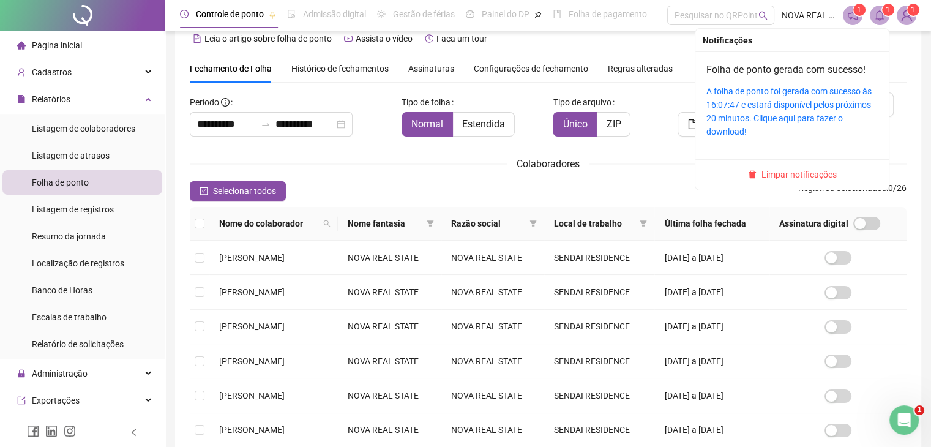
drag, startPoint x: 793, startPoint y: 176, endPoint x: 771, endPoint y: 159, distance: 27.9
click at [793, 176] on span "Limpar notificações" at bounding box center [799, 174] width 75 height 13
